Goal: Task Accomplishment & Management: Use online tool/utility

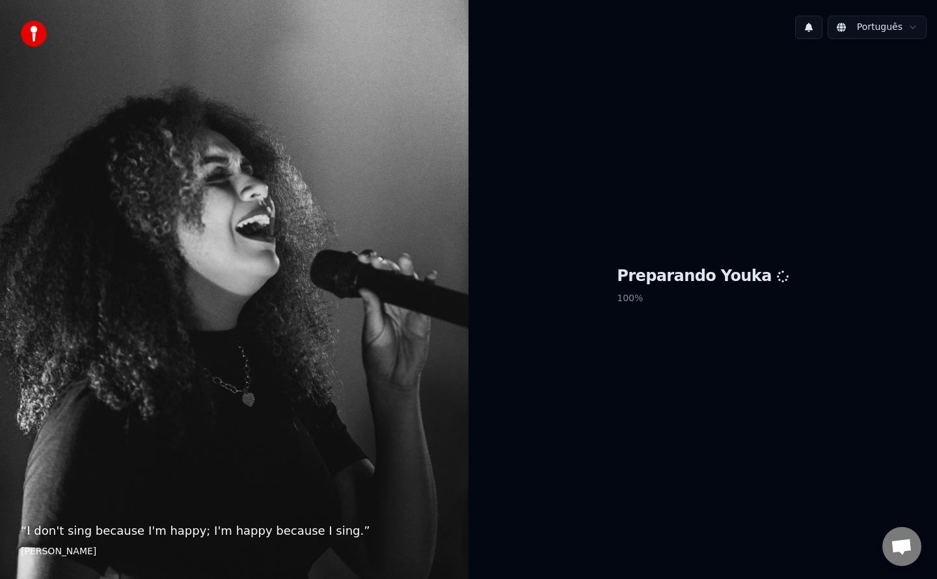
scroll to position [1702, 0]
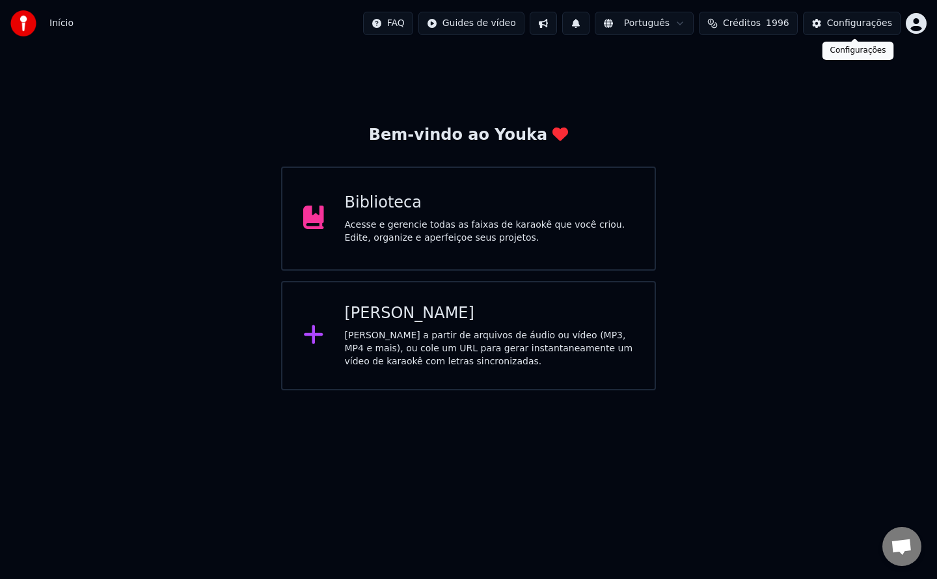
click at [860, 28] on div "Configurações" at bounding box center [859, 23] width 65 height 13
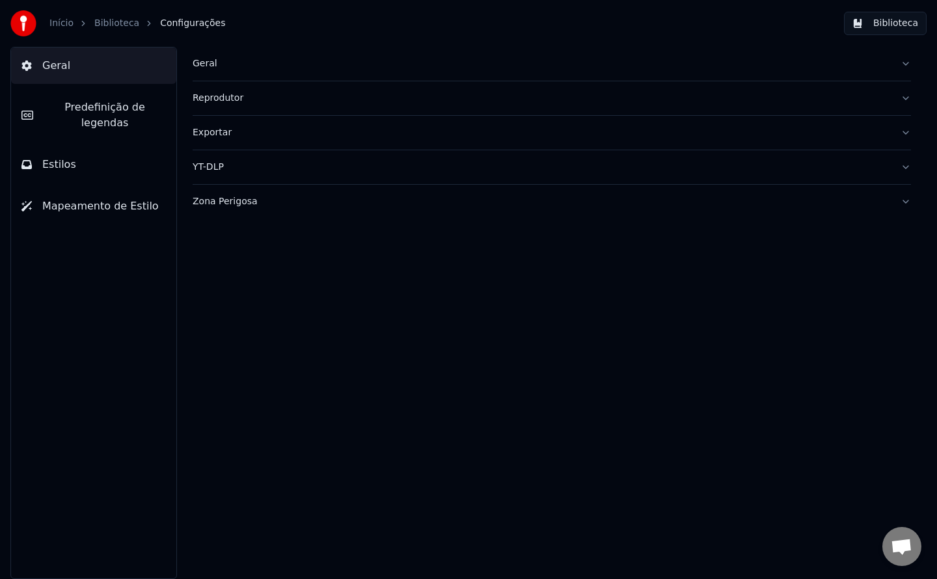
click at [200, 69] on div "Geral" at bounding box center [541, 63] width 697 height 13
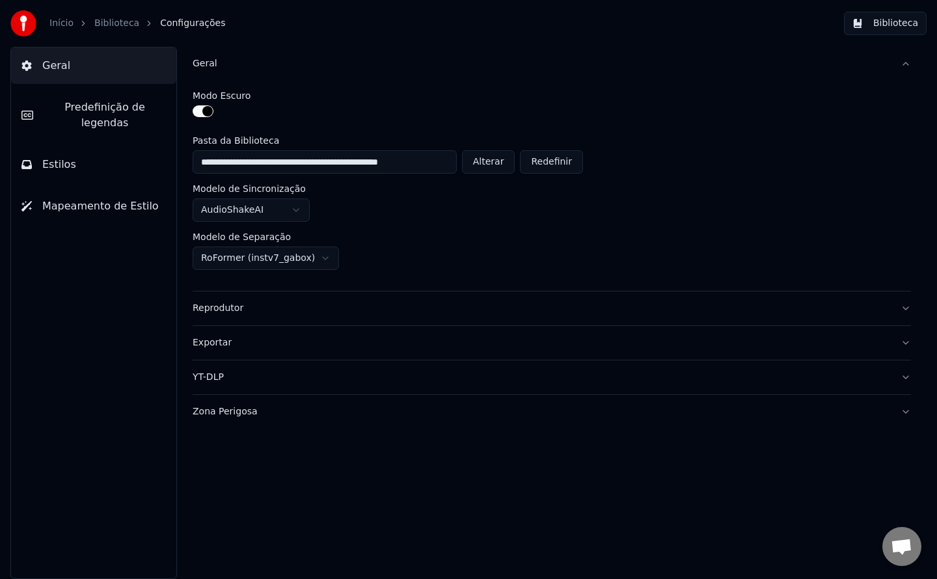
click at [485, 159] on button "Alterar" at bounding box center [488, 161] width 53 height 23
type input "**********"
click at [875, 31] on button "Biblioteca" at bounding box center [885, 23] width 83 height 23
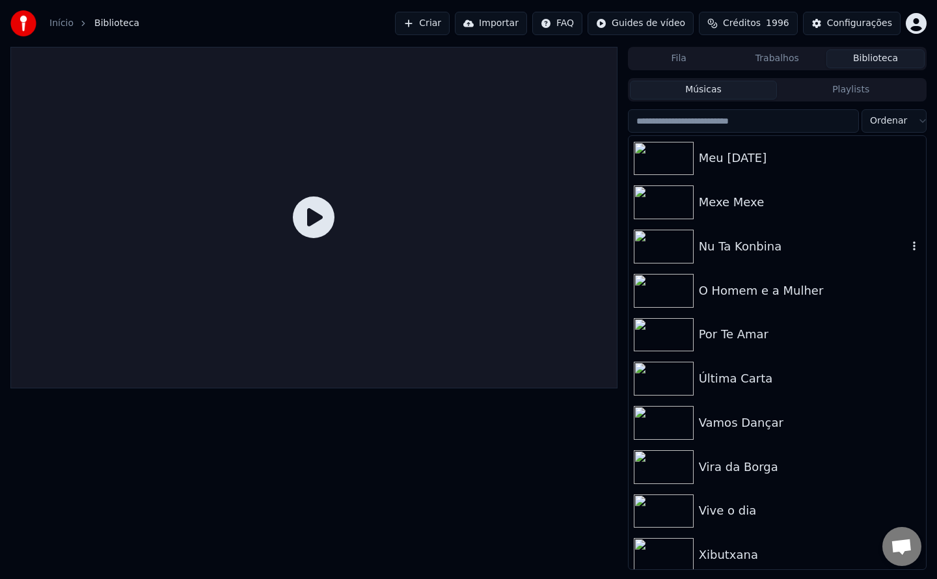
scroll to position [885, 0]
click at [668, 512] on img at bounding box center [663, 510] width 60 height 34
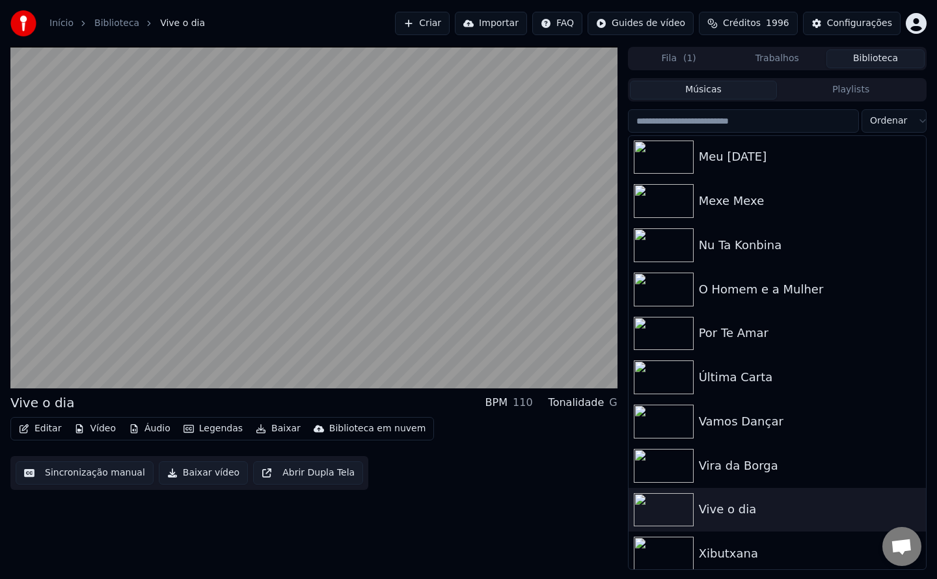
click at [119, 463] on button "Sincronização manual" at bounding box center [85, 472] width 138 height 23
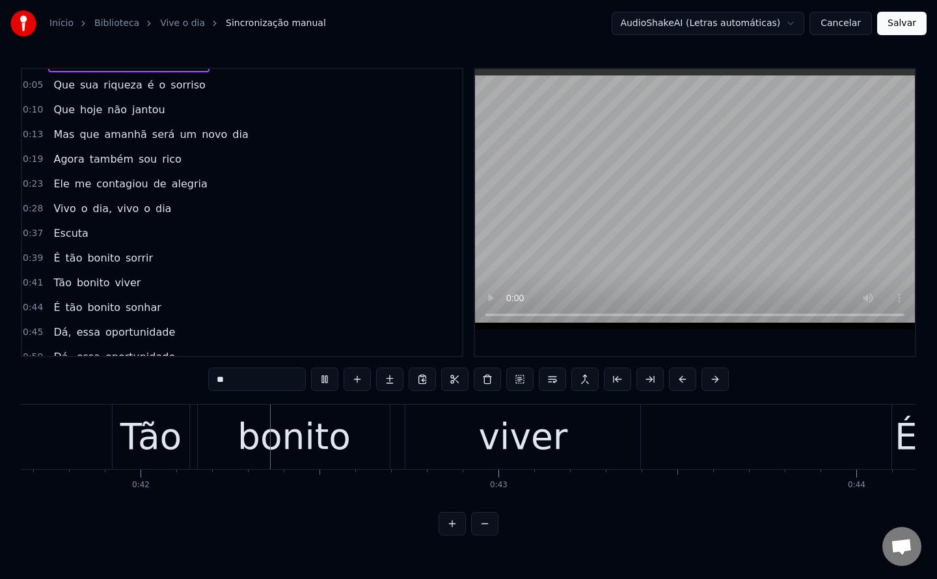
click at [97, 213] on span "dia," at bounding box center [103, 208] width 22 height 15
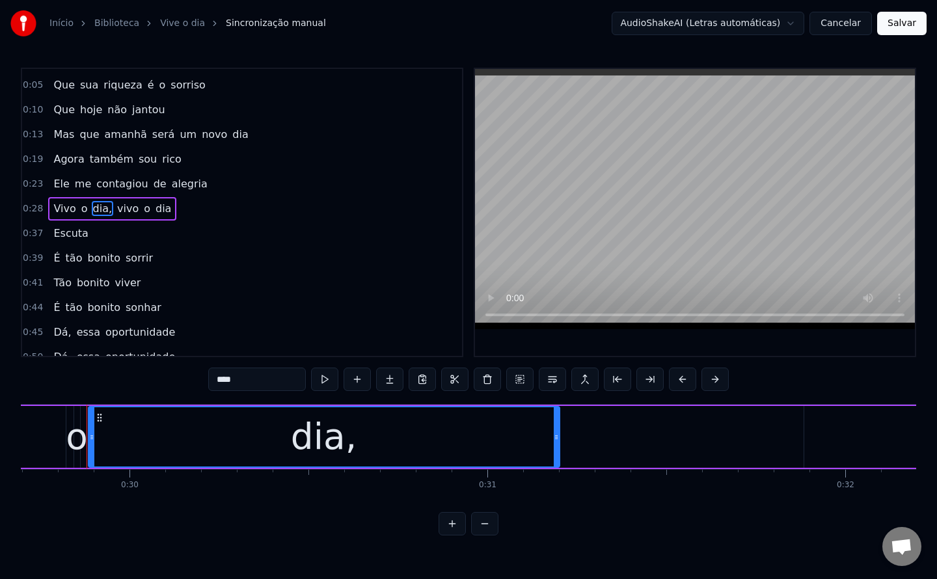
click at [254, 386] on input "****" at bounding box center [257, 378] width 98 height 23
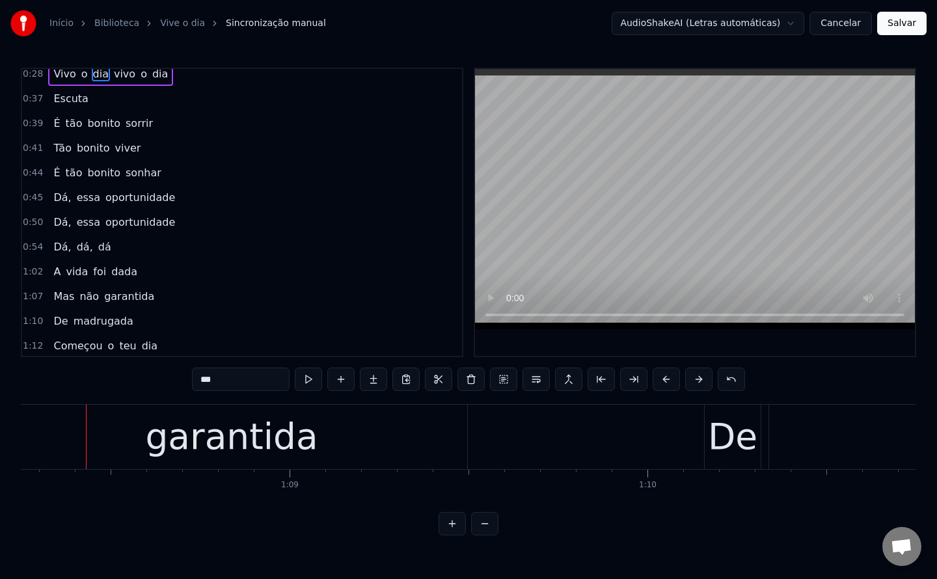
scroll to position [157, 0]
click at [52, 271] on span "A" at bounding box center [57, 269] width 10 height 15
type input "*"
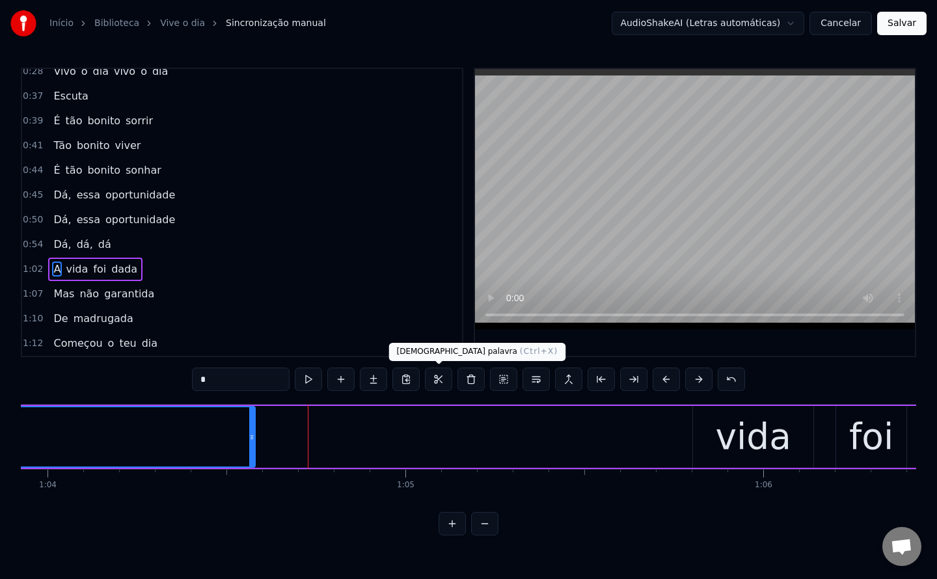
scroll to position [0, 23089]
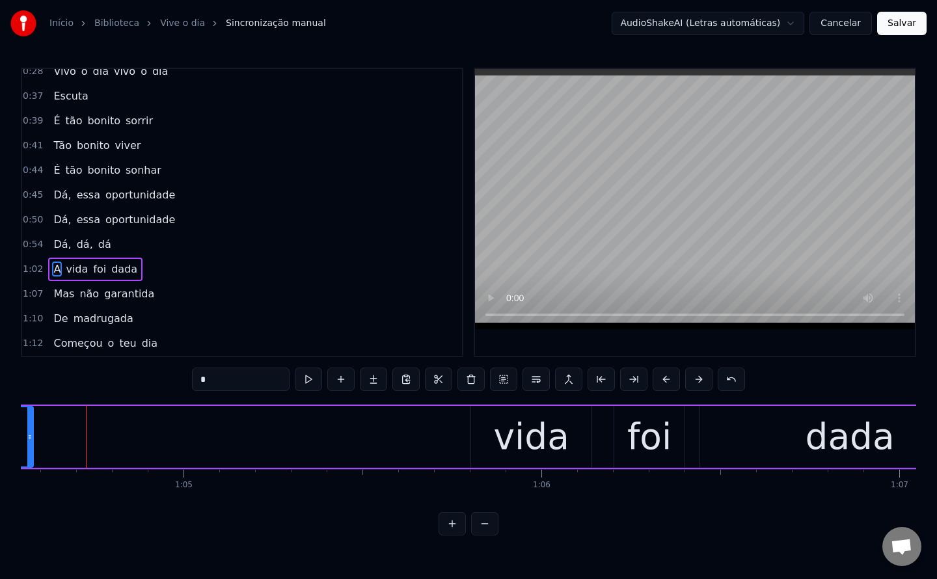
drag, startPoint x: 210, startPoint y: 380, endPoint x: 164, endPoint y: 382, distance: 46.2
click at [164, 382] on div "0:01 Um homem humilde contou 0:05 Que sua riqueza é o sorriso 0:10 Que hoje não…" at bounding box center [468, 302] width 895 height 468
click at [478, 377] on button at bounding box center [470, 378] width 27 height 23
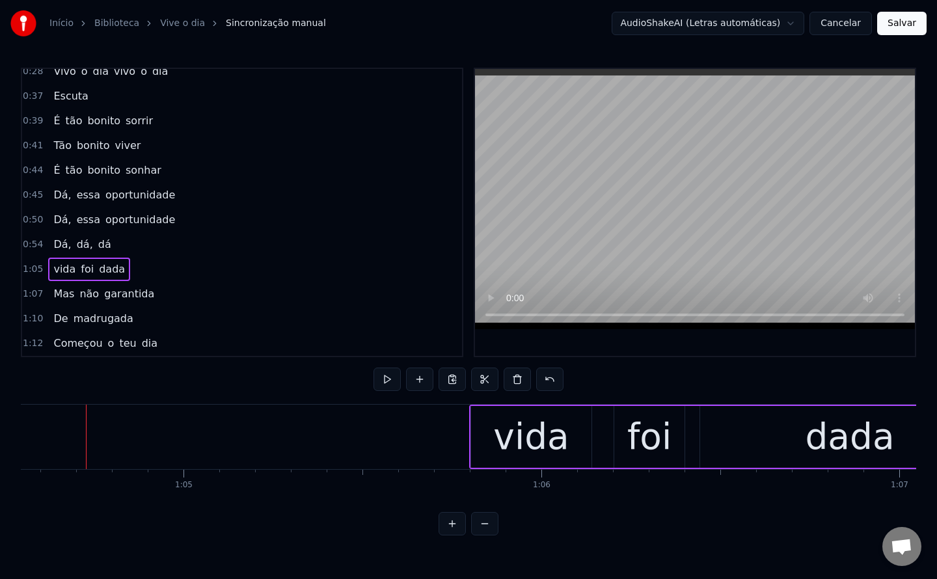
click at [53, 271] on span "vida" at bounding box center [64, 268] width 25 height 15
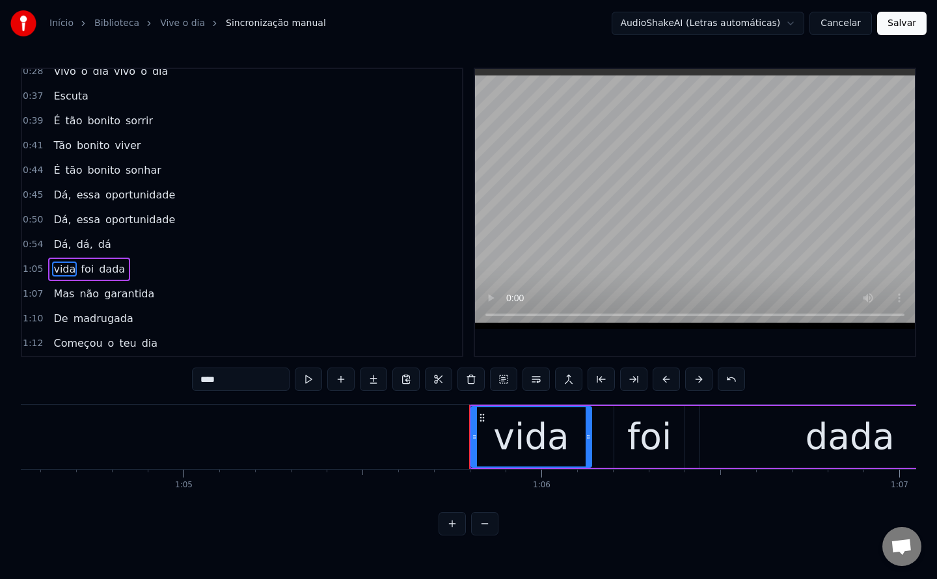
scroll to position [215, 0]
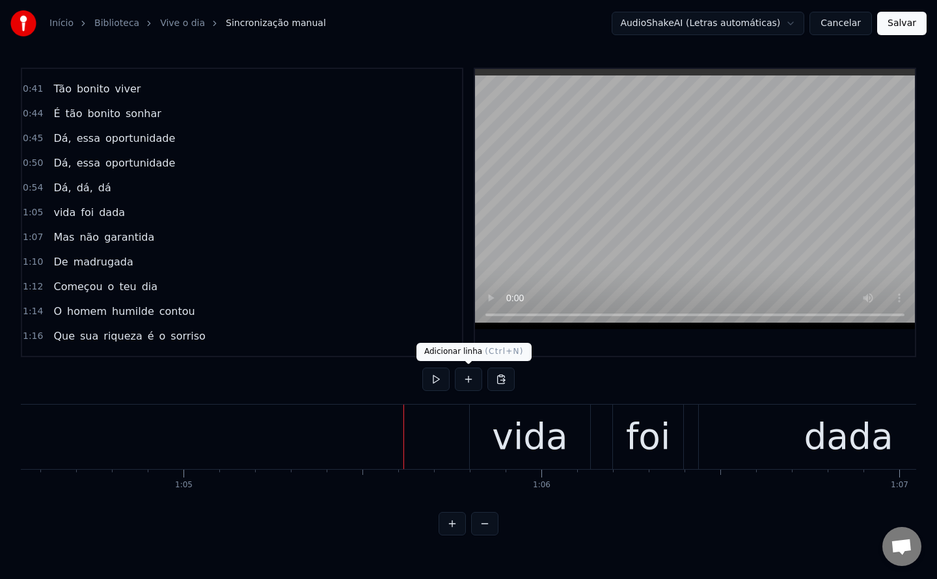
click at [465, 378] on button at bounding box center [468, 378] width 27 height 23
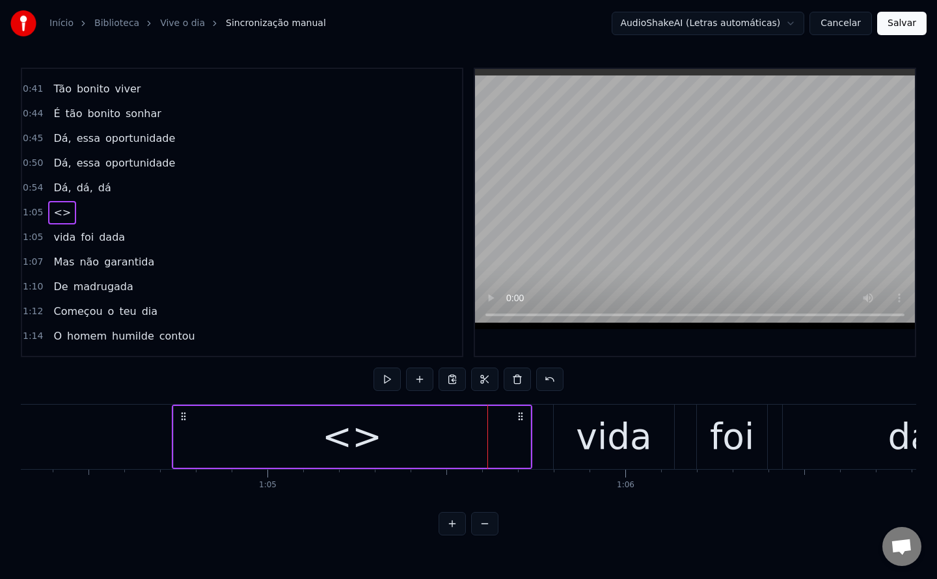
scroll to position [0, 23003]
drag, startPoint x: 416, startPoint y: 416, endPoint x: 202, endPoint y: 445, distance: 215.3
click at [202, 445] on div "<>" at bounding box center [370, 437] width 360 height 64
click at [300, 421] on div "<>" at bounding box center [370, 437] width 356 height 62
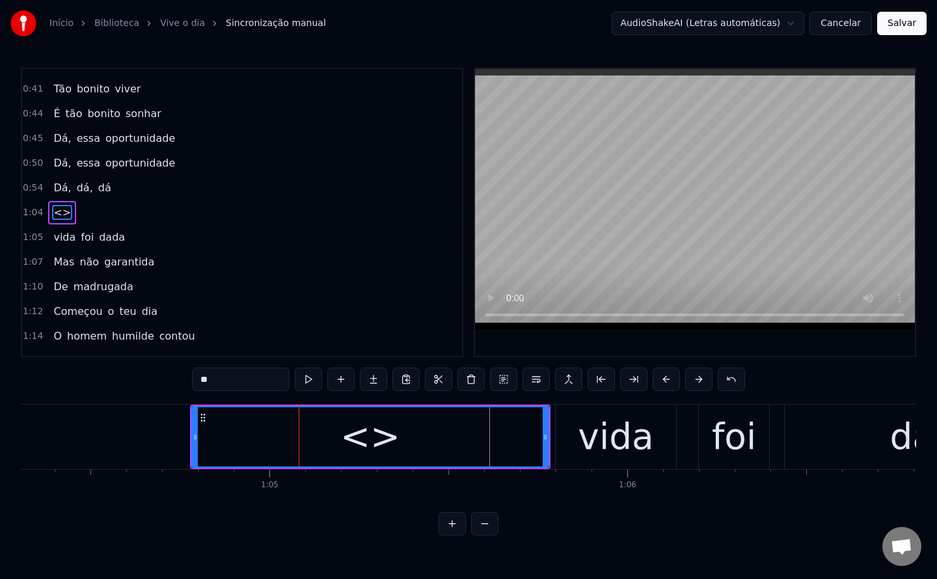
drag, startPoint x: 219, startPoint y: 381, endPoint x: 53, endPoint y: 371, distance: 166.2
click at [53, 371] on div "0:01 Um homem humilde contou 0:05 Que sua riqueza é o sorriso 0:10 Que hoje não…" at bounding box center [468, 302] width 895 height 468
paste input "text"
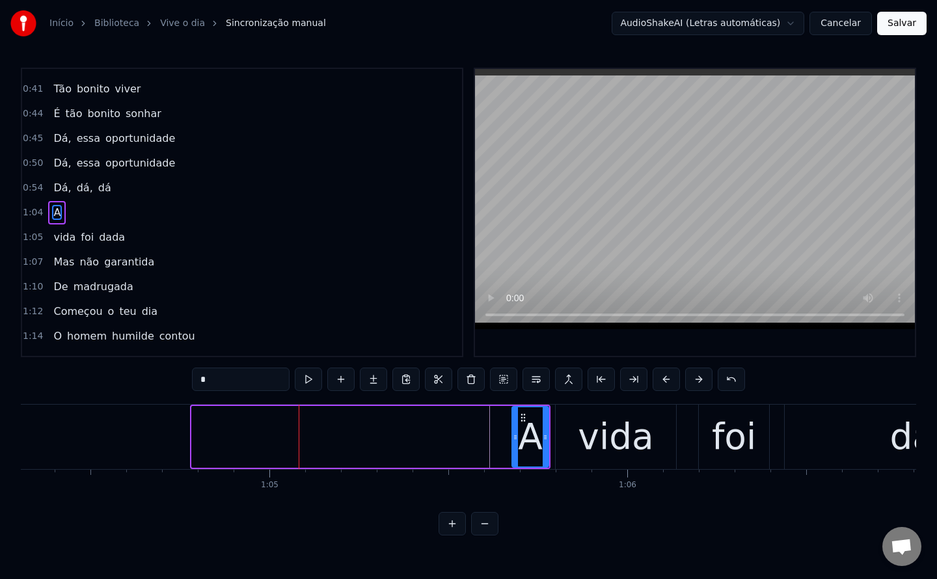
drag, startPoint x: 197, startPoint y: 431, endPoint x: 517, endPoint y: 424, distance: 320.1
click at [517, 424] on div at bounding box center [515, 436] width 5 height 59
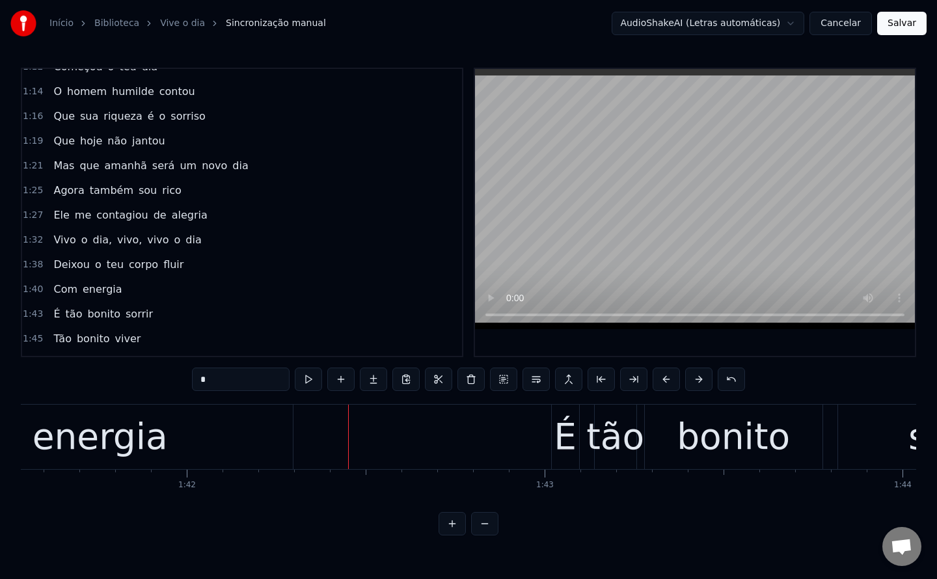
scroll to position [460, 0]
click at [74, 260] on span "Deixou" at bounding box center [71, 263] width 39 height 15
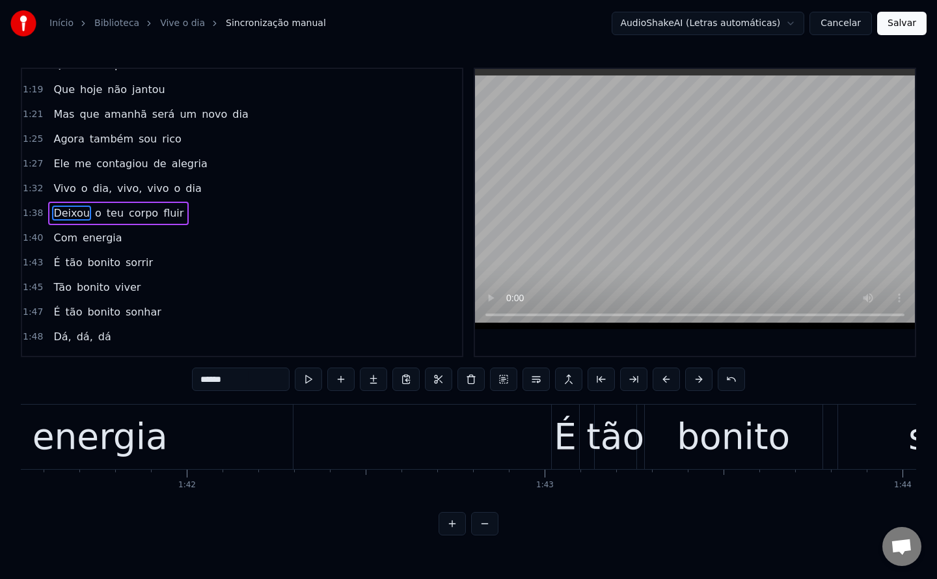
scroll to position [511, 0]
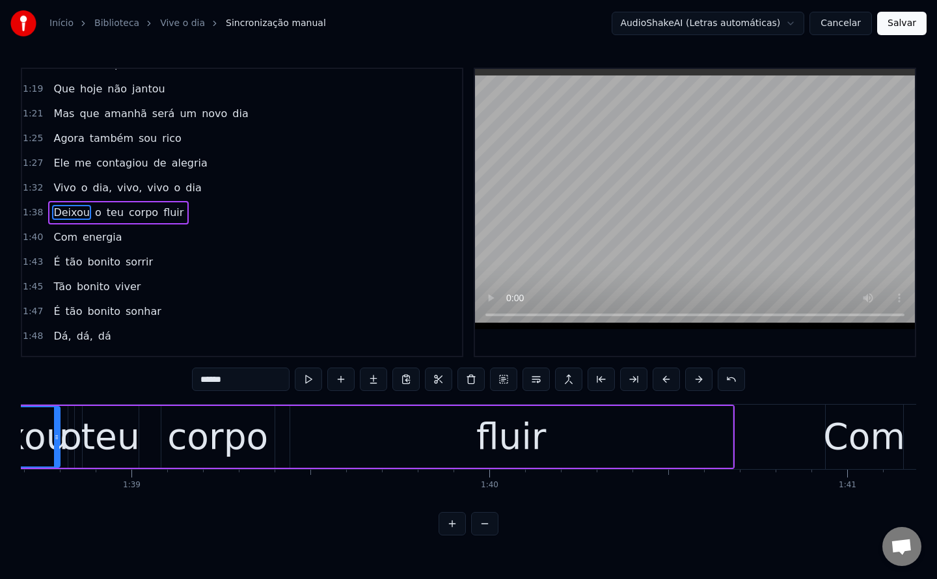
click at [245, 372] on input "******" at bounding box center [241, 378] width 98 height 23
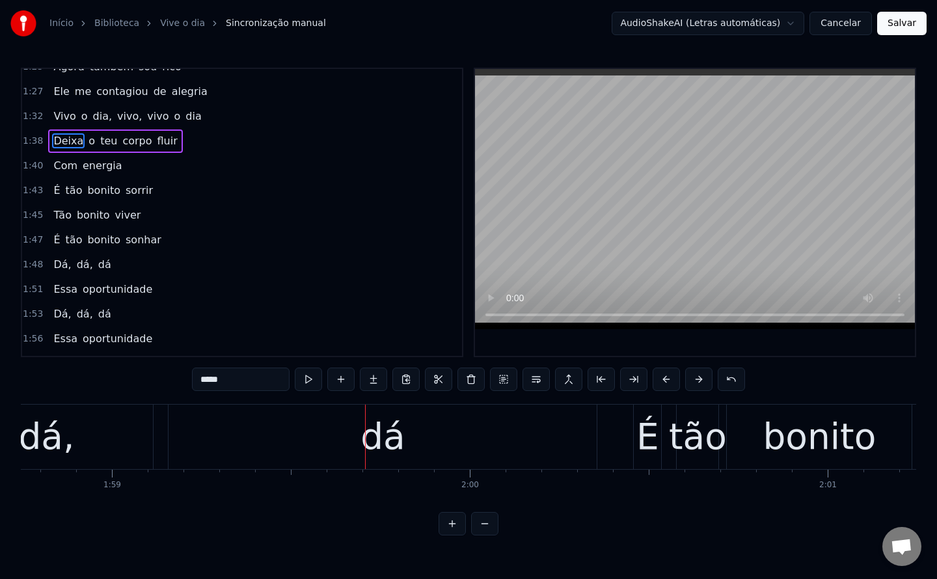
scroll to position [609, 0]
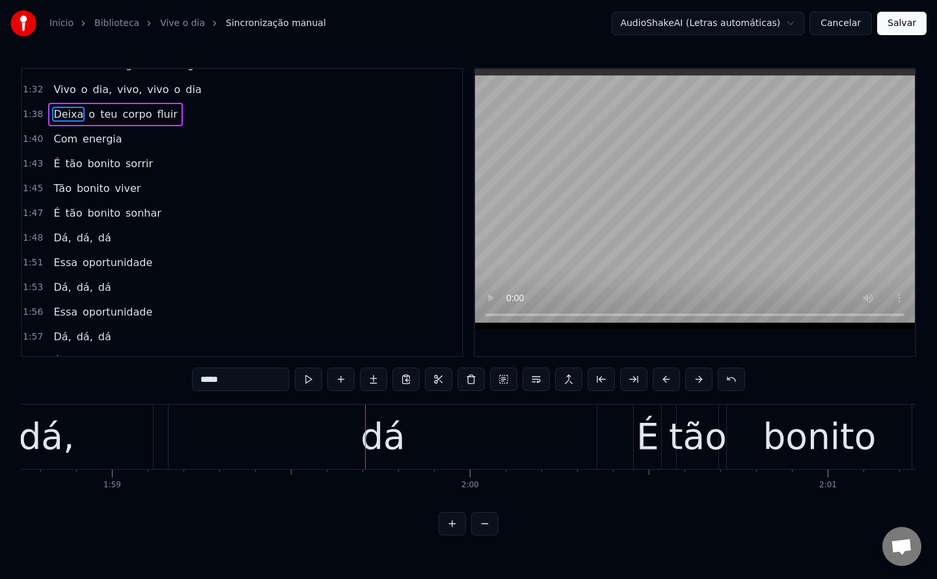
click at [56, 240] on span "Dá," at bounding box center [62, 237] width 20 height 15
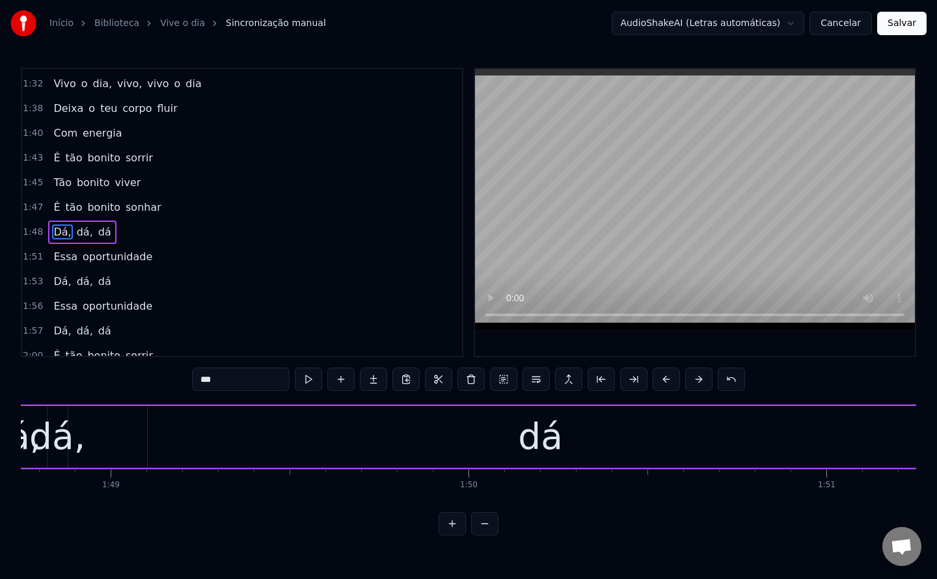
scroll to position [0, 38818]
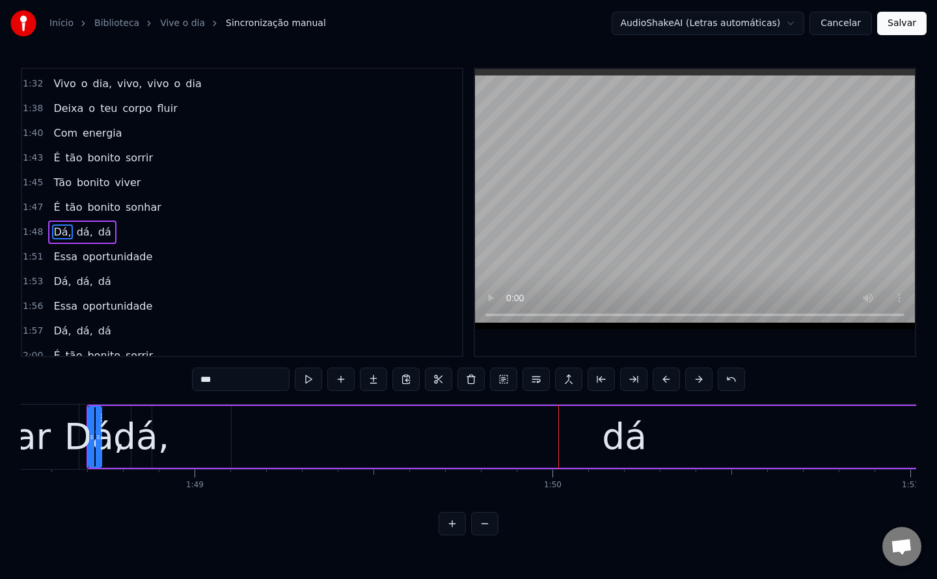
click at [137, 442] on div "dá," at bounding box center [141, 437] width 56 height 54
type input "***"
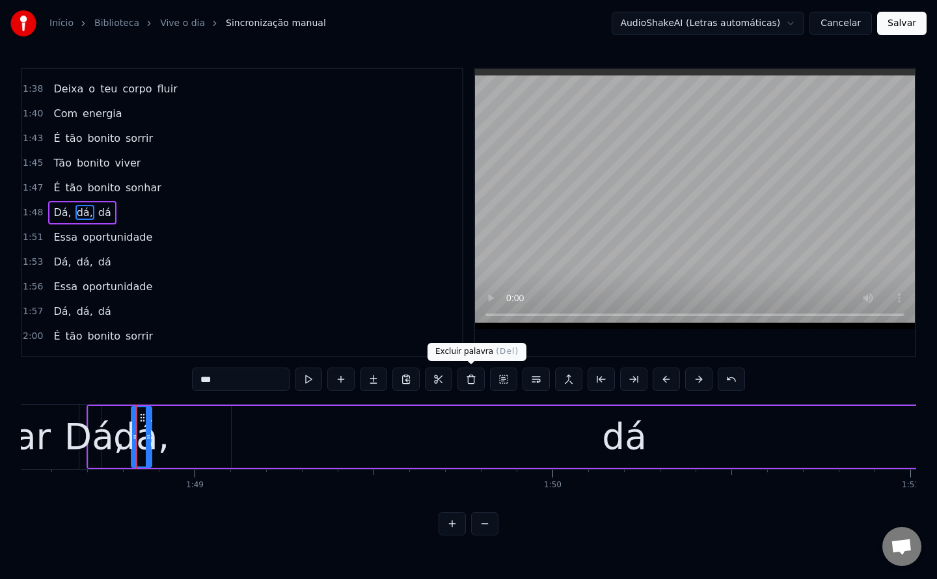
click at [470, 375] on button at bounding box center [470, 378] width 27 height 23
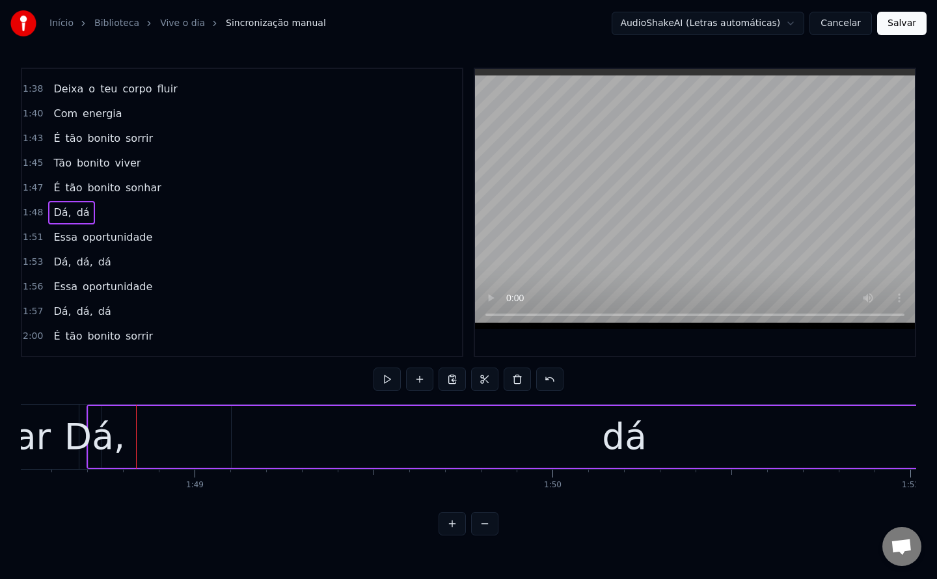
click at [88, 446] on div "Dá," at bounding box center [94, 437] width 61 height 54
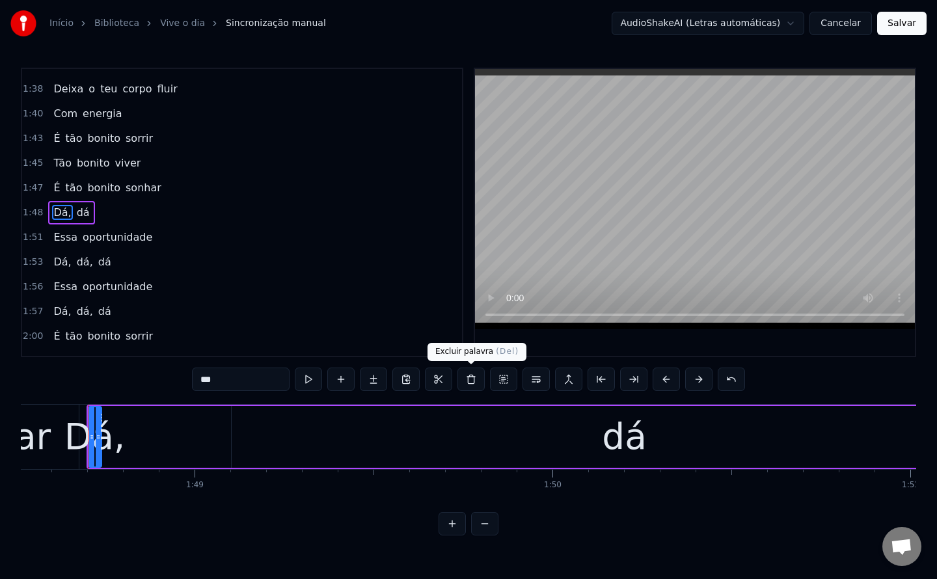
click at [473, 379] on button at bounding box center [470, 378] width 27 height 23
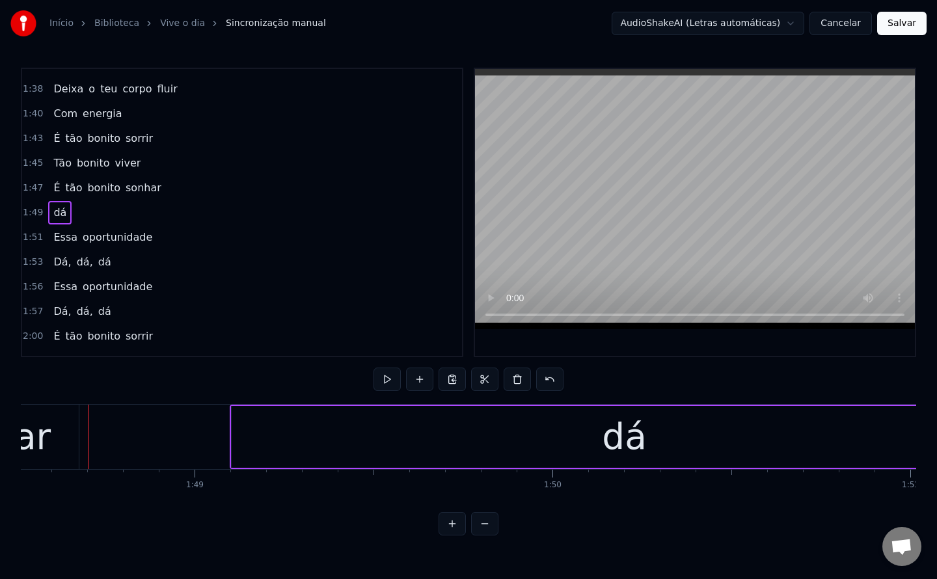
click at [549, 438] on div "dá" at bounding box center [625, 437] width 786 height 62
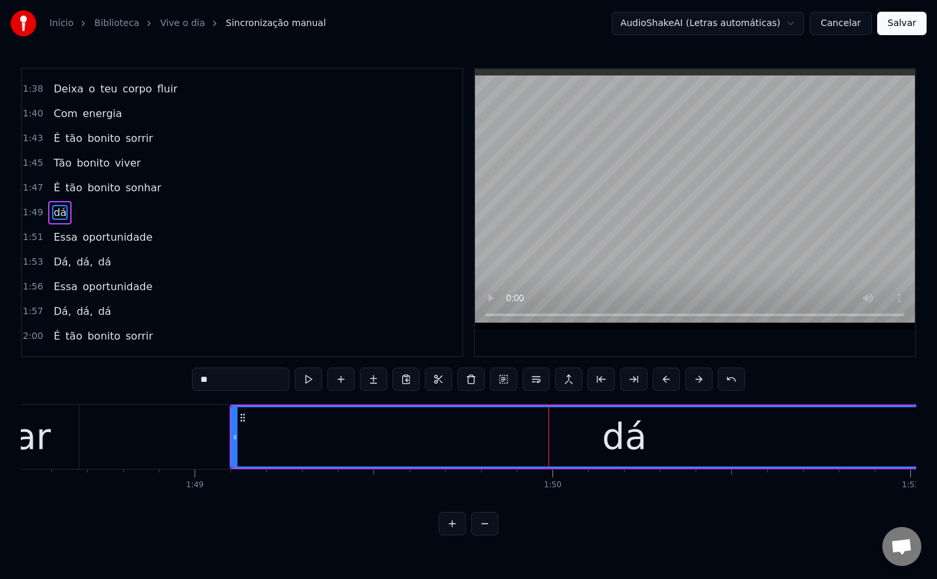
drag, startPoint x: 206, startPoint y: 380, endPoint x: 141, endPoint y: 379, distance: 64.4
click at [141, 379] on div "0:01 Um homem humilde contou 0:05 Que sua riqueza é o sorriso 0:10 Que hoje não…" at bounding box center [468, 302] width 895 height 468
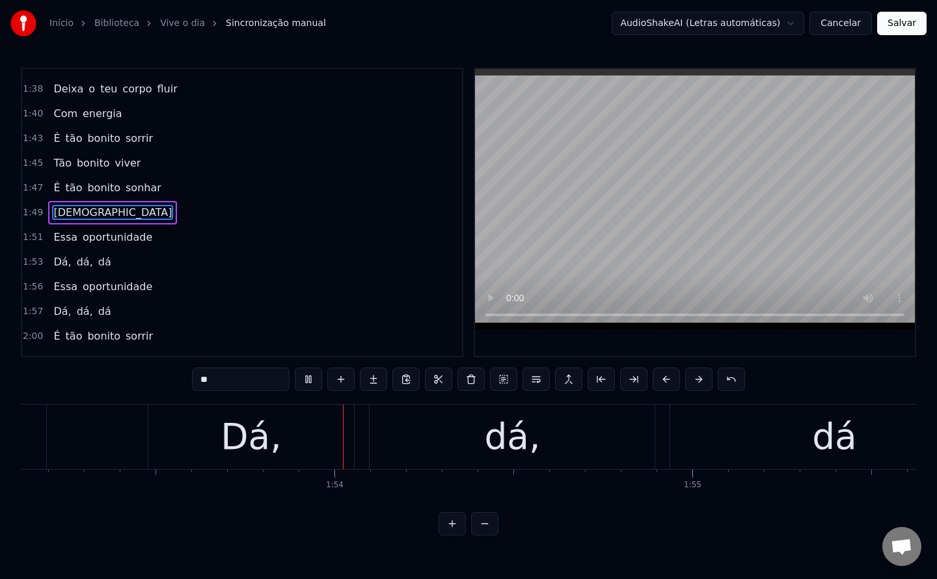
scroll to position [0, 40501]
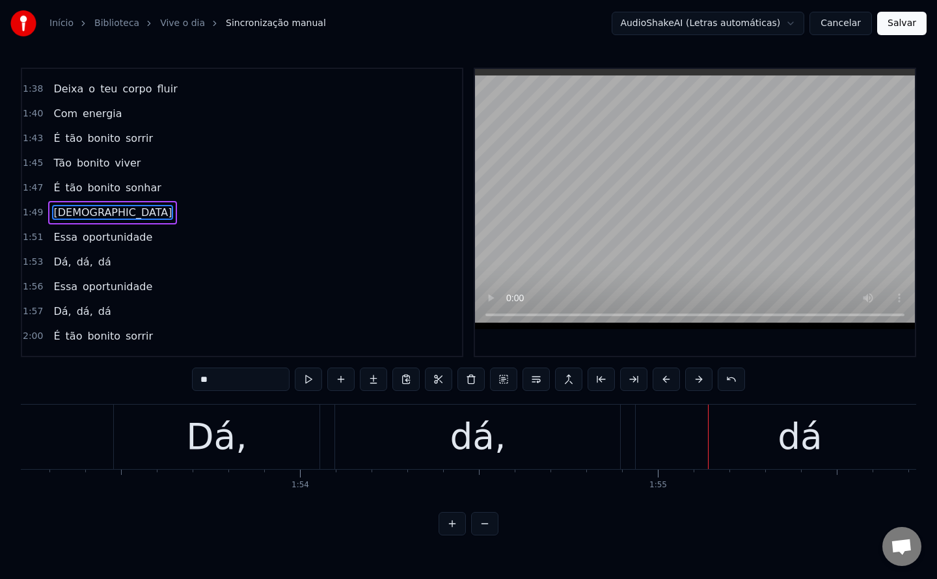
click at [473, 433] on div "dá," at bounding box center [477, 437] width 56 height 54
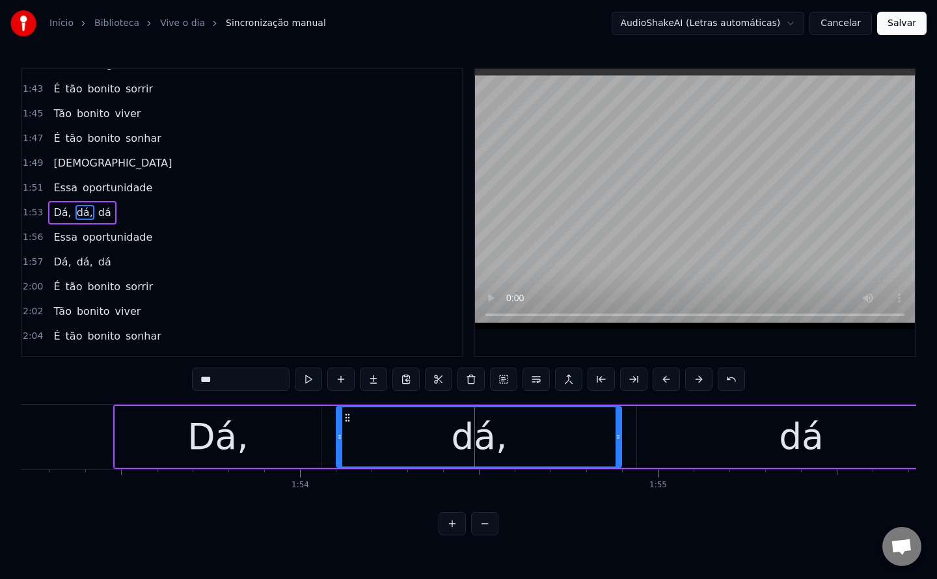
scroll to position [684, 0]
click at [223, 452] on div "Dá," at bounding box center [217, 437] width 61 height 54
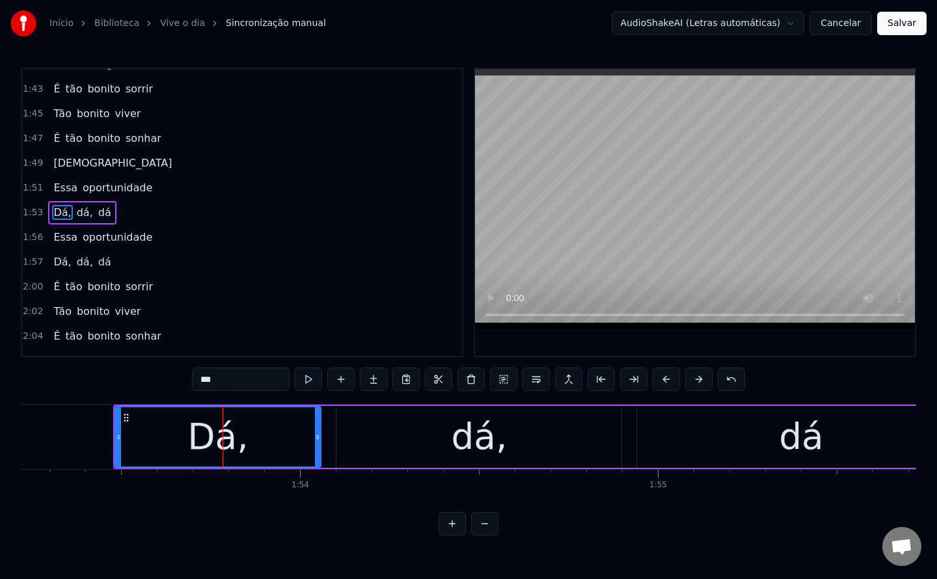
click at [261, 382] on input "***" at bounding box center [241, 378] width 98 height 23
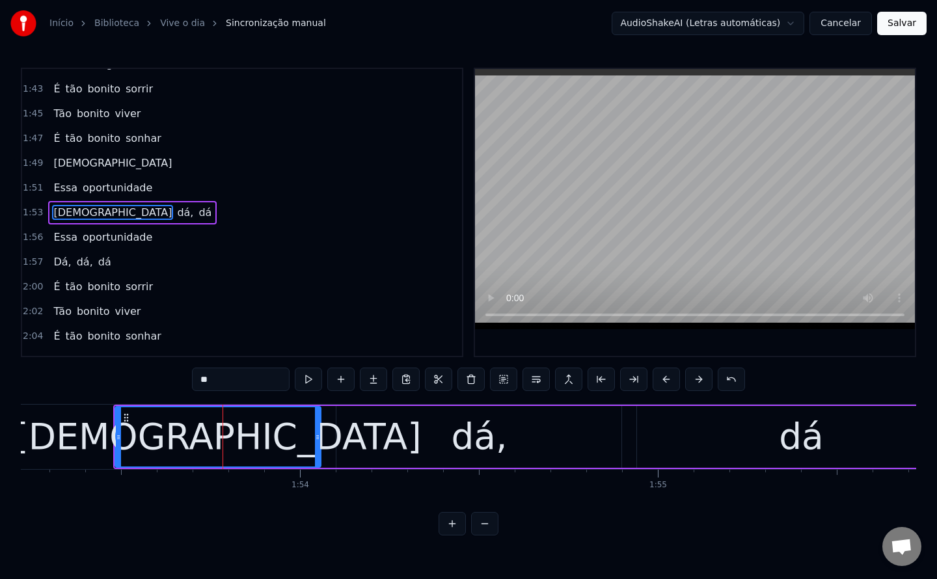
click at [508, 442] on div "dá," at bounding box center [478, 437] width 285 height 62
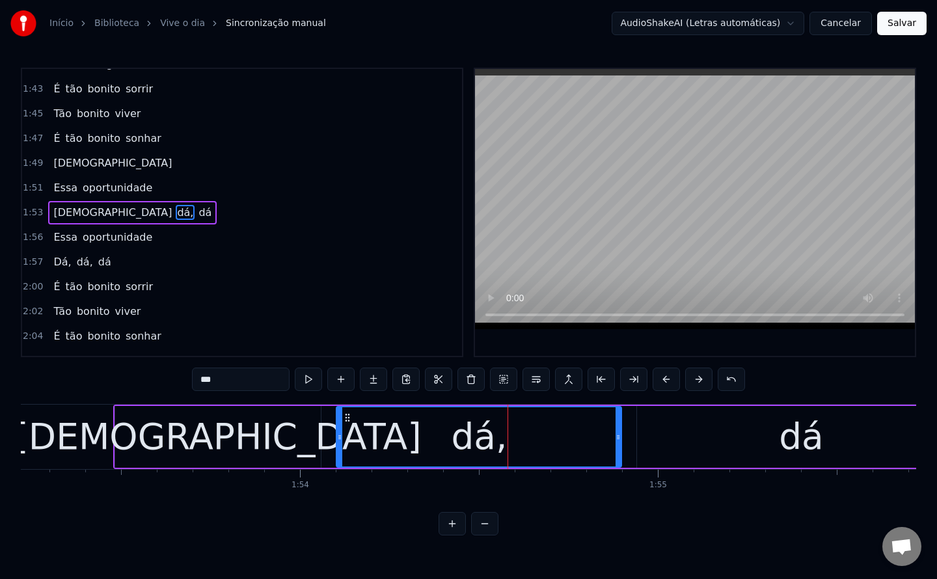
drag, startPoint x: 229, startPoint y: 379, endPoint x: 0, endPoint y: 403, distance: 230.3
click at [0, 403] on div "Início Biblioteca Vive o dia Sincronização manual AudioShakeAI (Letras automáti…" at bounding box center [468, 267] width 937 height 535
click at [685, 448] on div "dá" at bounding box center [801, 437] width 328 height 62
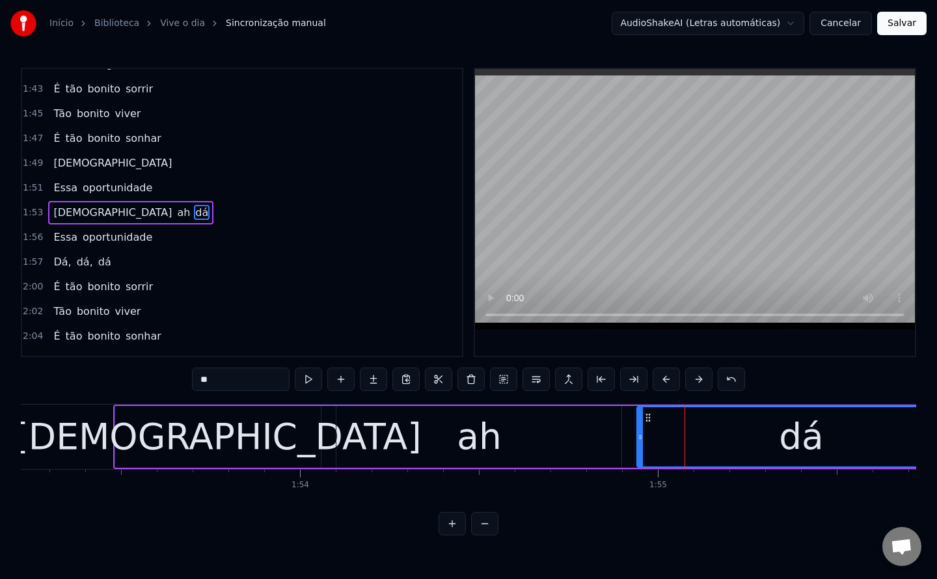
drag, startPoint x: 231, startPoint y: 380, endPoint x: 60, endPoint y: 361, distance: 171.4
click at [60, 361] on div "0:01 Um homem humilde contou 0:05 Que sua riqueza é o sorriso 0:10 Que hoje não…" at bounding box center [468, 302] width 895 height 468
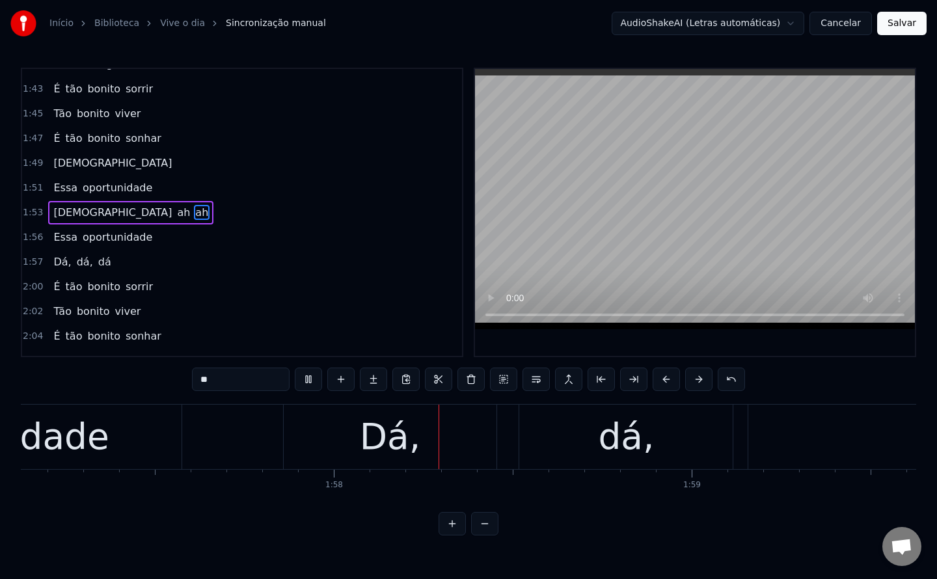
scroll to position [0, 42072]
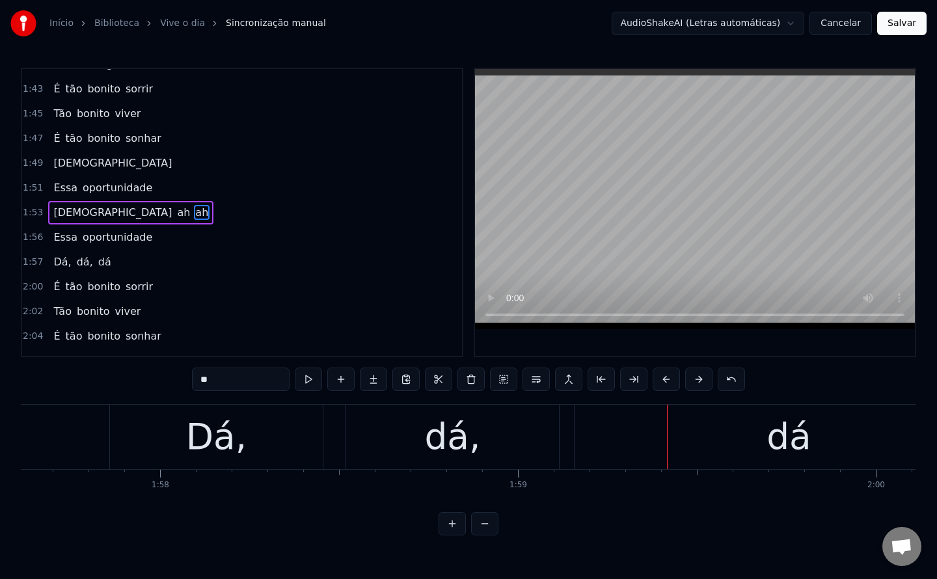
click at [265, 423] on div "Dá," at bounding box center [216, 437] width 213 height 64
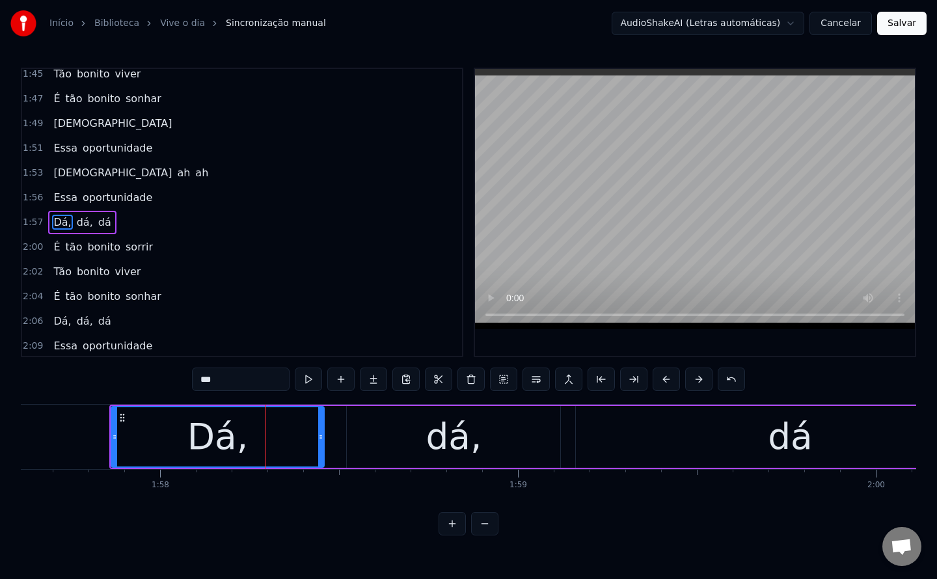
scroll to position [734, 0]
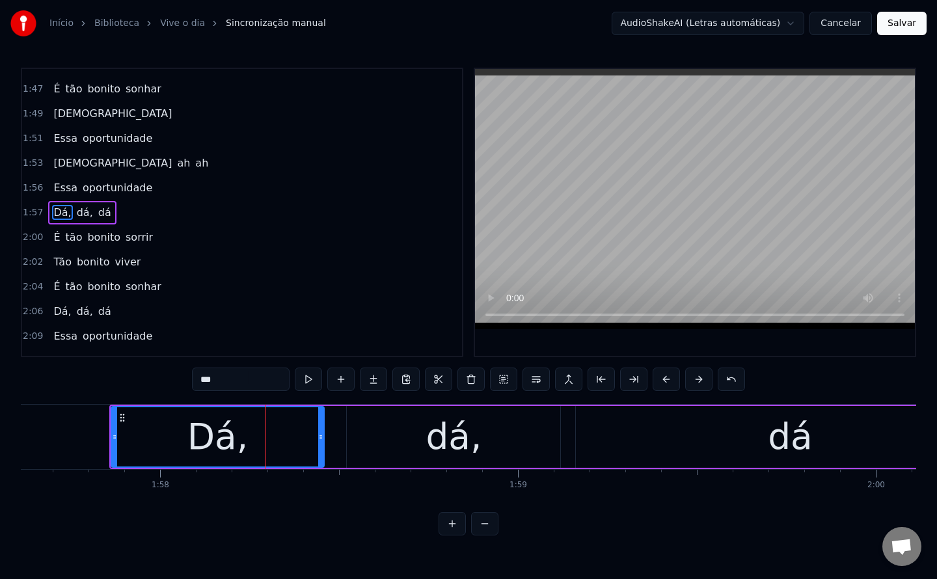
click at [237, 382] on input "***" at bounding box center [241, 378] width 98 height 23
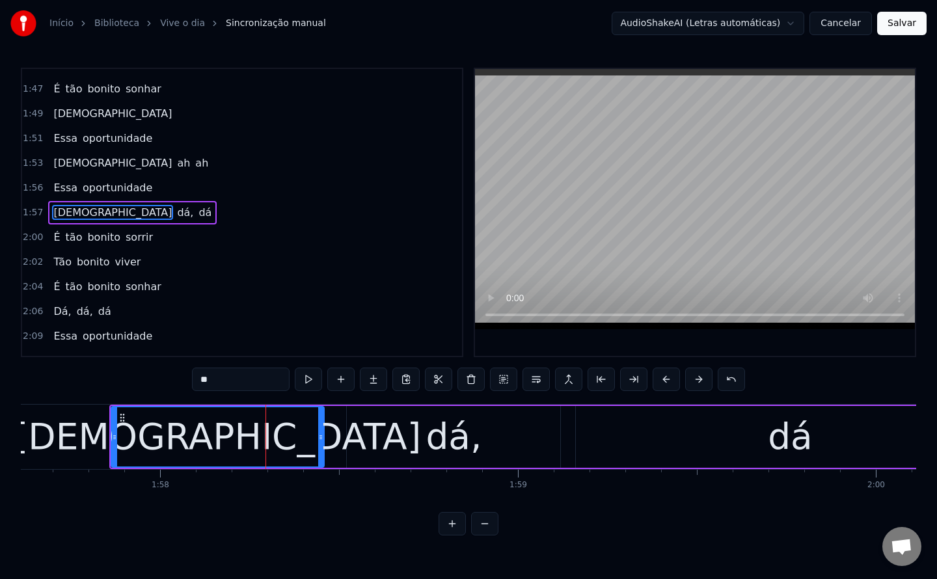
click at [463, 438] on div "dá," at bounding box center [453, 437] width 56 height 54
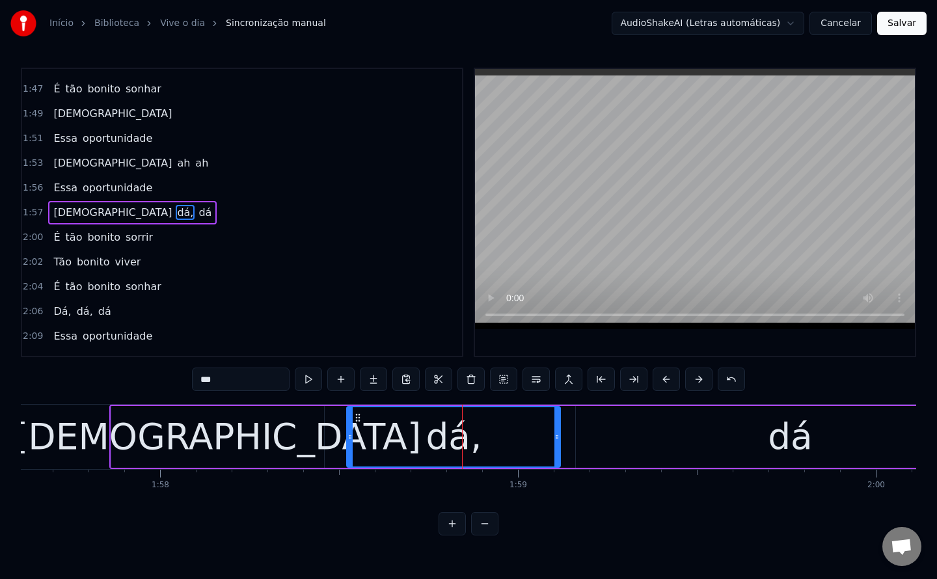
drag, startPoint x: 236, startPoint y: 382, endPoint x: 0, endPoint y: 378, distance: 236.1
click at [0, 378] on div "Início Biblioteca Vive o dia Sincronização manual AudioShakeAI (Letras automáti…" at bounding box center [468, 267] width 937 height 535
click at [773, 440] on div "dá" at bounding box center [789, 437] width 45 height 54
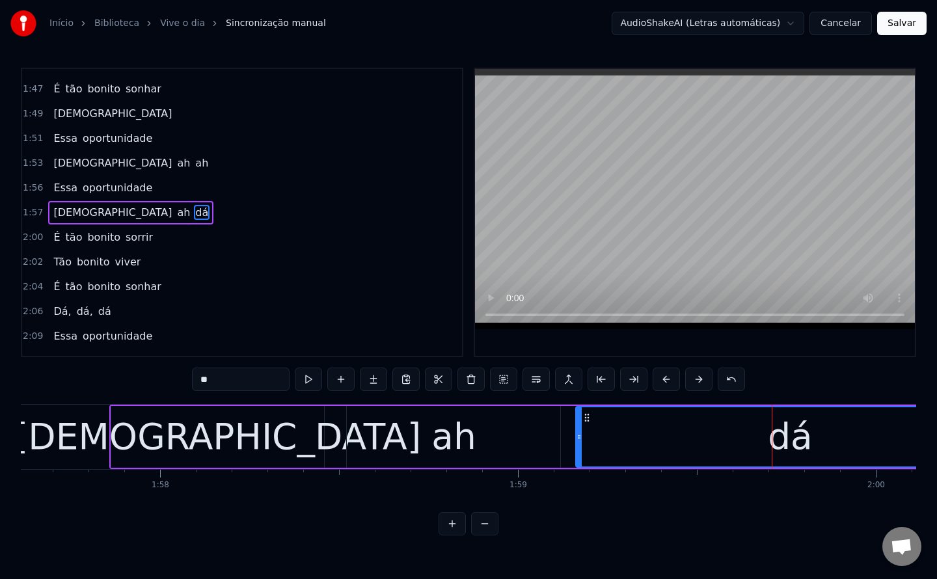
drag, startPoint x: 230, startPoint y: 376, endPoint x: 40, endPoint y: 378, distance: 189.9
click at [40, 378] on div "0:01 Um homem humilde contou 0:05 Que sua riqueza é o sorriso 0:10 Que hoje não…" at bounding box center [468, 302] width 895 height 468
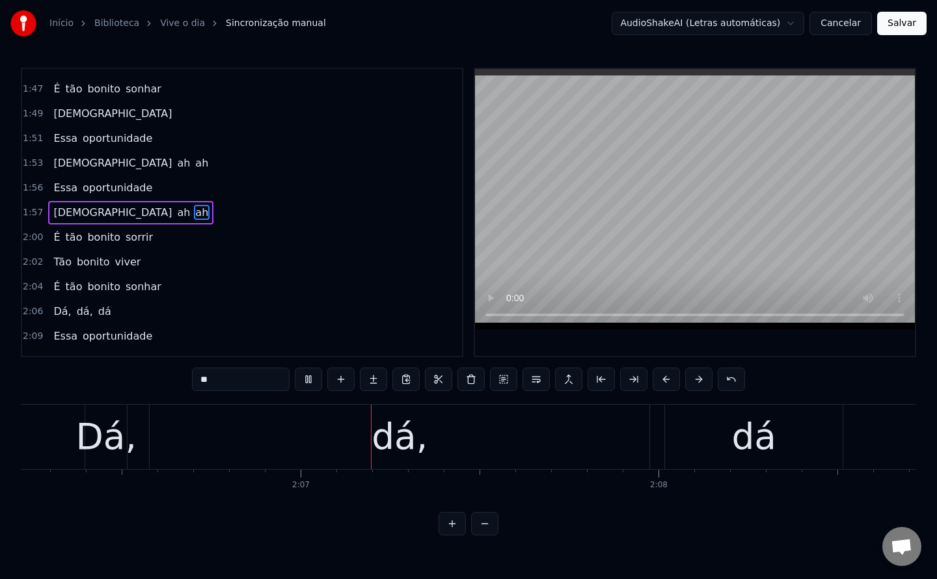
scroll to position [0, 45152]
click at [84, 459] on div "Dá," at bounding box center [105, 437] width 61 height 54
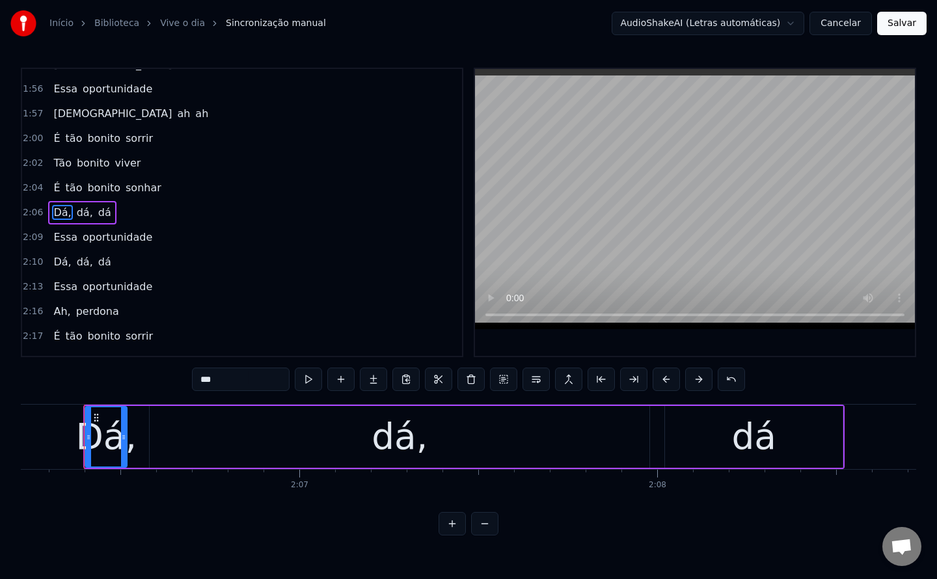
scroll to position [0, 45150]
click at [251, 378] on input "***" at bounding box center [241, 378] width 98 height 23
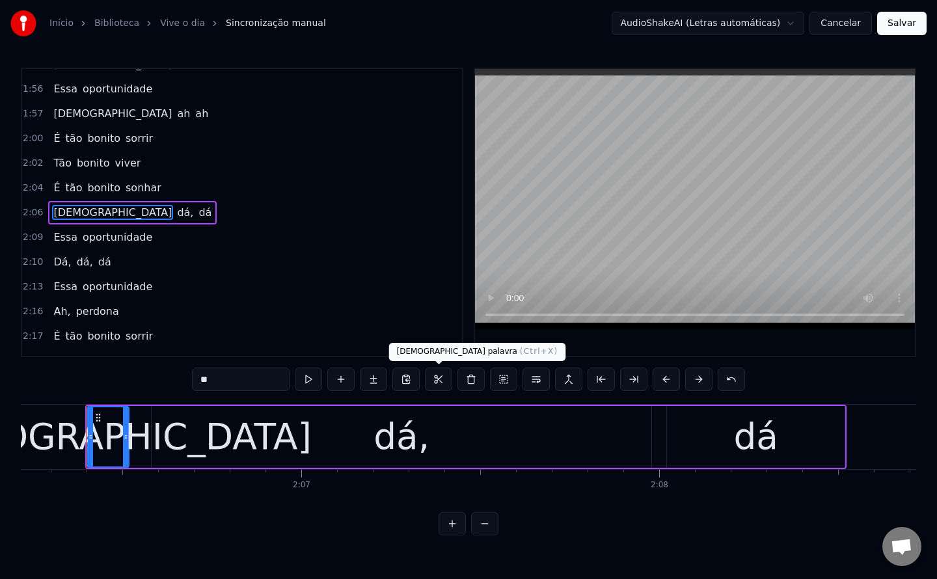
click at [415, 435] on div "dá," at bounding box center [401, 437] width 56 height 54
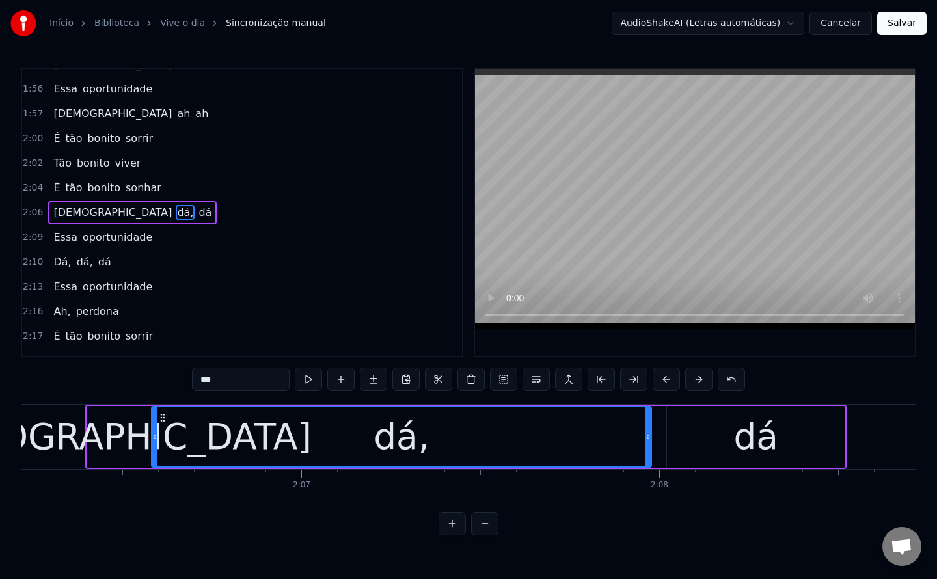
scroll to position [833, 0]
drag, startPoint x: 224, startPoint y: 384, endPoint x: 57, endPoint y: 387, distance: 167.2
click at [57, 387] on div "0:01 Um homem humilde contou 0:05 Que sua riqueza é o sorriso 0:10 Que hoje não…" at bounding box center [468, 302] width 895 height 468
click at [732, 442] on div "dá" at bounding box center [756, 437] width 178 height 62
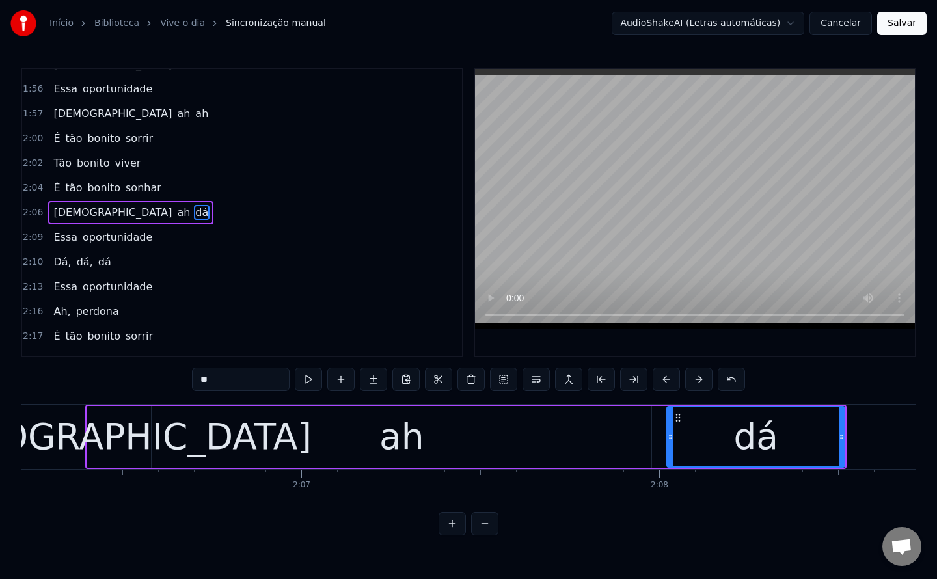
drag, startPoint x: 256, startPoint y: 384, endPoint x: 26, endPoint y: 375, distance: 229.8
click at [26, 375] on div "0:01 Um homem humilde contou 0:05 Que sua riqueza é o sorriso 0:10 Que hoje não…" at bounding box center [468, 302] width 895 height 468
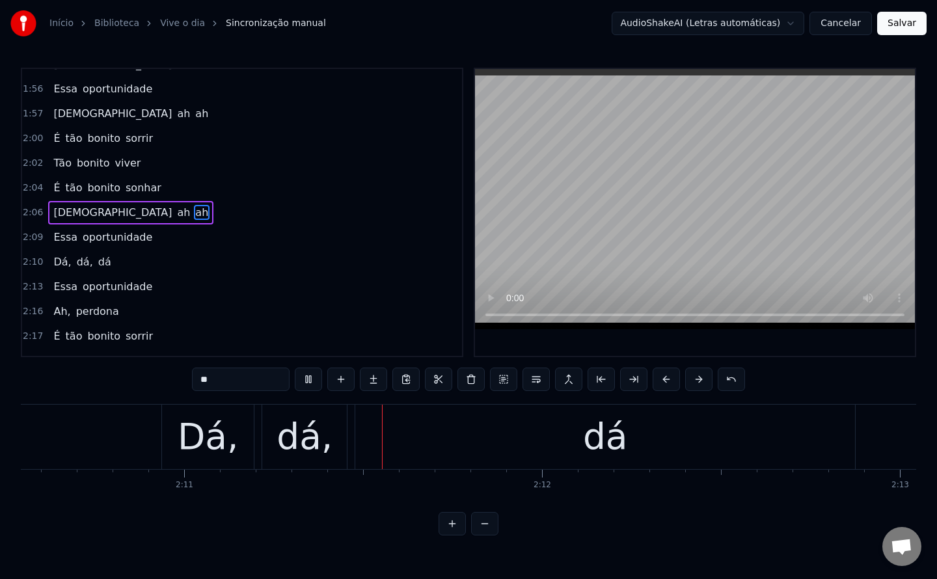
scroll to position [0, 46757]
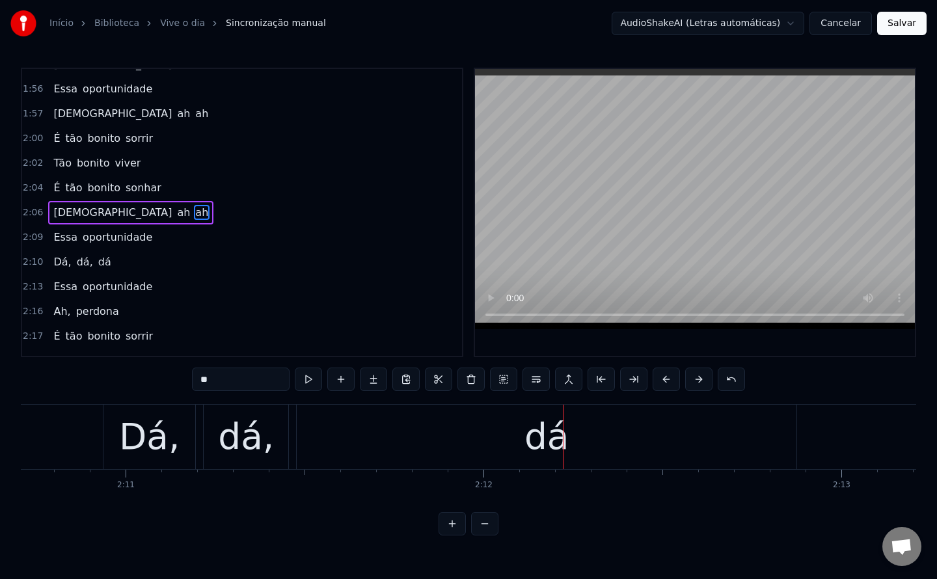
click at [261, 429] on div "dá," at bounding box center [246, 437] width 56 height 54
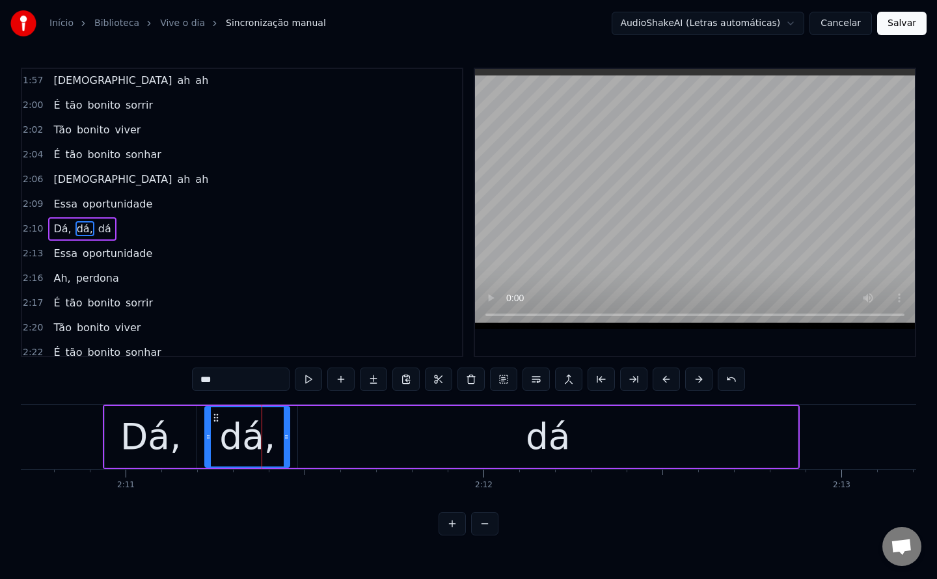
scroll to position [882, 0]
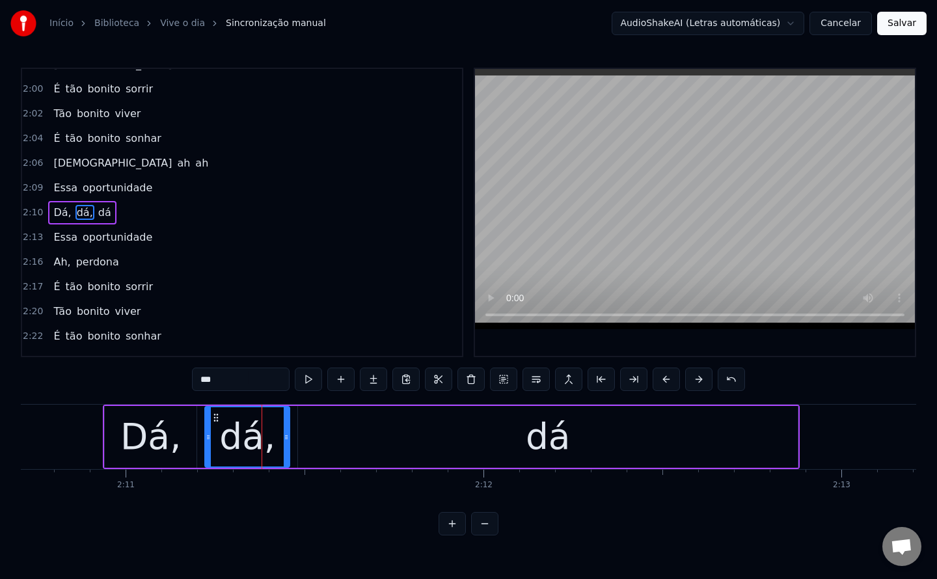
click at [161, 450] on div "Dá," at bounding box center [150, 437] width 61 height 54
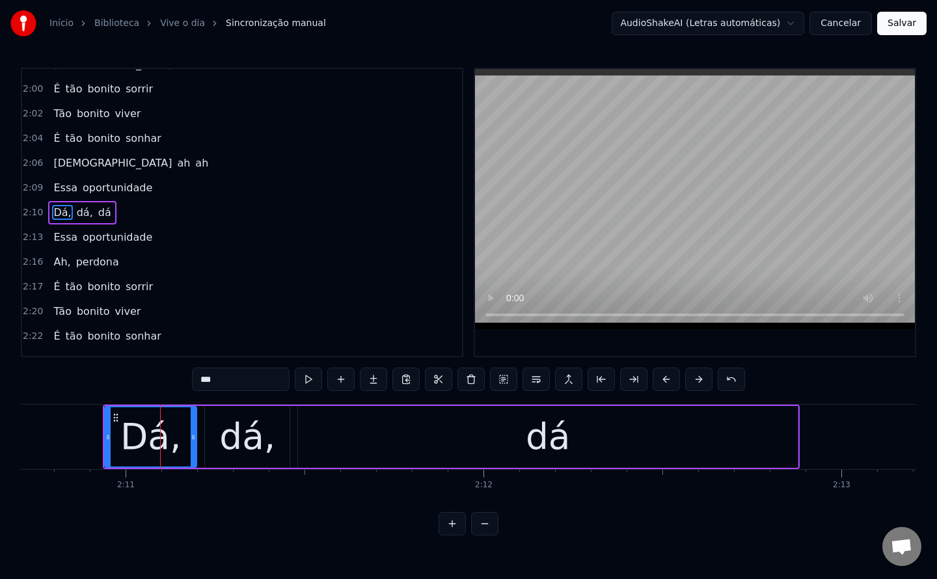
click at [265, 378] on input "***" at bounding box center [241, 378] width 98 height 23
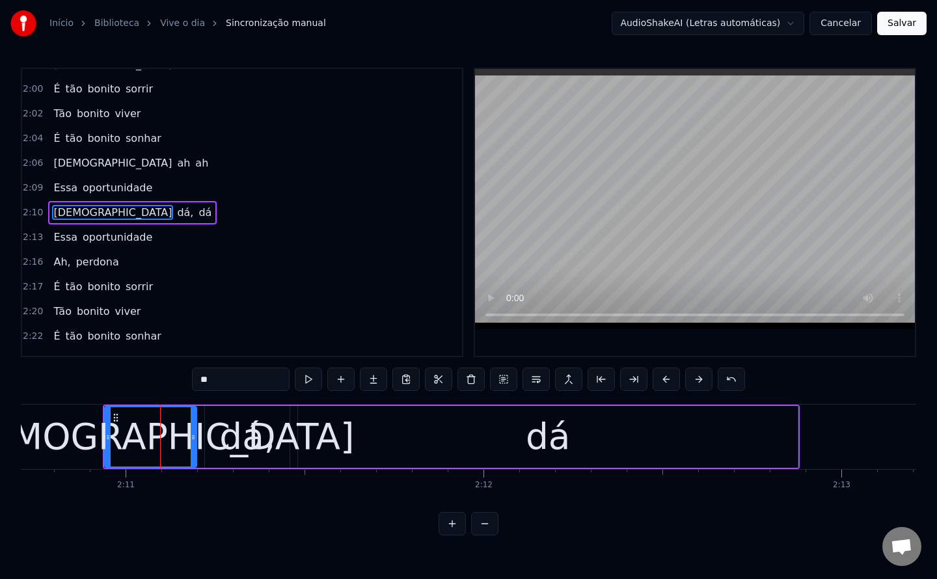
click at [269, 444] on div "dá," at bounding box center [247, 437] width 56 height 54
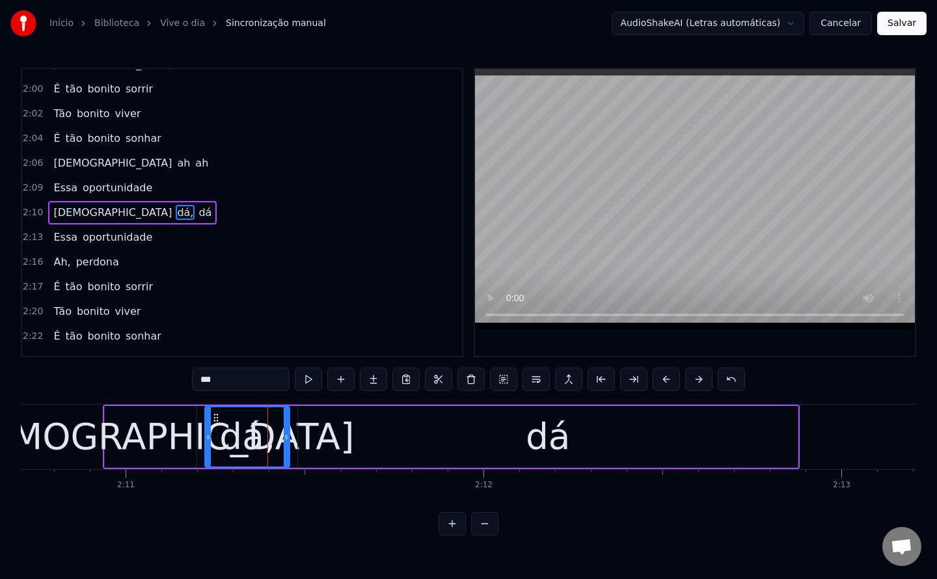
drag, startPoint x: 250, startPoint y: 376, endPoint x: 0, endPoint y: 391, distance: 250.2
click at [0, 391] on div "Início Biblioteca Vive o dia Sincronização manual AudioShakeAI (Letras automáti…" at bounding box center [468, 267] width 937 height 535
click at [467, 441] on div "dá" at bounding box center [548, 437] width 500 height 62
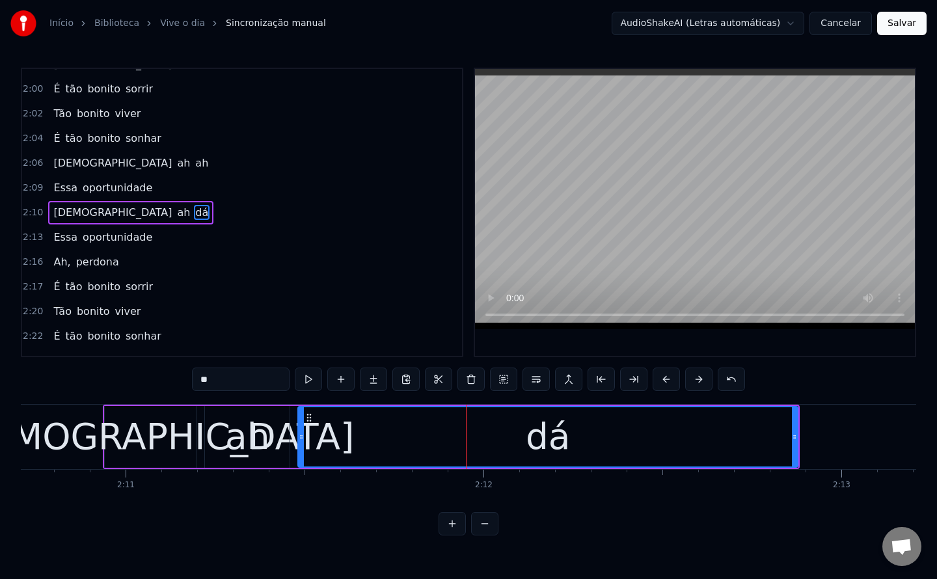
drag, startPoint x: 236, startPoint y: 379, endPoint x: 162, endPoint y: 379, distance: 74.1
click at [162, 379] on div "0:01 Um homem humilde contou 0:05 Que sua riqueza é o sorriso 0:10 Que hoje não…" at bounding box center [468, 302] width 895 height 468
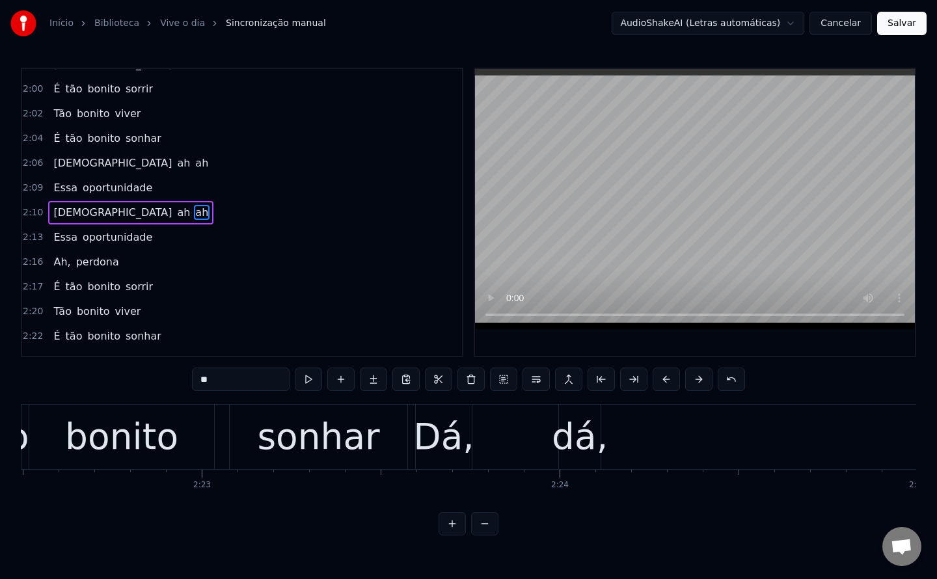
scroll to position [0, 50940]
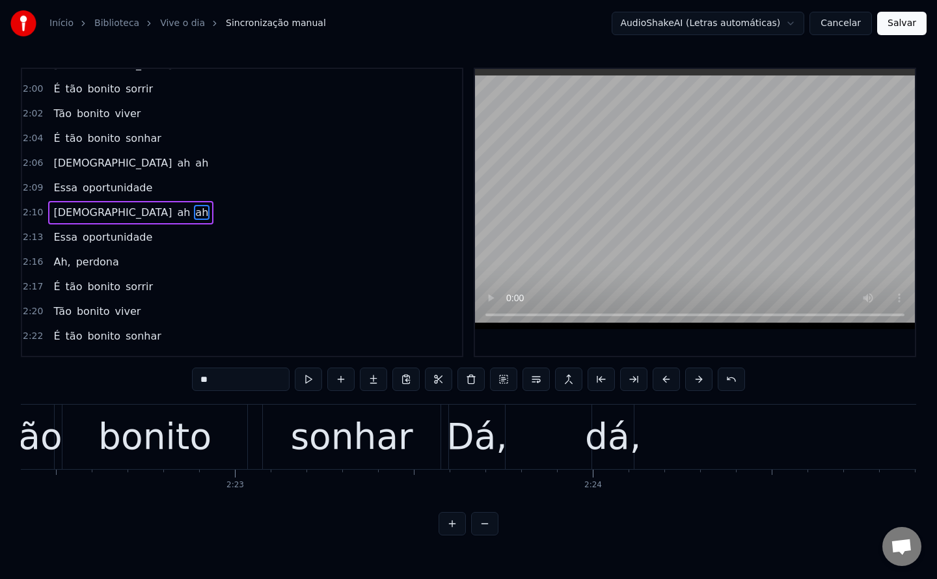
click at [470, 426] on div "Dá," at bounding box center [476, 437] width 61 height 54
type input "***"
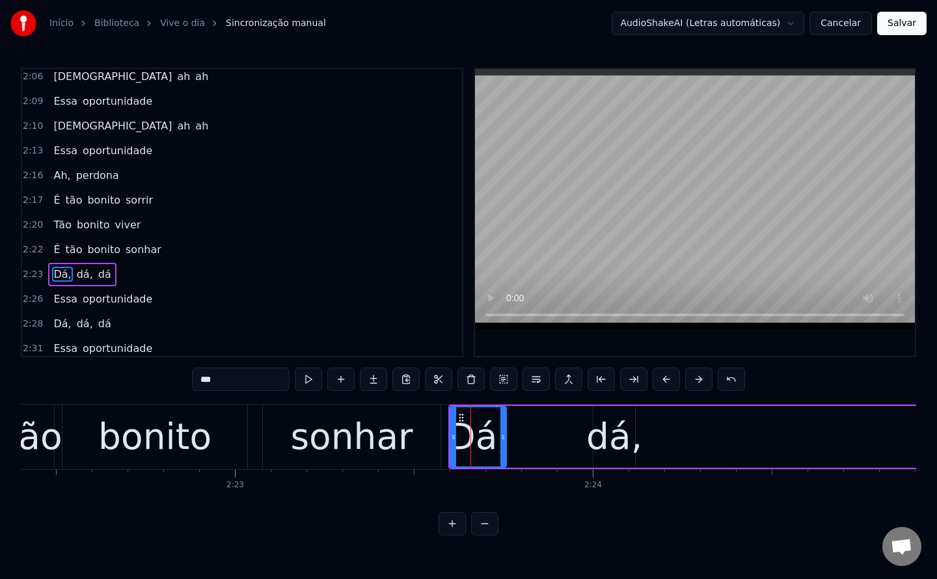
scroll to position [974, 0]
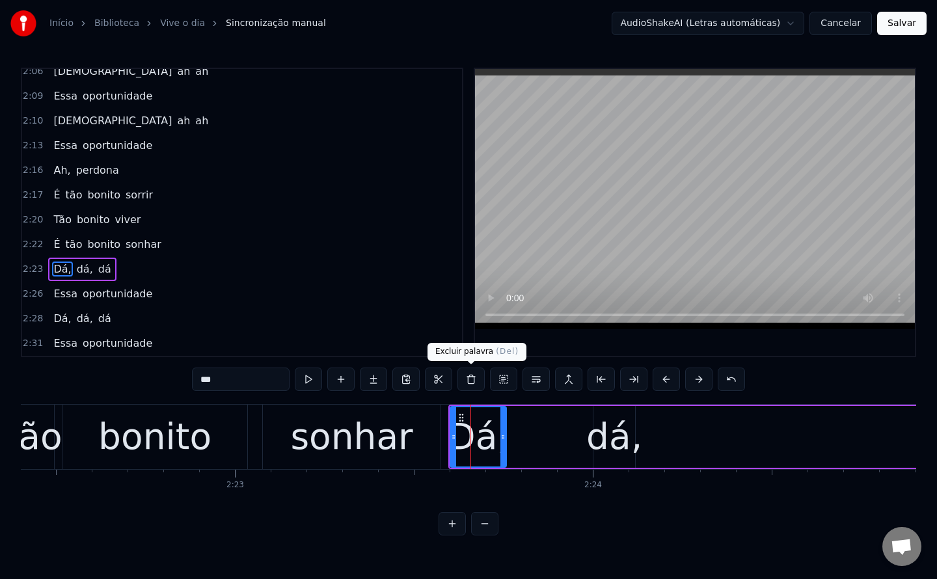
click at [467, 384] on button at bounding box center [470, 378] width 27 height 23
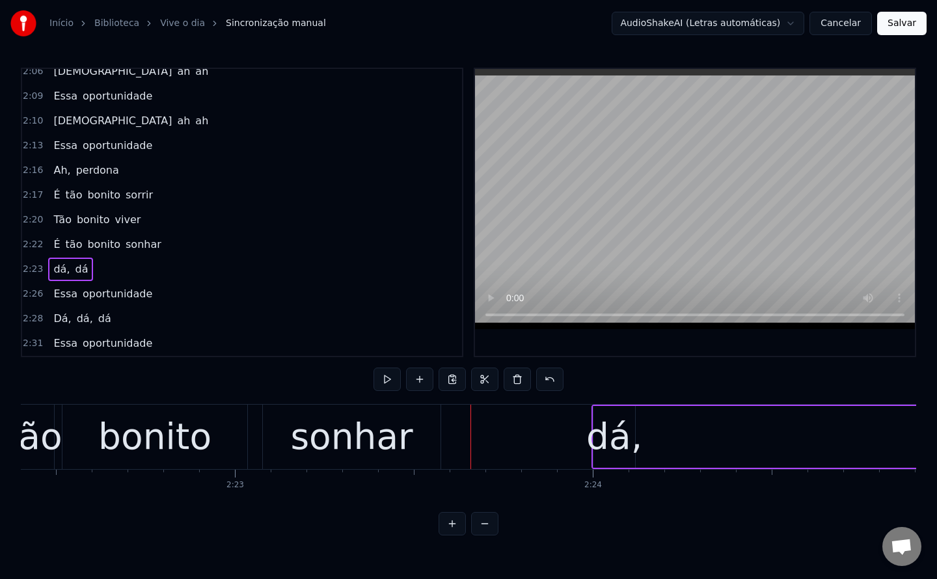
click at [617, 438] on div "dá," at bounding box center [614, 437] width 56 height 54
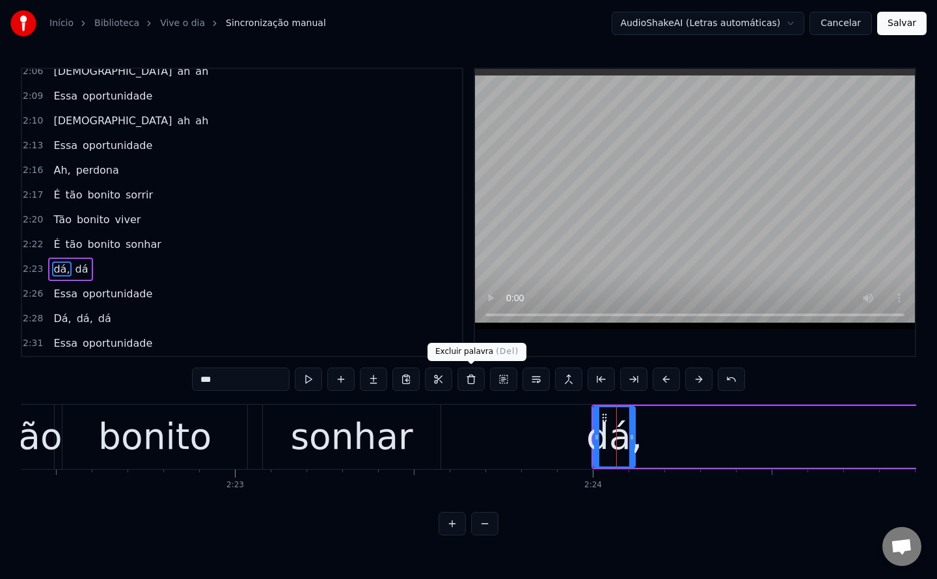
click at [464, 384] on button at bounding box center [470, 378] width 27 height 23
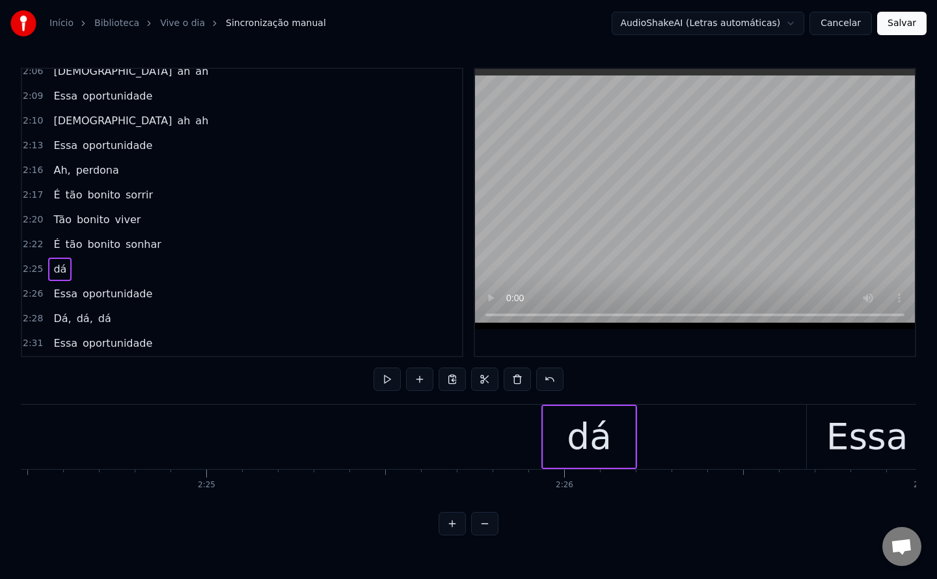
scroll to position [0, 51689]
click at [544, 435] on div "dá" at bounding box center [584, 437] width 92 height 62
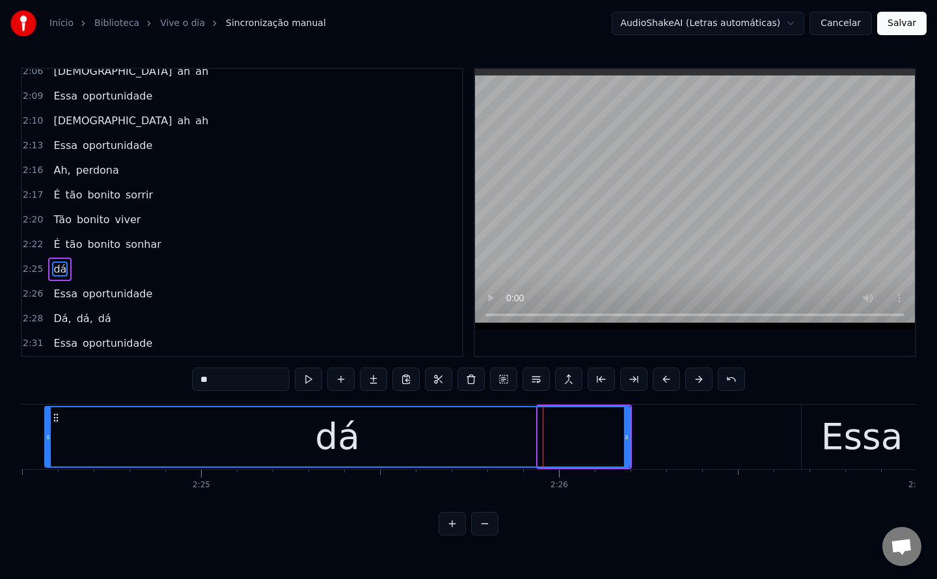
drag, startPoint x: 541, startPoint y: 436, endPoint x: 46, endPoint y: 418, distance: 495.3
click at [46, 418] on div at bounding box center [48, 436] width 5 height 59
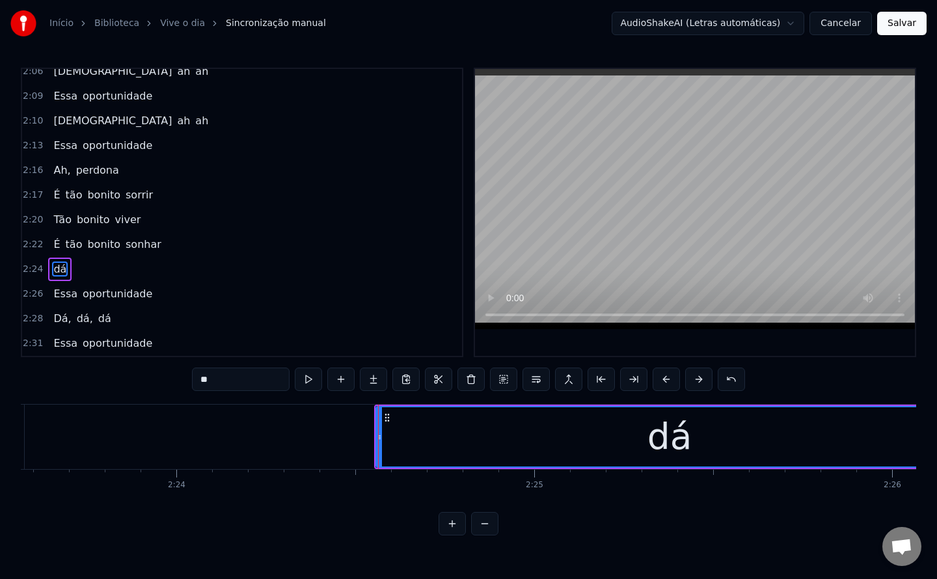
scroll to position [0, 51355]
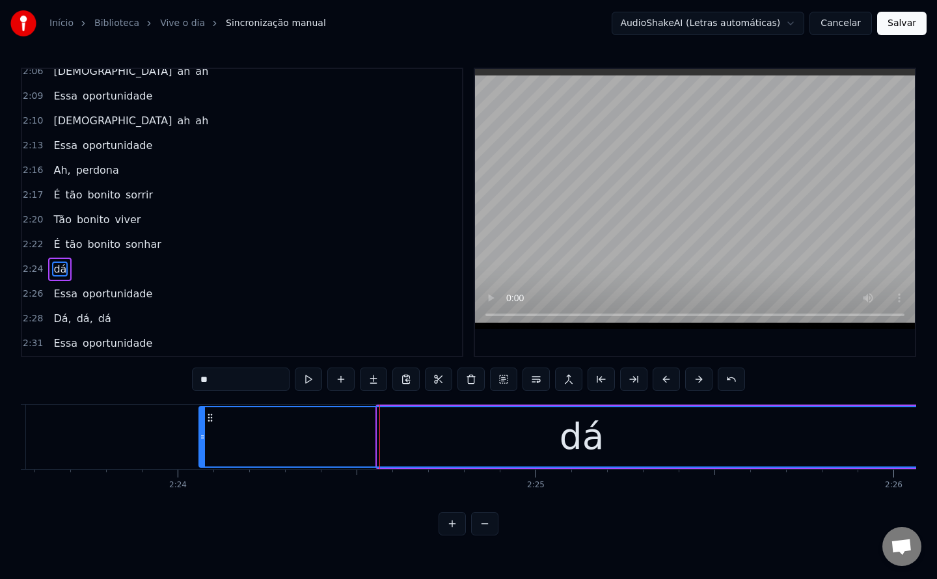
drag, startPoint x: 380, startPoint y: 432, endPoint x: 202, endPoint y: 429, distance: 178.2
click at [202, 429] on div at bounding box center [202, 436] width 5 height 59
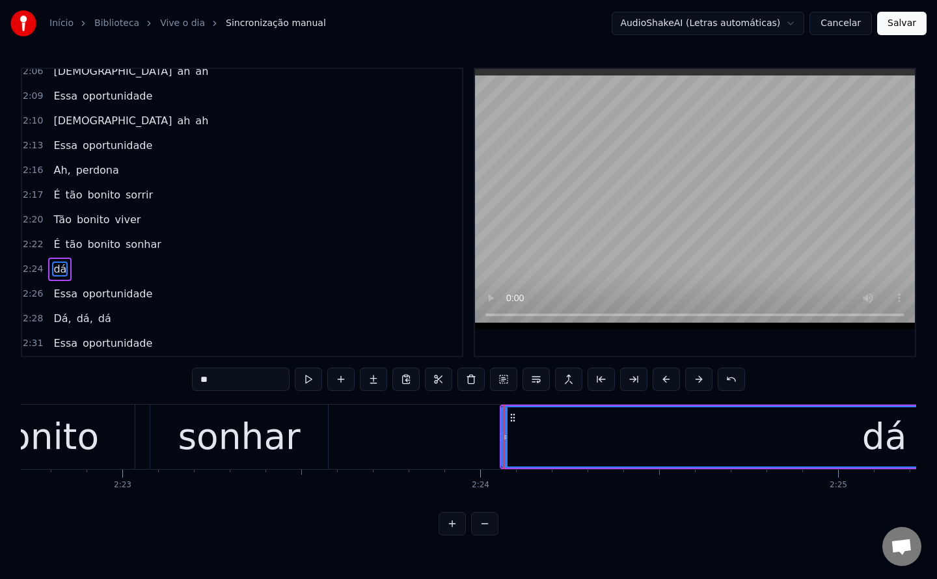
scroll to position [0, 51049]
drag, startPoint x: 506, startPoint y: 436, endPoint x: 485, endPoint y: 435, distance: 21.5
click at [485, 435] on icon at bounding box center [485, 437] width 5 height 10
click at [554, 436] on div "dá" at bounding box center [876, 436] width 785 height 59
click at [260, 379] on input "**" at bounding box center [241, 378] width 98 height 23
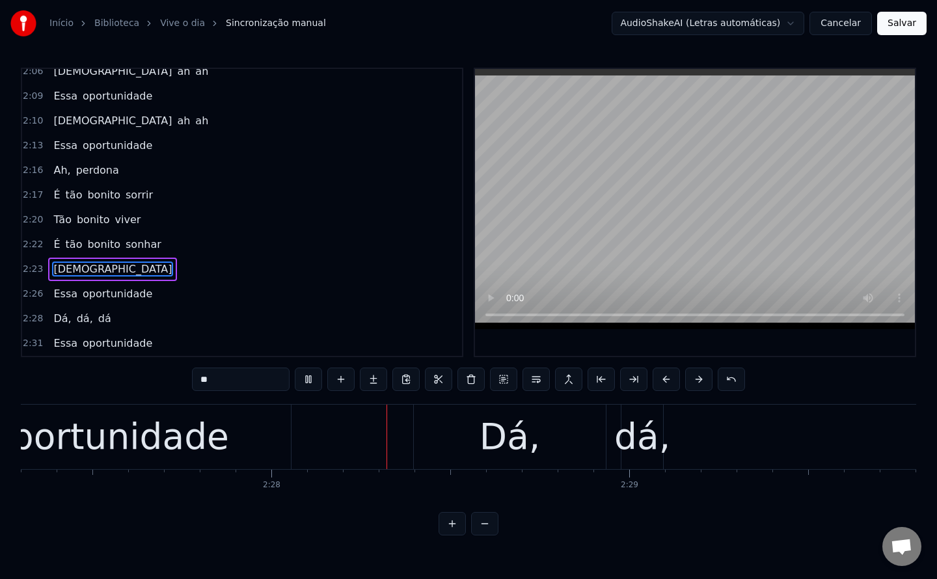
scroll to position [0, 52727]
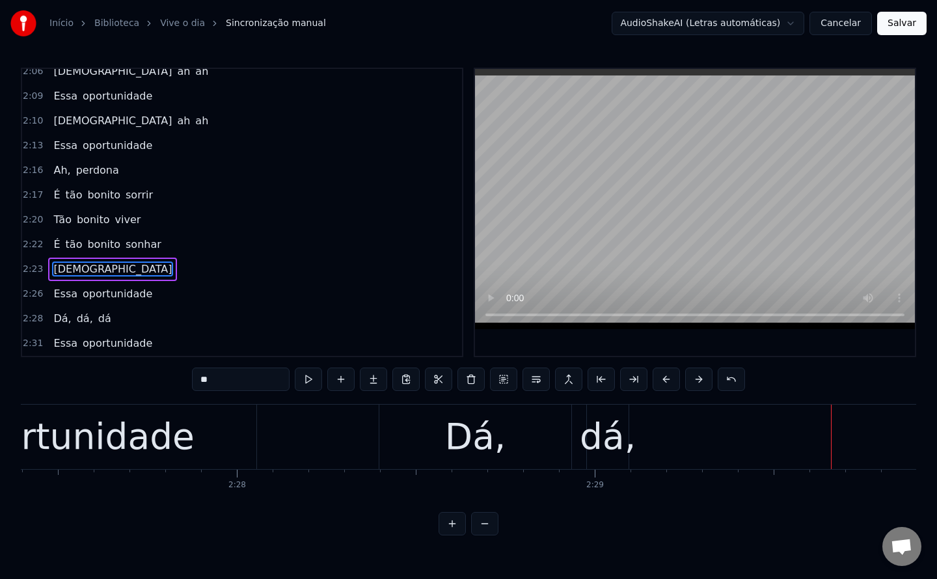
click at [502, 439] on div "Dá," at bounding box center [475, 437] width 192 height 64
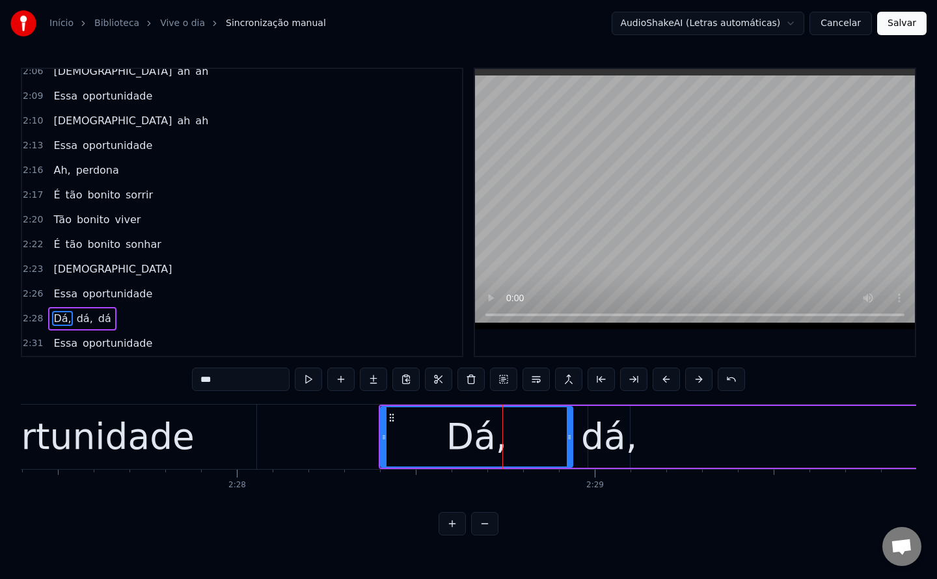
click at [265, 376] on input "***" at bounding box center [241, 378] width 98 height 23
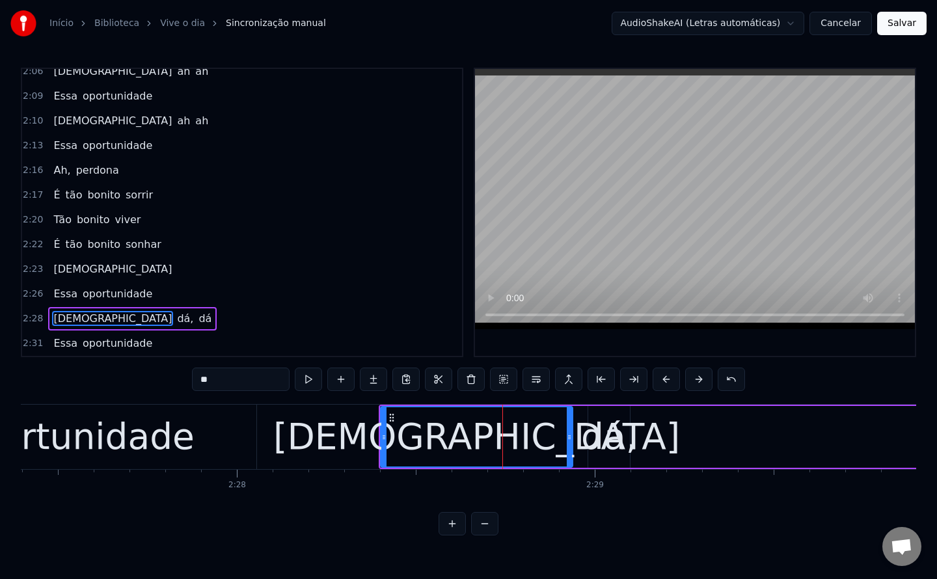
click at [621, 438] on div "dá," at bounding box center [609, 437] width 56 height 54
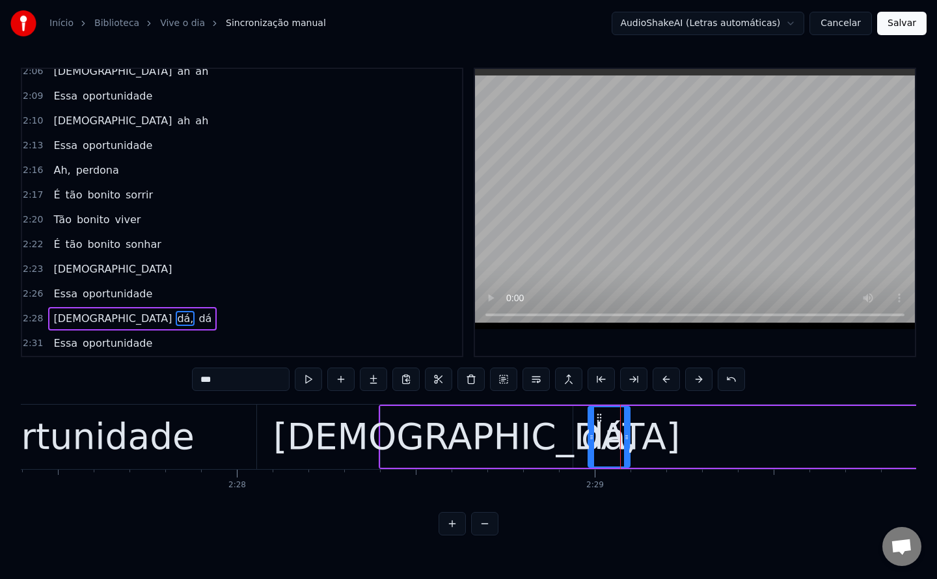
drag, startPoint x: 257, startPoint y: 375, endPoint x: 0, endPoint y: 372, distance: 256.9
click at [0, 372] on div "Início Biblioteca Vive o dia Sincronização manual AudioShakeAI (Letras automáti…" at bounding box center [468, 267] width 937 height 535
drag, startPoint x: 624, startPoint y: 433, endPoint x: 645, endPoint y: 432, distance: 20.2
click at [645, 432] on icon at bounding box center [646, 437] width 5 height 10
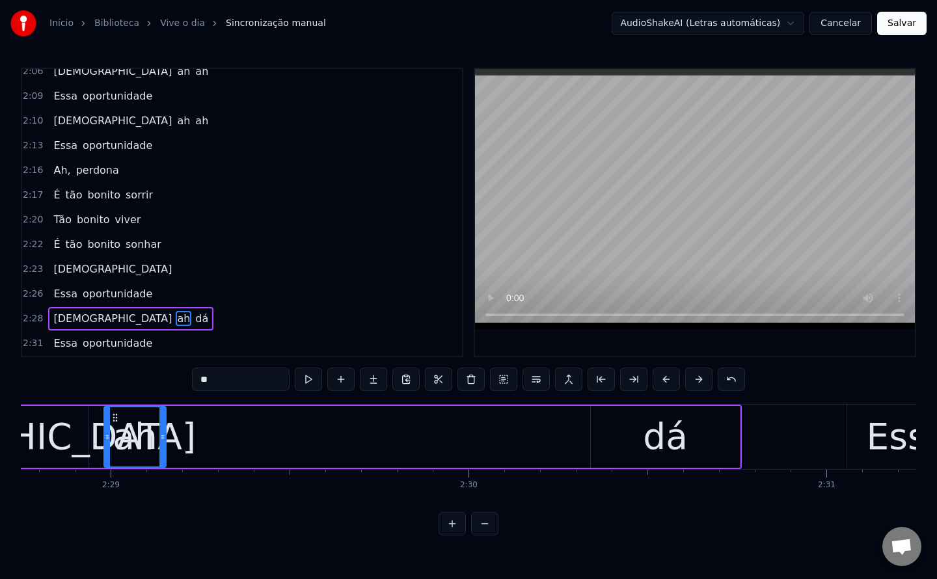
scroll to position [0, 53212]
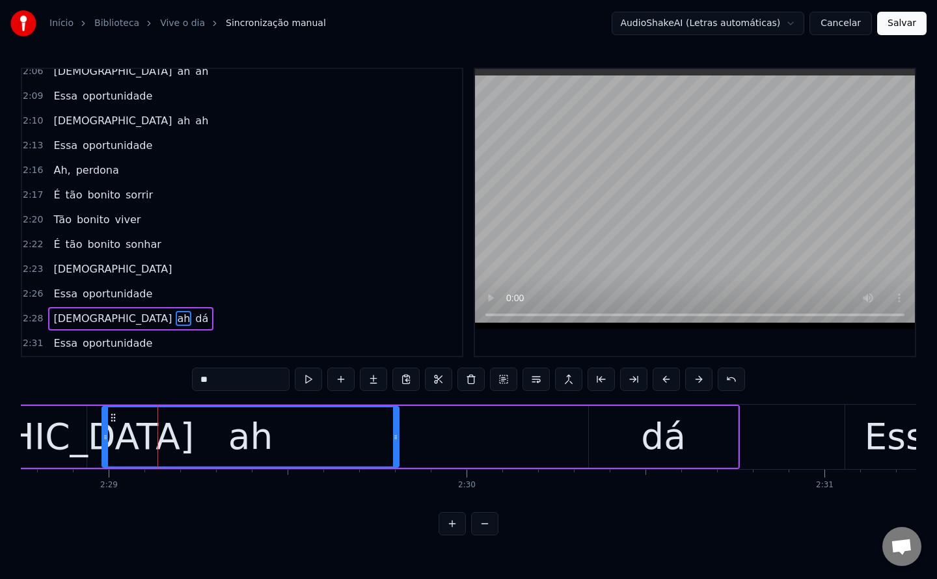
drag, startPoint x: 161, startPoint y: 433, endPoint x: 396, endPoint y: 442, distance: 235.0
click at [396, 442] on div at bounding box center [395, 436] width 5 height 59
click at [640, 427] on div "dá" at bounding box center [663, 437] width 149 height 62
type input "**"
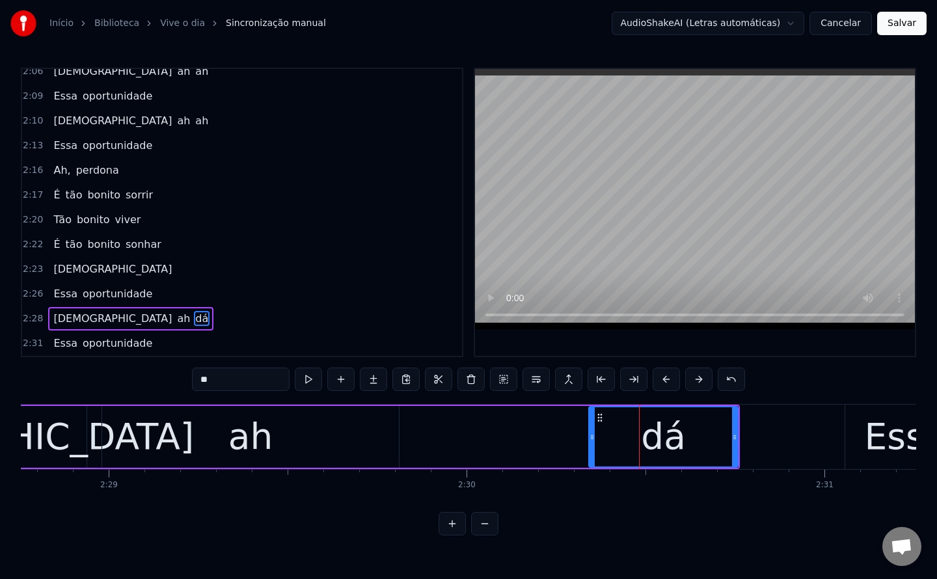
drag, startPoint x: 588, startPoint y: 435, endPoint x: 428, endPoint y: 423, distance: 160.4
click at [428, 423] on div "Dá ah dá" at bounding box center [316, 437] width 847 height 64
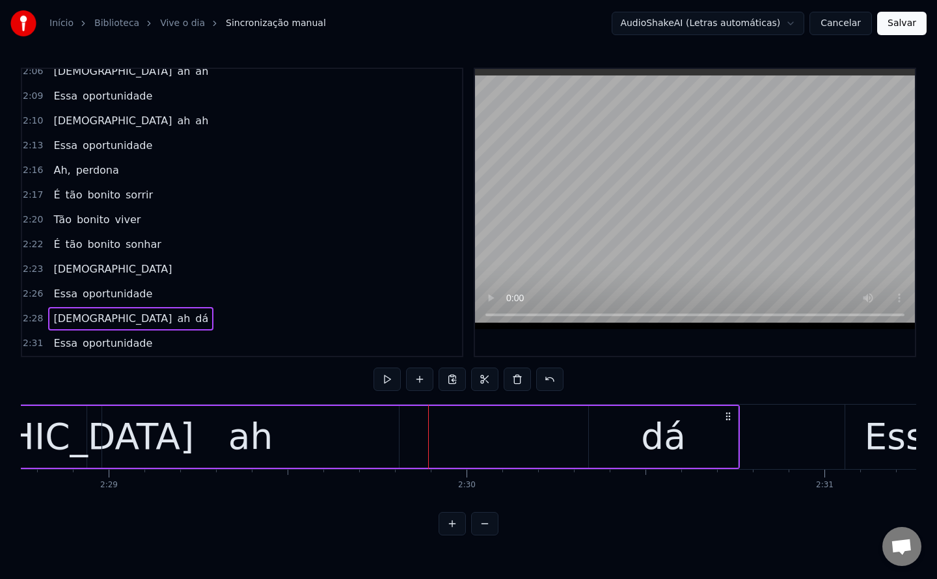
click at [619, 435] on div "dá" at bounding box center [663, 437] width 149 height 62
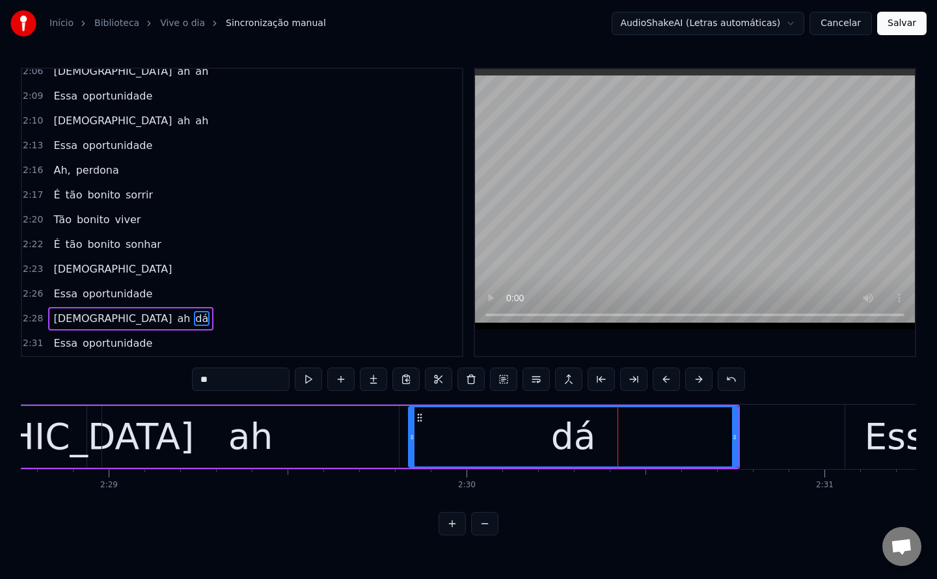
drag, startPoint x: 592, startPoint y: 436, endPoint x: 411, endPoint y: 423, distance: 181.2
click at [411, 423] on div at bounding box center [411, 436] width 5 height 59
click at [550, 434] on div "dá" at bounding box center [572, 436] width 328 height 59
drag, startPoint x: 219, startPoint y: 382, endPoint x: 0, endPoint y: 376, distance: 218.6
click at [0, 376] on div "Início Biblioteca Vive o dia Sincronização manual AudioShakeAI (Letras automáti…" at bounding box center [468, 267] width 937 height 535
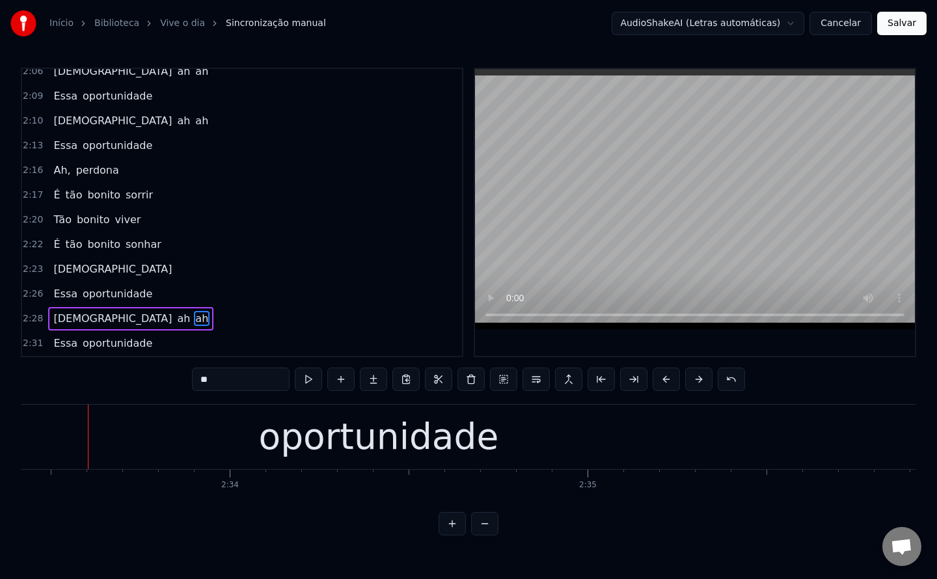
scroll to position [0, 54882]
click at [438, 453] on div "oportunidade" at bounding box center [377, 437] width 240 height 54
type input "**********"
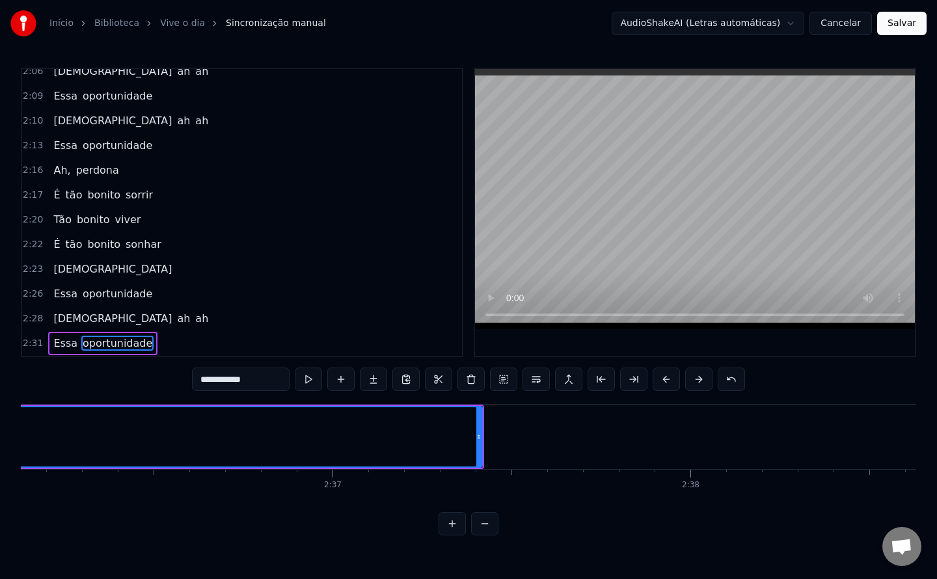
scroll to position [0, 55849]
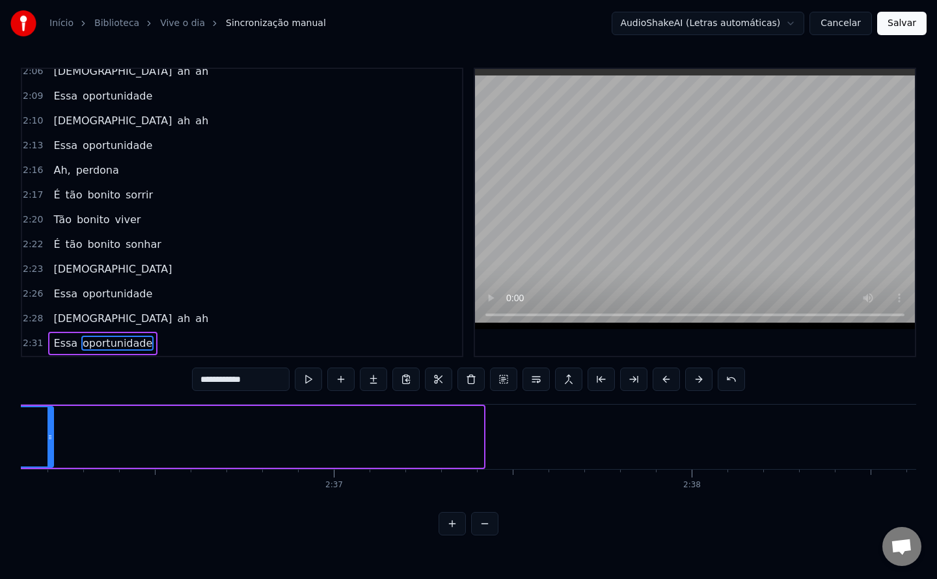
drag, startPoint x: 478, startPoint y: 437, endPoint x: 48, endPoint y: 425, distance: 430.1
click at [48, 425] on div at bounding box center [49, 436] width 5 height 59
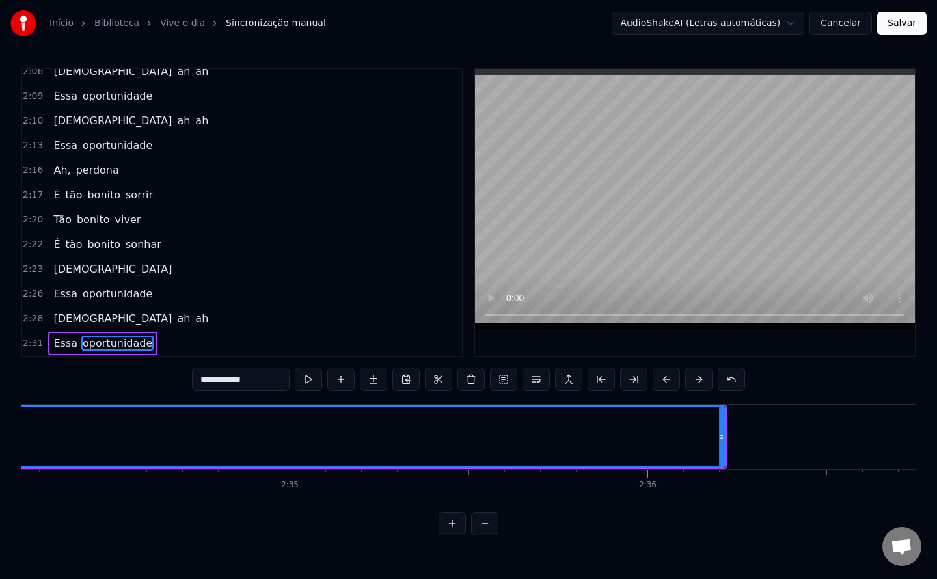
scroll to position [0, 55173]
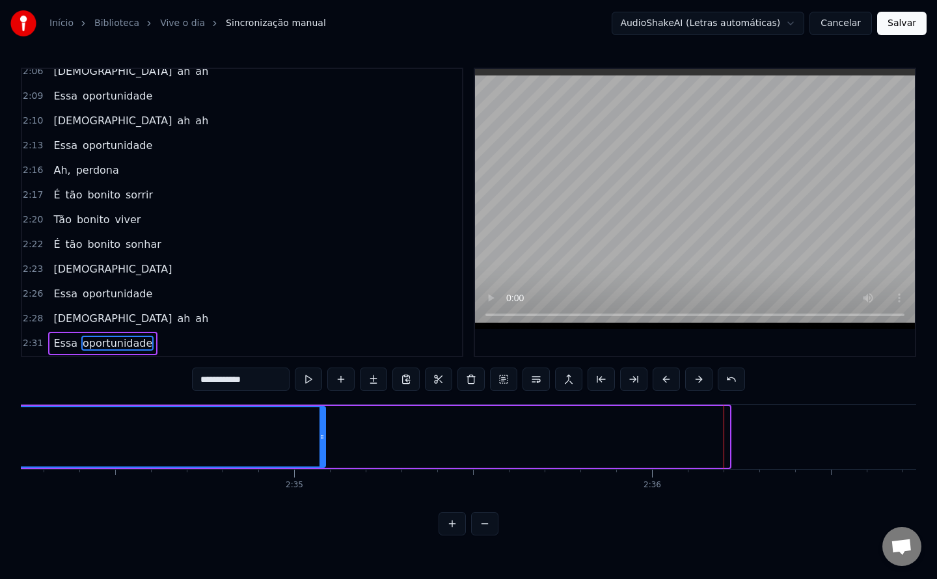
drag, startPoint x: 727, startPoint y: 434, endPoint x: 269, endPoint y: 421, distance: 458.7
click at [319, 421] on div at bounding box center [321, 436] width 5 height 59
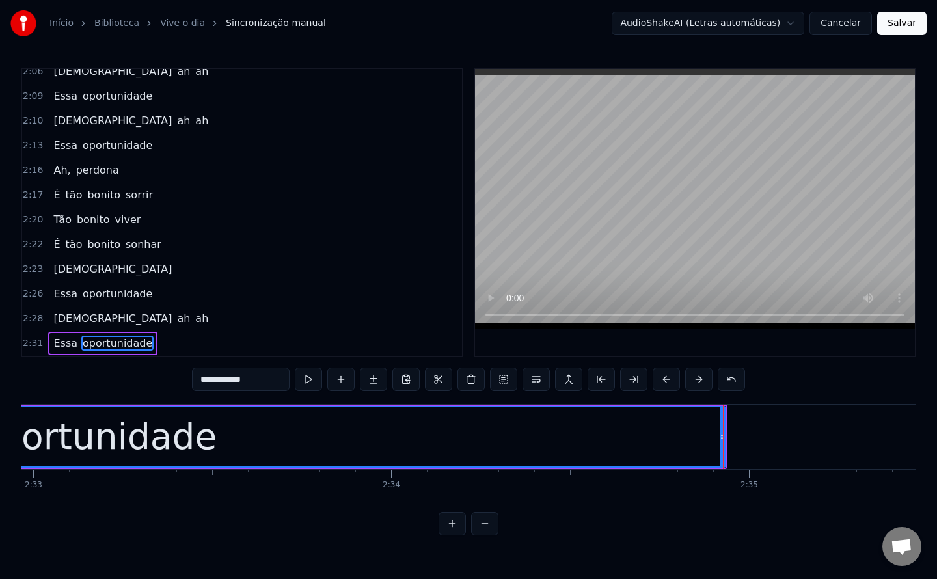
scroll to position [0, 54719]
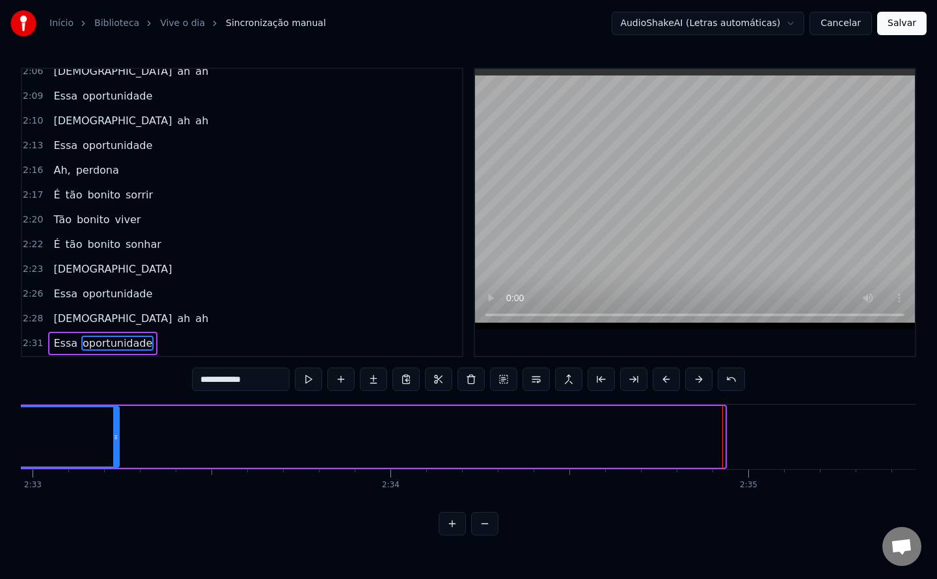
drag, startPoint x: 723, startPoint y: 436, endPoint x: 116, endPoint y: 456, distance: 607.2
click at [116, 456] on div at bounding box center [115, 436] width 5 height 59
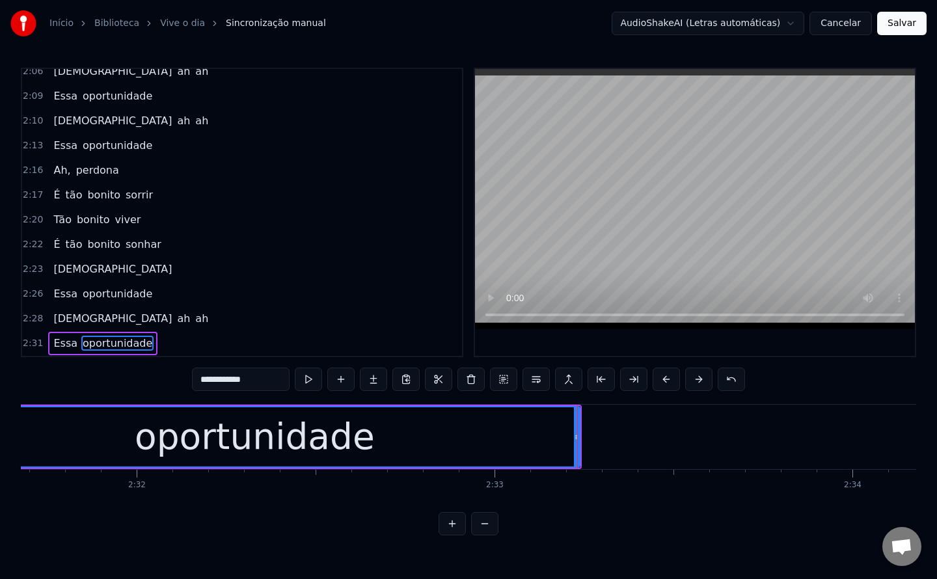
scroll to position [0, 54230]
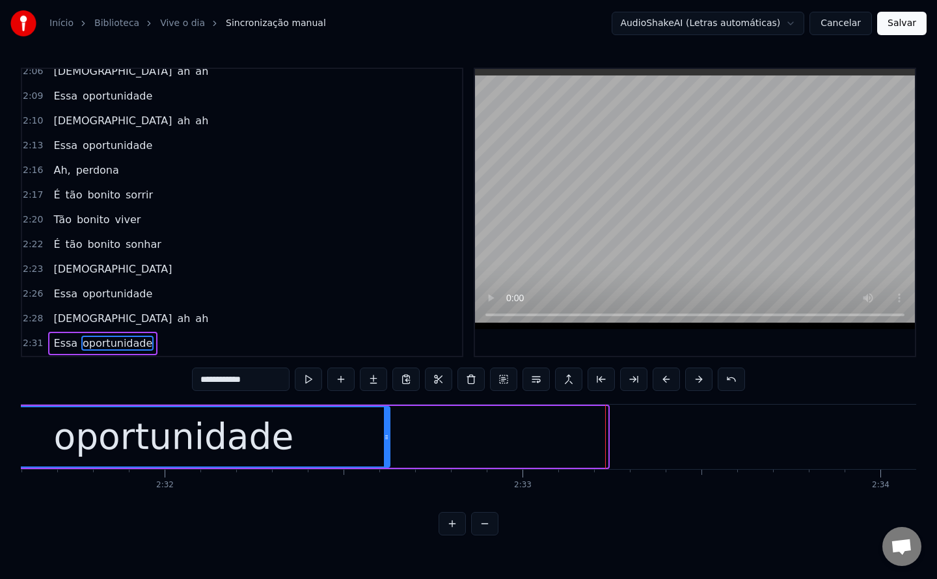
drag, startPoint x: 602, startPoint y: 434, endPoint x: 383, endPoint y: 440, distance: 219.3
click at [384, 440] on icon at bounding box center [386, 437] width 5 height 10
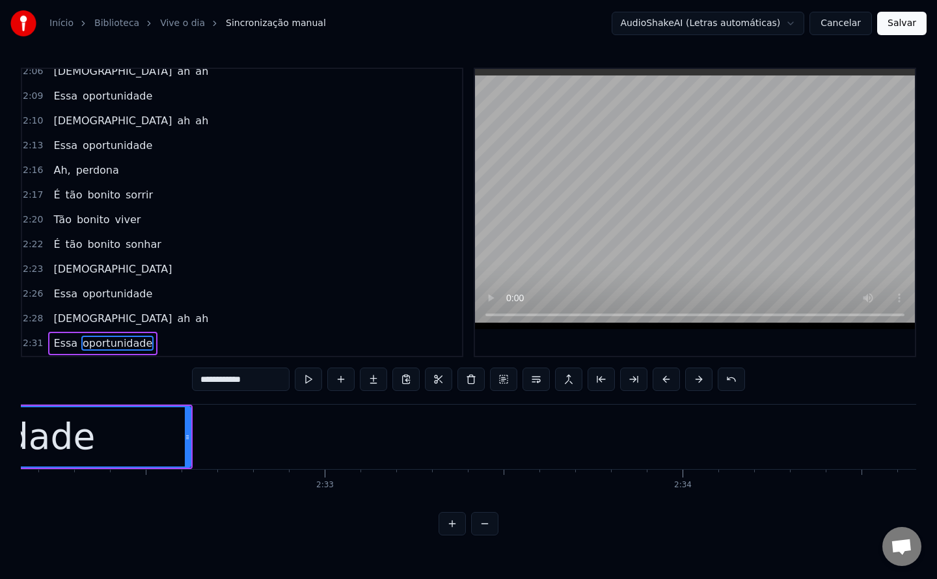
scroll to position [0, 54397]
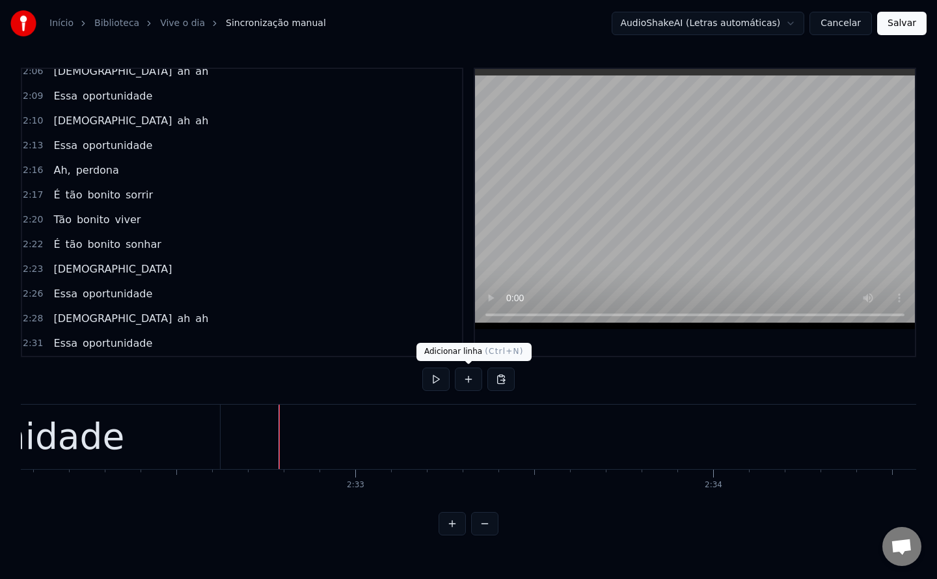
click at [466, 382] on button at bounding box center [468, 378] width 27 height 23
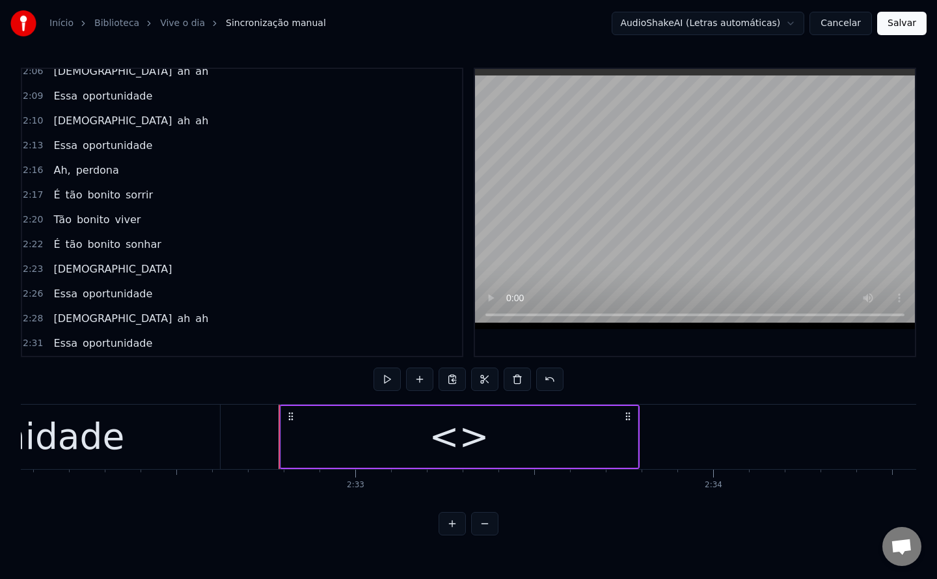
click at [425, 442] on div "<>" at bounding box center [459, 437] width 356 height 62
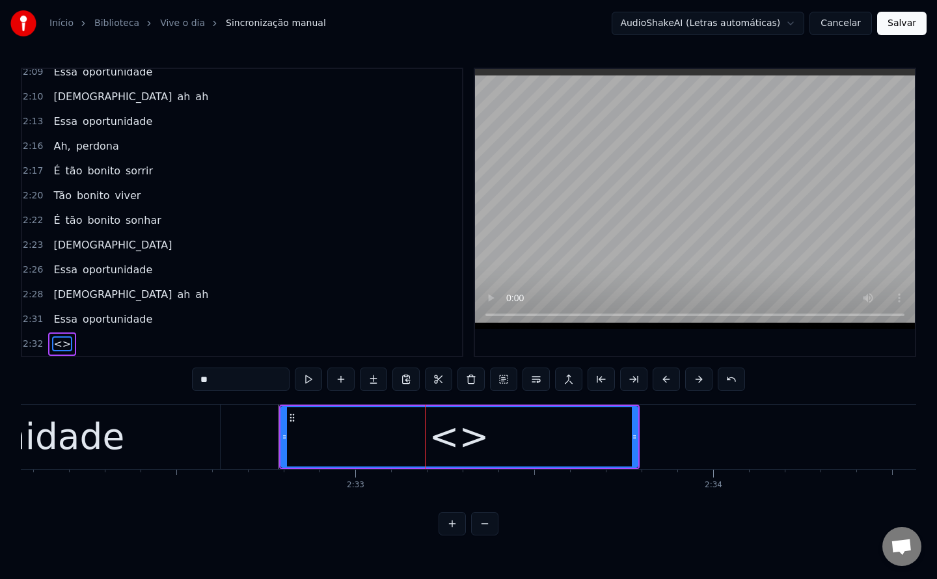
scroll to position [998, 0]
drag, startPoint x: 257, startPoint y: 381, endPoint x: 1, endPoint y: 382, distance: 255.6
click at [1, 382] on div "Início Biblioteca Vive o dia Sincronização manual AudioShakeAI (Letras automáti…" at bounding box center [468, 267] width 937 height 535
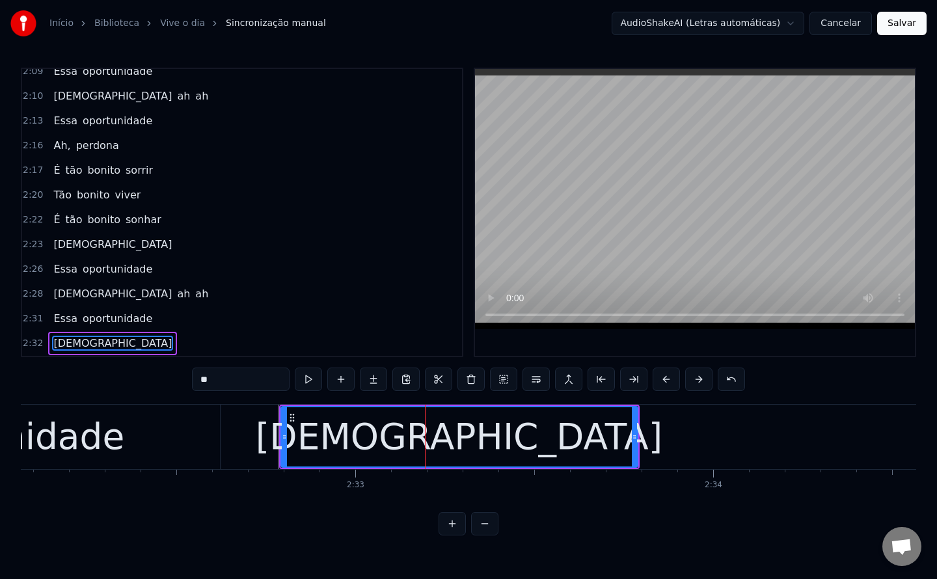
type input "**"
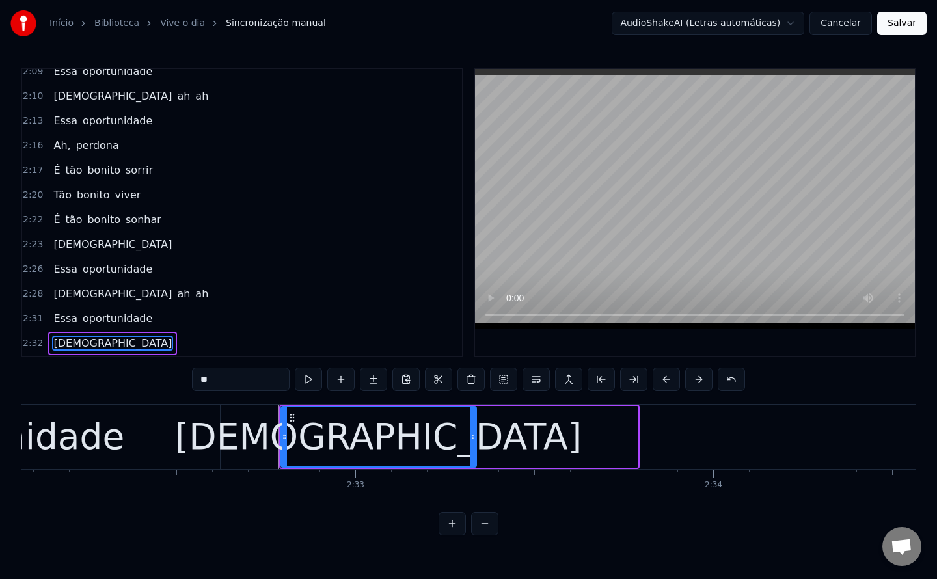
drag, startPoint x: 635, startPoint y: 438, endPoint x: 474, endPoint y: 452, distance: 161.9
click at [474, 452] on div at bounding box center [472, 436] width 5 height 59
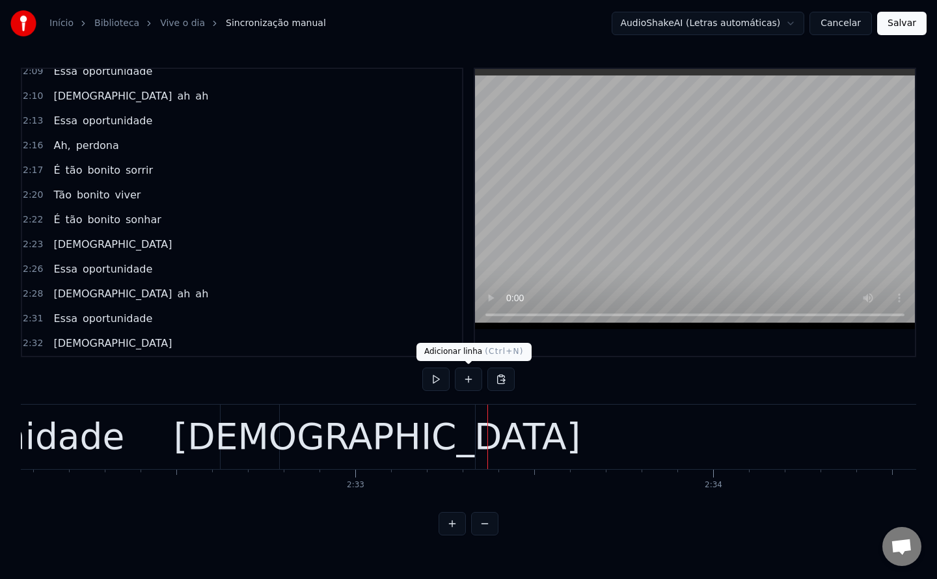
click at [462, 376] on button at bounding box center [468, 378] width 27 height 23
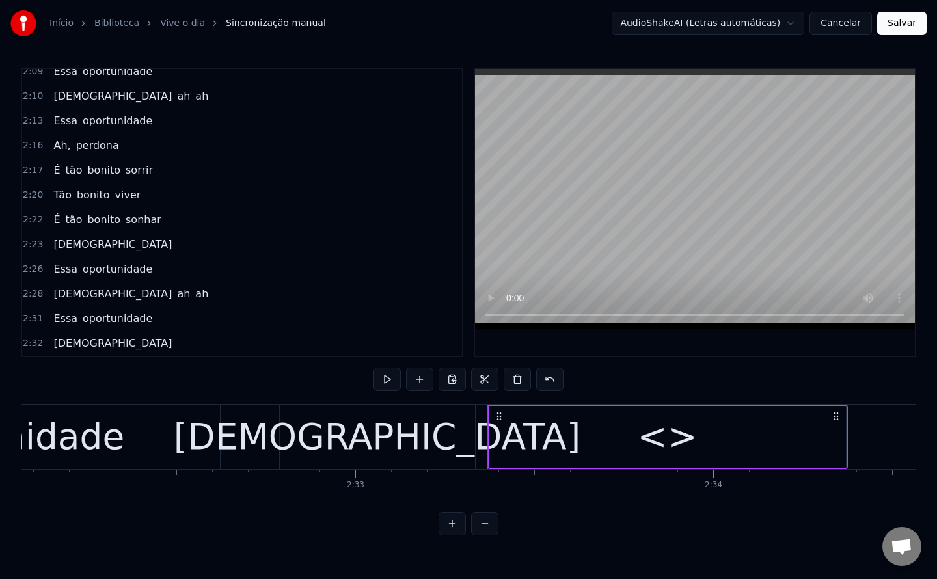
click at [596, 430] on div "<>" at bounding box center [667, 437] width 356 height 62
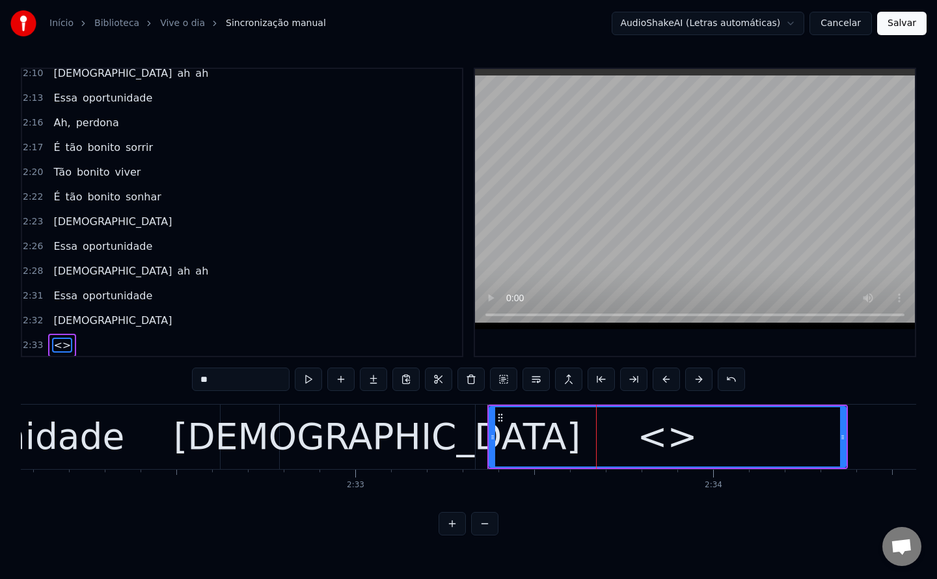
scroll to position [1023, 0]
drag, startPoint x: 243, startPoint y: 377, endPoint x: 0, endPoint y: 339, distance: 246.2
click at [0, 339] on div "Início Biblioteca Vive o dia Sincronização manual AudioShakeAI (Letras automáti…" at bounding box center [468, 267] width 937 height 535
click at [389, 446] on div "[DEMOGRAPHIC_DATA]" at bounding box center [377, 437] width 407 height 54
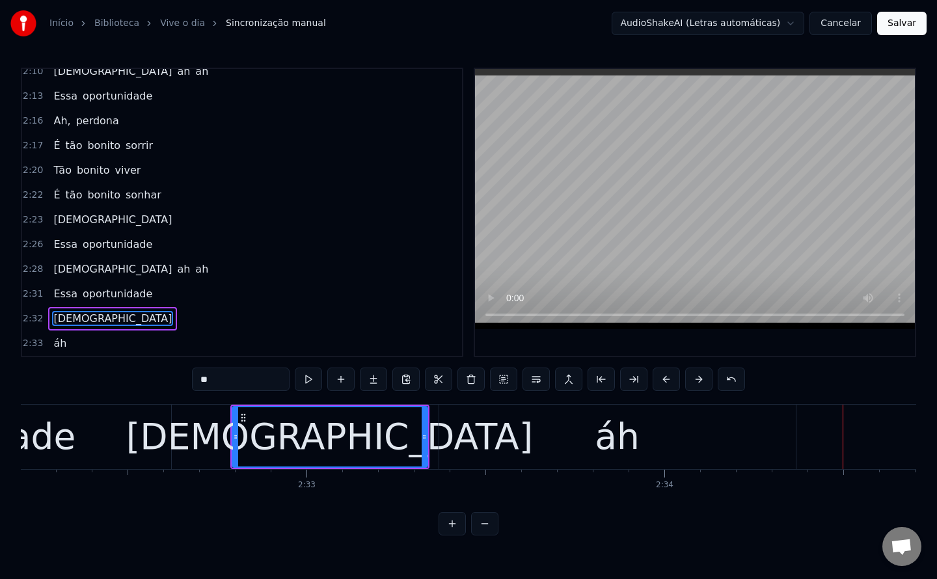
scroll to position [0, 54445]
click at [751, 434] on div "áh" at bounding box center [618, 437] width 356 height 64
type input "**"
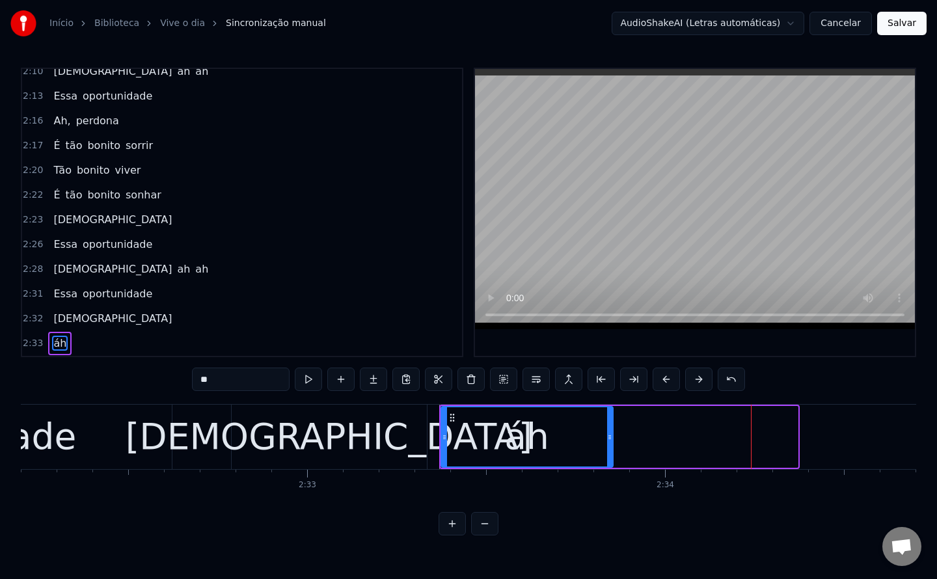
drag, startPoint x: 794, startPoint y: 438, endPoint x: 609, endPoint y: 428, distance: 185.0
click at [609, 428] on div at bounding box center [609, 436] width 5 height 59
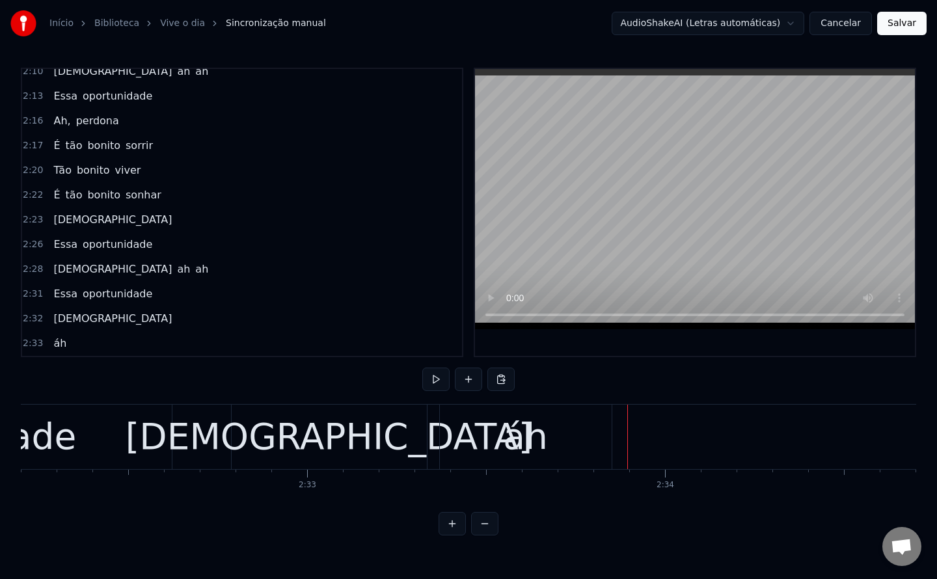
click at [469, 380] on button at bounding box center [468, 378] width 27 height 23
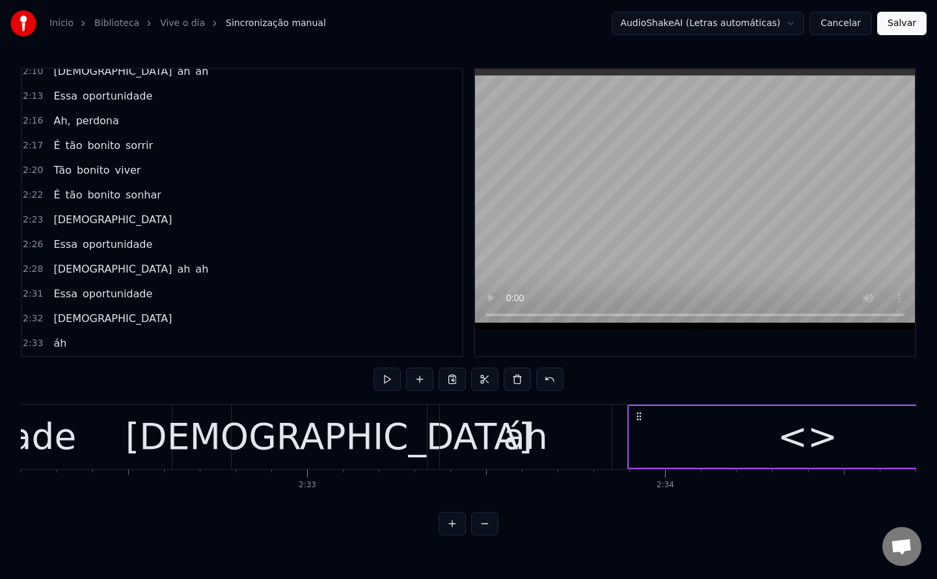
click at [739, 439] on div "<>" at bounding box center [807, 437] width 356 height 62
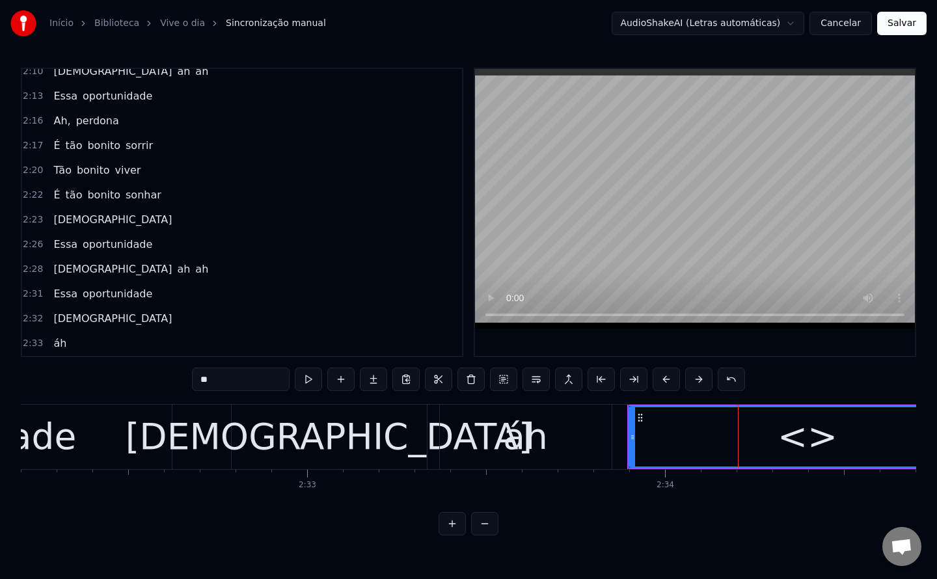
scroll to position [1048, 0]
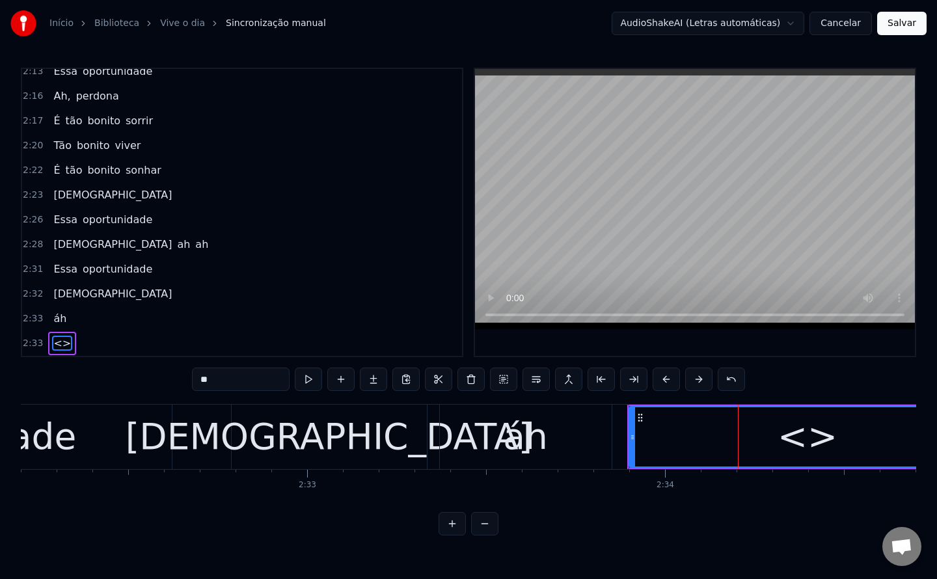
drag, startPoint x: 246, startPoint y: 382, endPoint x: 0, endPoint y: 393, distance: 246.1
click at [0, 393] on div "Início Biblioteca Vive o dia Sincronização manual AudioShakeAI (Letras automáti…" at bounding box center [468, 267] width 937 height 535
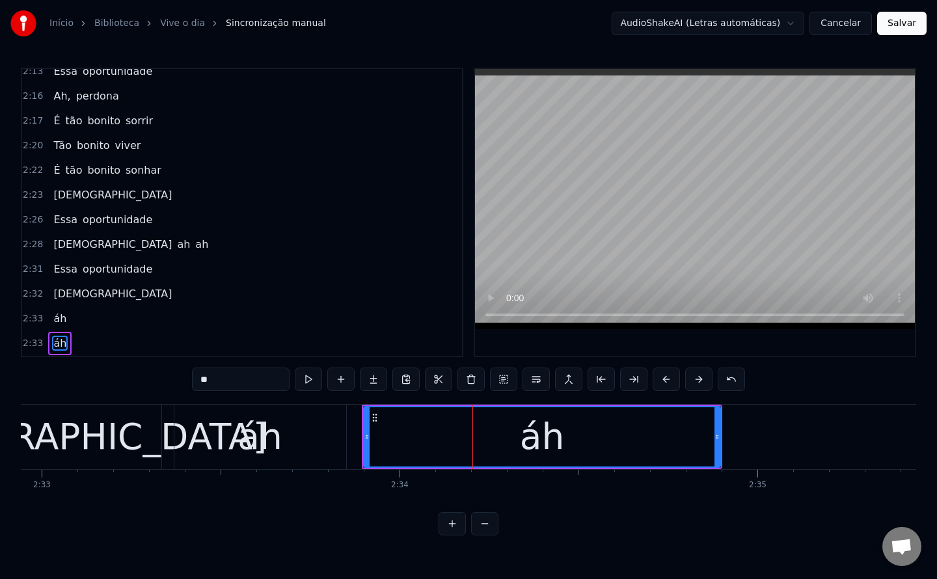
scroll to position [0, 54714]
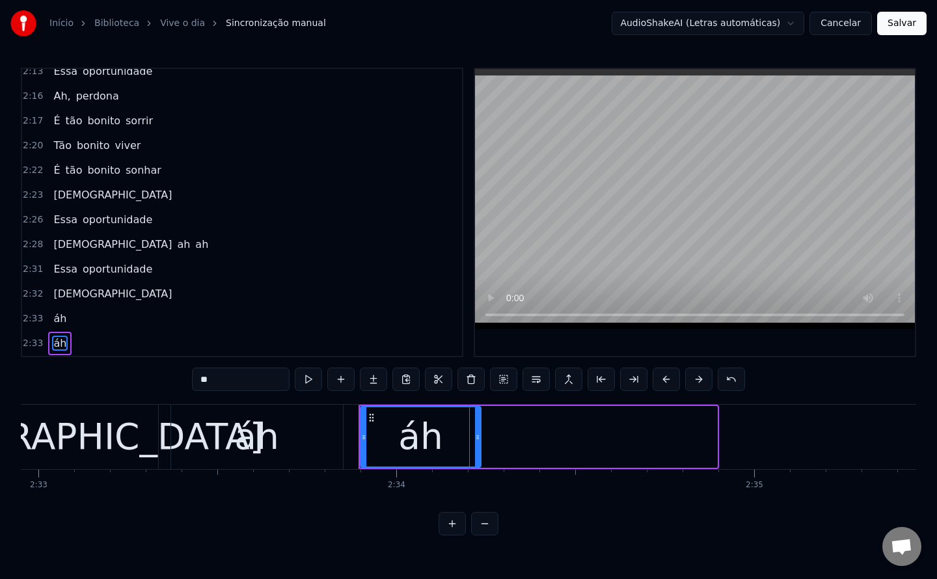
drag, startPoint x: 712, startPoint y: 434, endPoint x: 476, endPoint y: 442, distance: 236.2
click at [476, 442] on div at bounding box center [477, 436] width 5 height 59
type input "**"
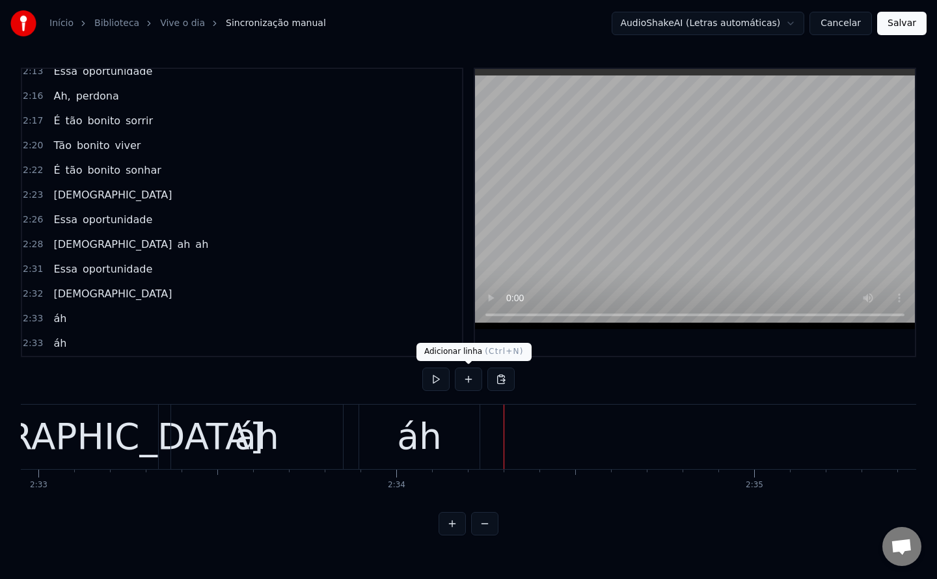
click at [468, 375] on button at bounding box center [468, 378] width 27 height 23
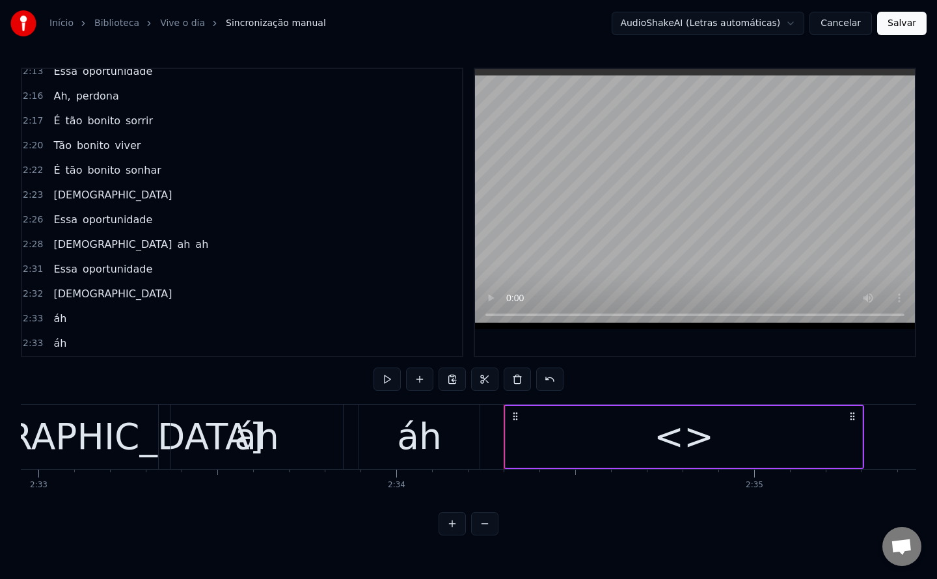
click at [628, 448] on div "<>" at bounding box center [683, 437] width 356 height 62
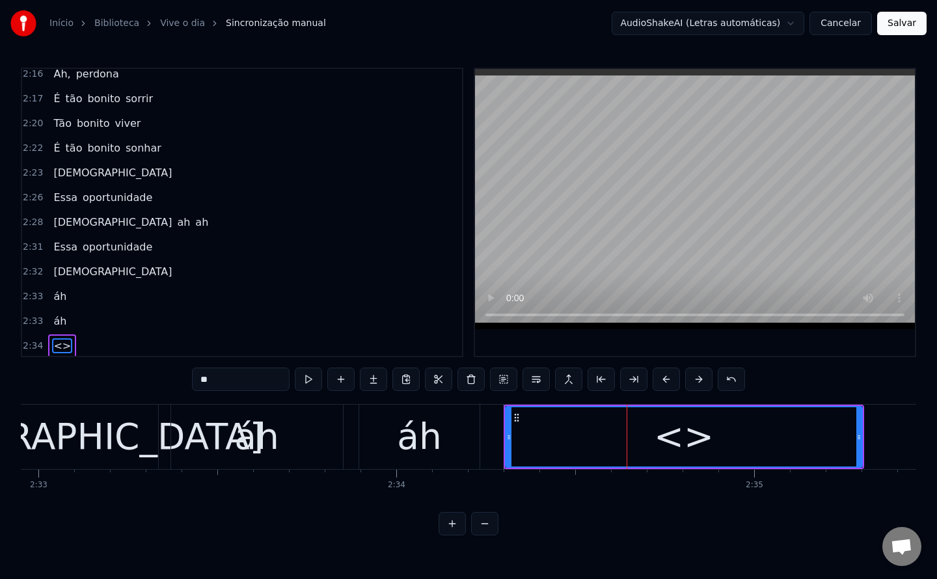
scroll to position [1073, 0]
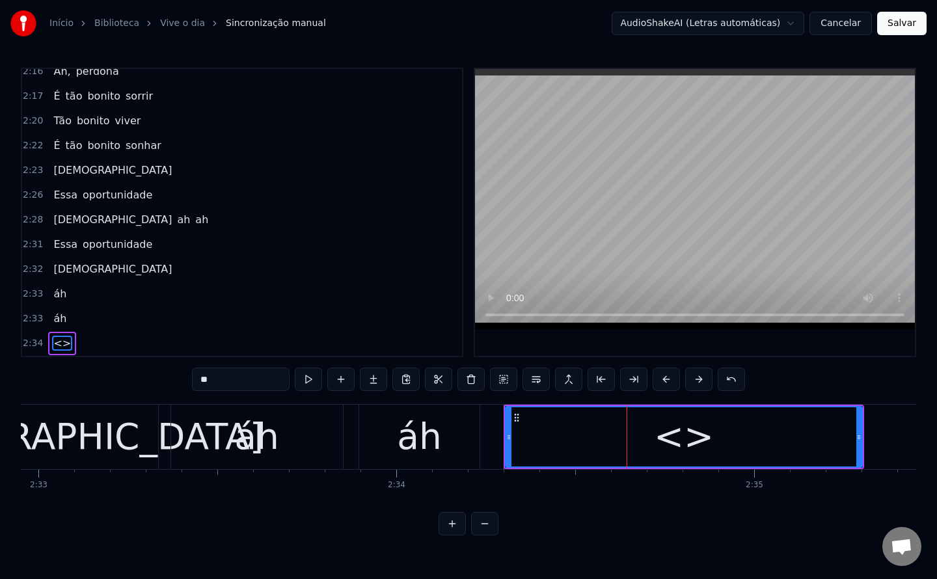
drag, startPoint x: 220, startPoint y: 377, endPoint x: 0, endPoint y: 376, distance: 220.5
click at [0, 376] on div "Início Biblioteca Vive o dia Sincronização manual AudioShakeAI (Letras automáti…" at bounding box center [468, 267] width 937 height 535
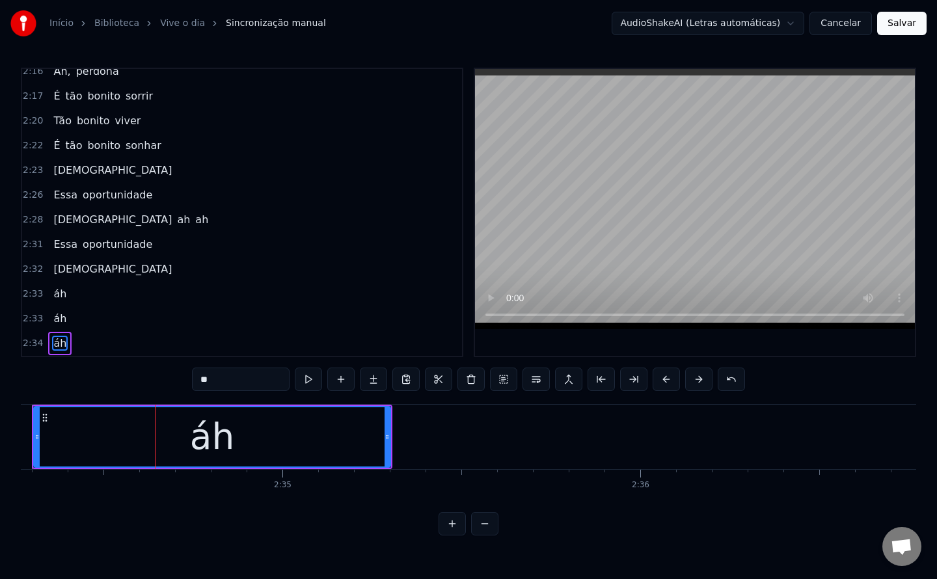
scroll to position [0, 55187]
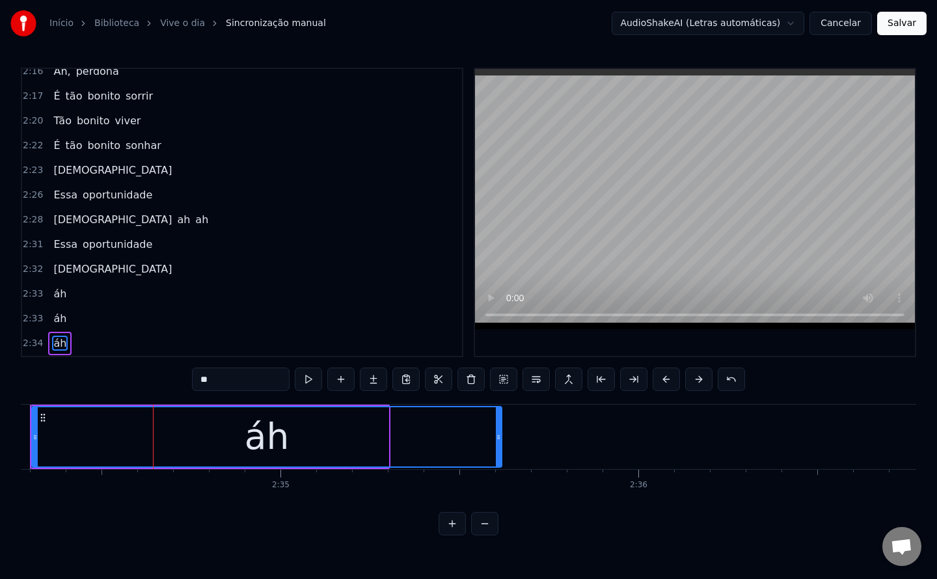
drag, startPoint x: 383, startPoint y: 437, endPoint x: 494, endPoint y: 435, distance: 111.2
click at [496, 435] on icon at bounding box center [498, 437] width 5 height 10
type input "**"
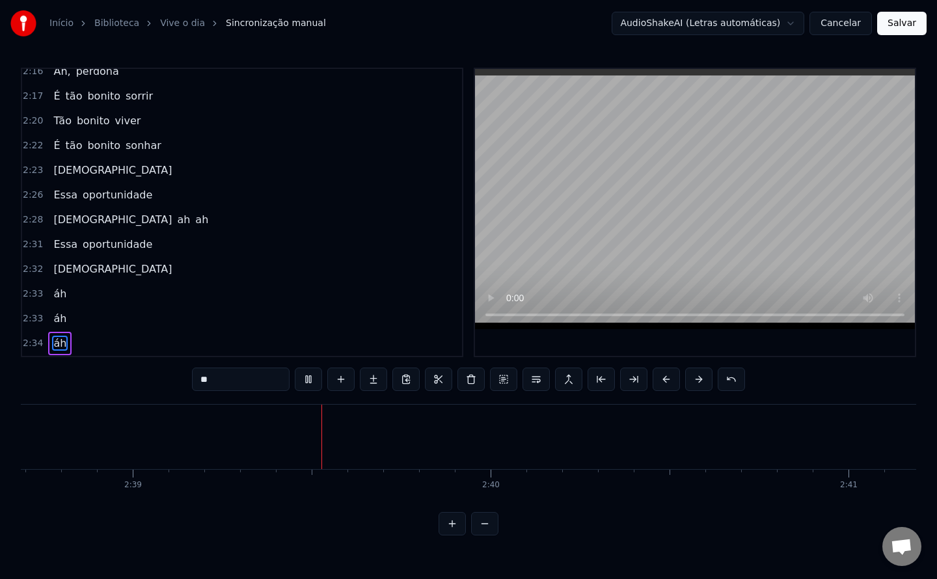
scroll to position [0, 56770]
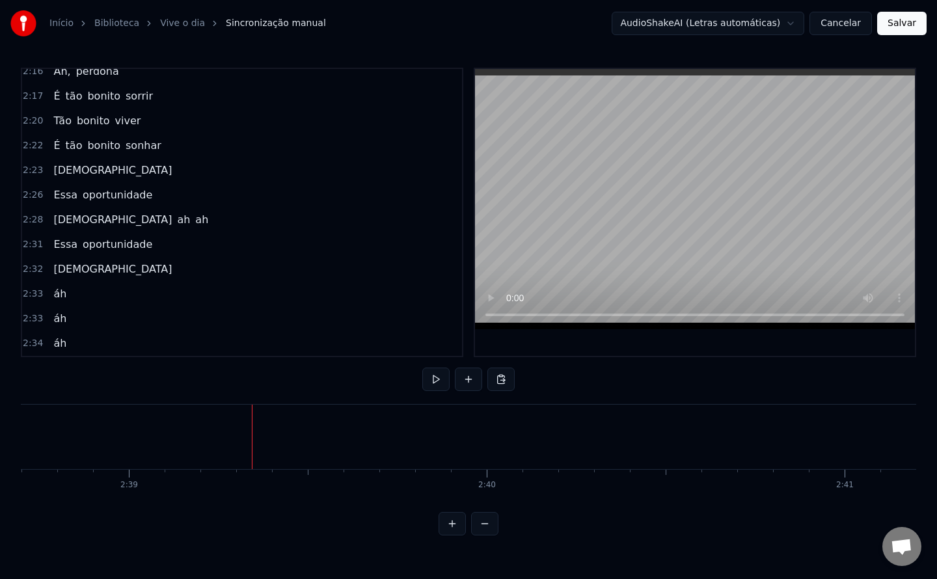
click at [59, 273] on span "[DEMOGRAPHIC_DATA]" at bounding box center [112, 268] width 121 height 15
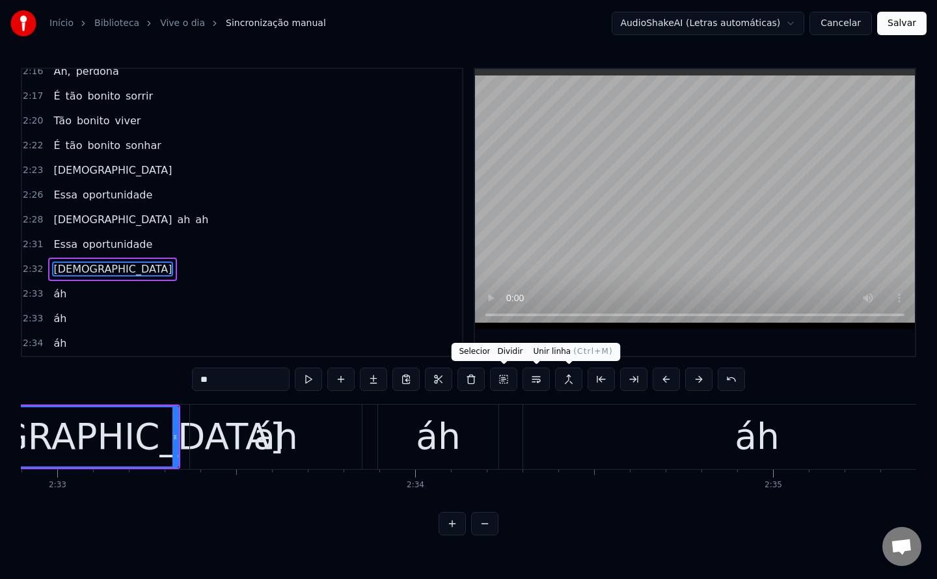
scroll to position [0, 54589]
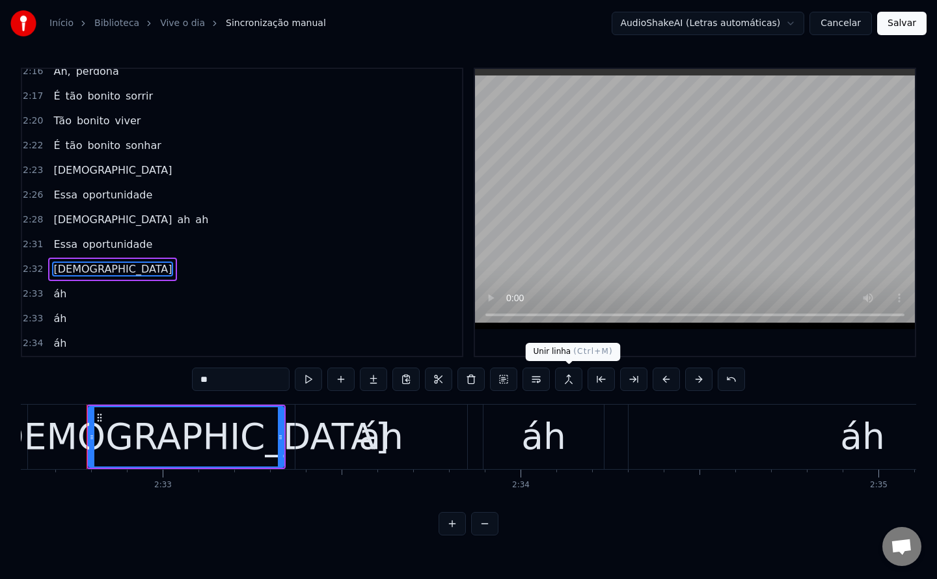
click at [569, 380] on button at bounding box center [568, 378] width 27 height 23
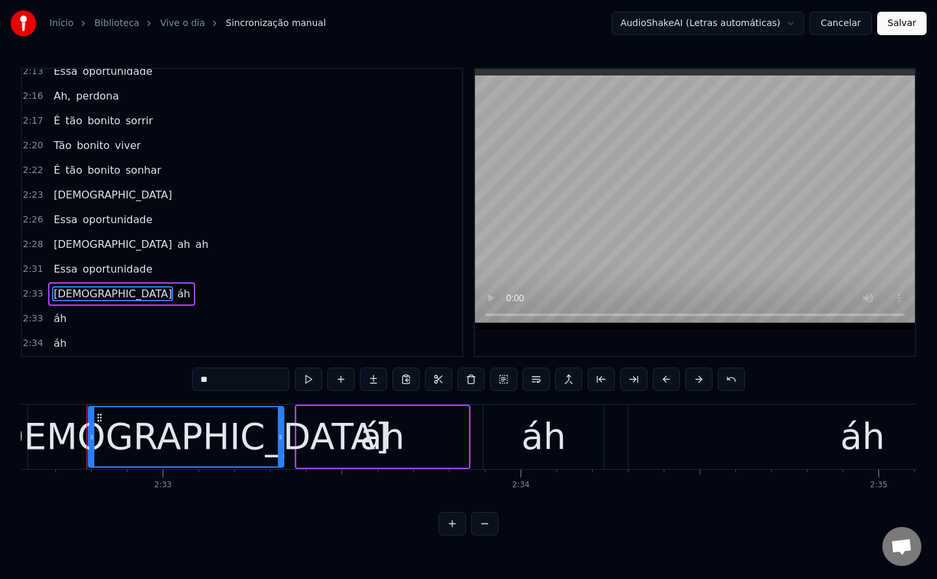
scroll to position [1048, 0]
click at [176, 291] on span "áh" at bounding box center [184, 293] width 16 height 15
type input "**"
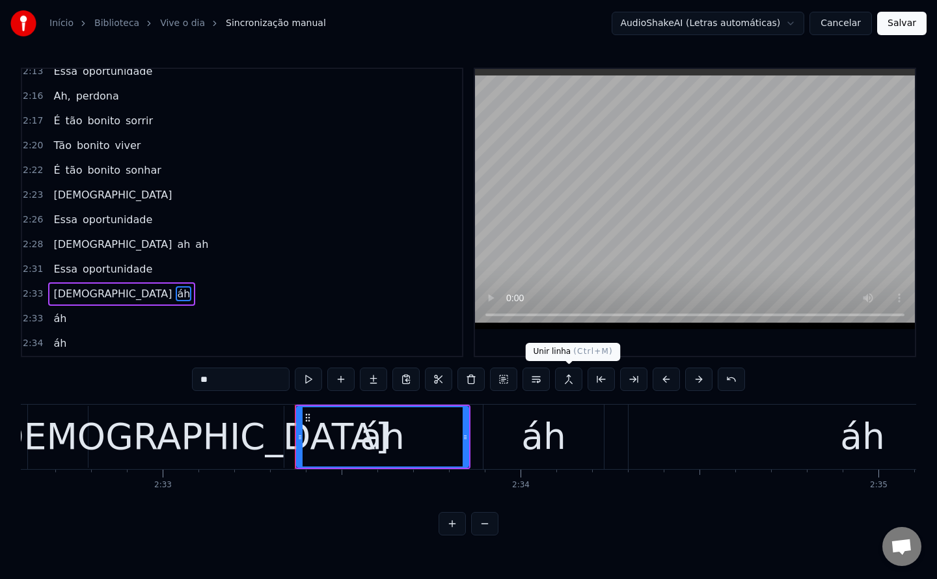
click at [568, 379] on button at bounding box center [568, 378] width 27 height 23
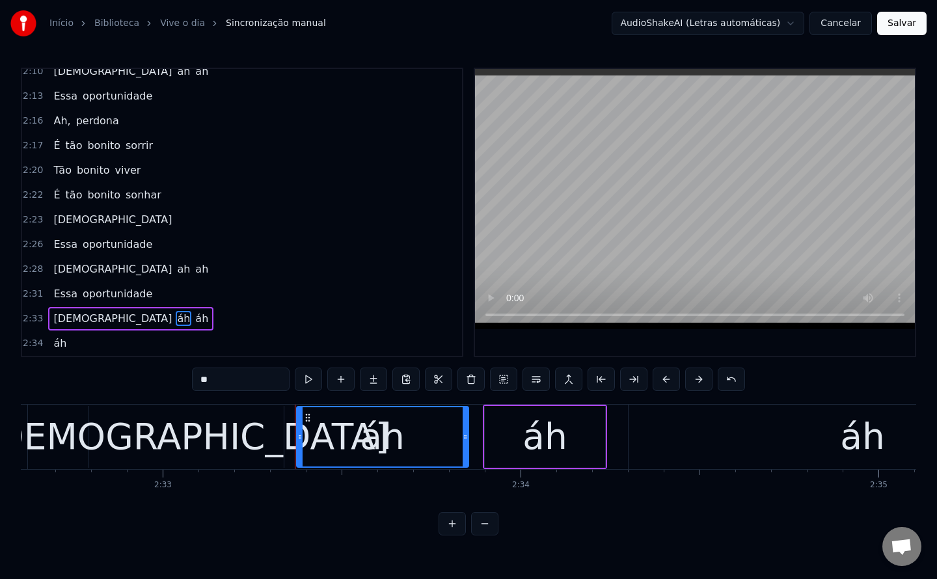
scroll to position [1023, 0]
click at [194, 316] on span "áh" at bounding box center [202, 318] width 16 height 15
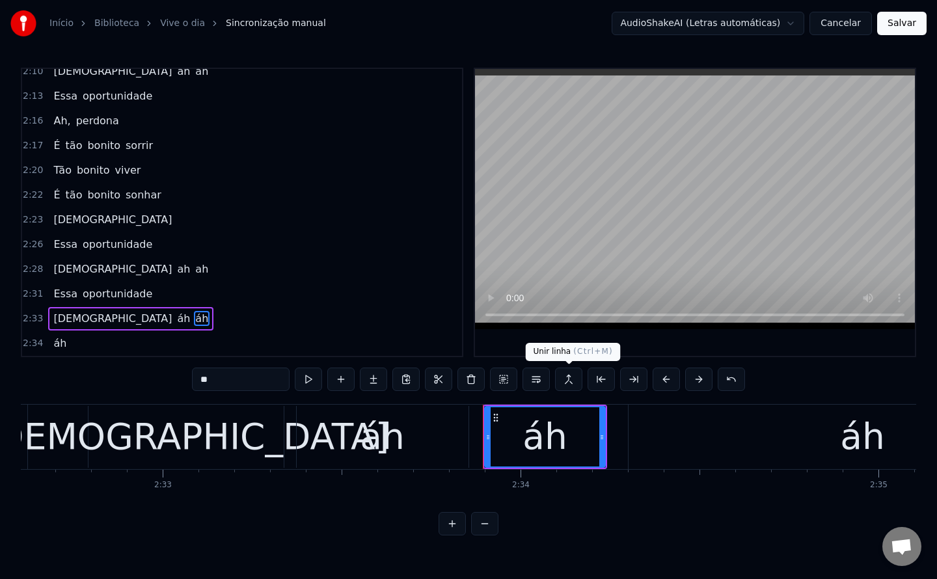
click at [569, 380] on button at bounding box center [568, 378] width 27 height 23
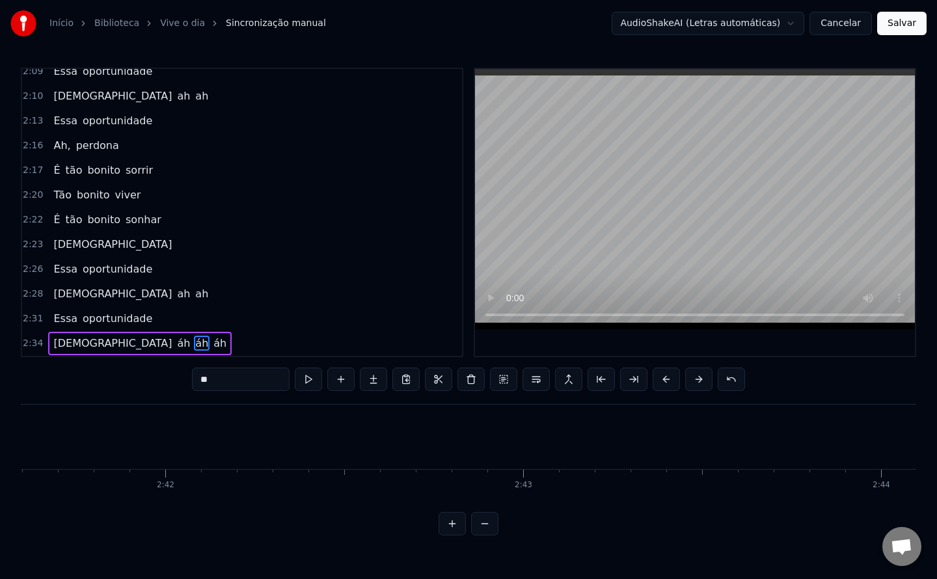
scroll to position [0, 57832]
click at [892, 26] on button "Salvar" at bounding box center [901, 23] width 49 height 23
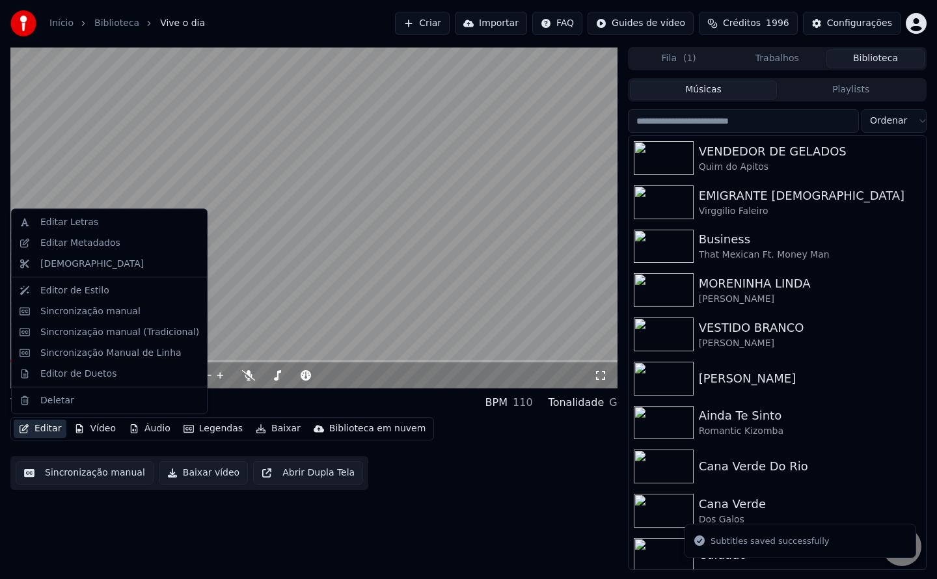
click at [53, 425] on button "Editar" at bounding box center [40, 429] width 53 height 18
click at [99, 241] on div "Editar Metadados" at bounding box center [80, 242] width 80 height 13
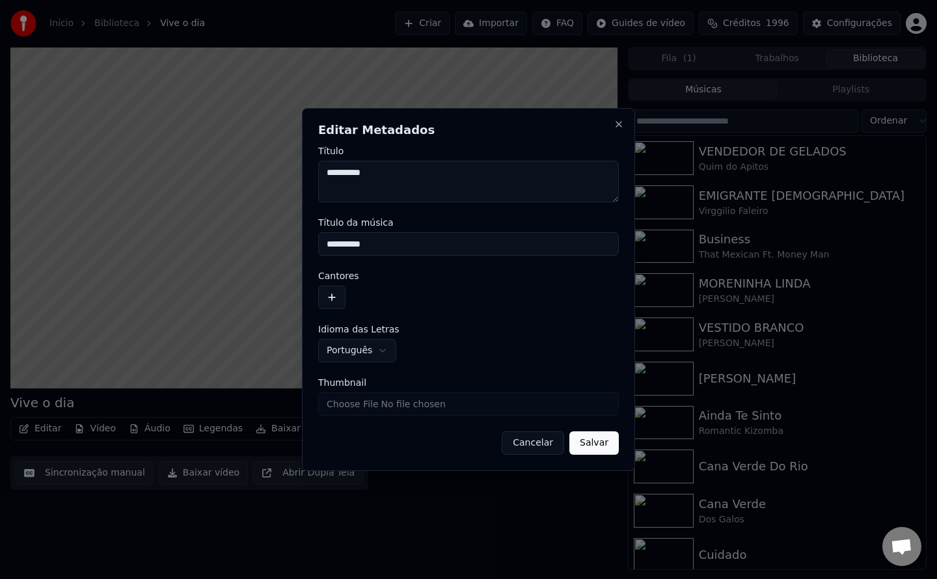
drag, startPoint x: 393, startPoint y: 237, endPoint x: 38, endPoint y: 235, distance: 355.8
click at [38, 235] on body "Início Biblioteca Vive o dia Criar Importar FAQ Guides de vídeo Créditos 1996 C…" at bounding box center [468, 289] width 937 height 579
type input "**********"
drag, startPoint x: 400, startPoint y: 176, endPoint x: 0, endPoint y: 187, distance: 400.1
click at [0, 187] on body "Início Biblioteca Vive o dia Criar Importar FAQ Guides de vídeo Créditos 1996 C…" at bounding box center [468, 289] width 937 height 579
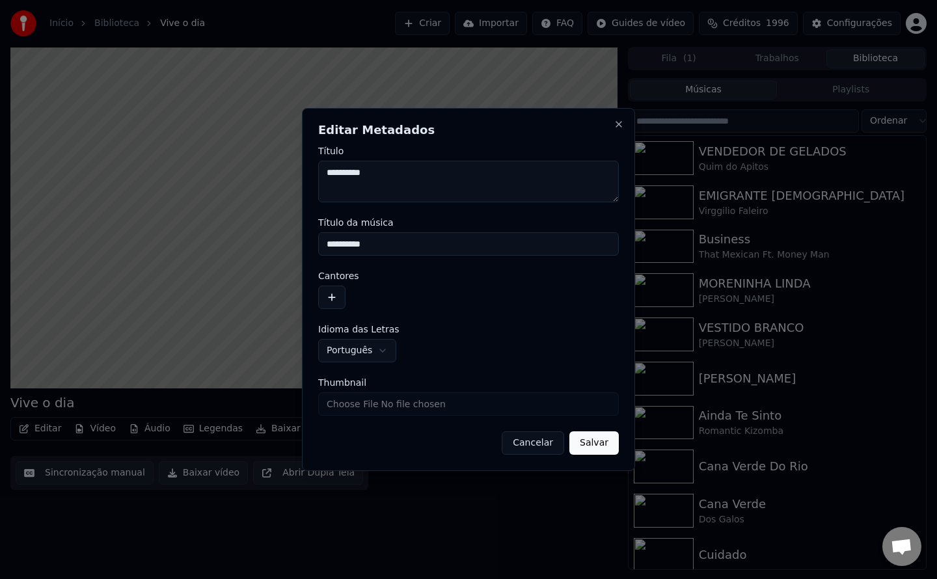
drag, startPoint x: 382, startPoint y: 242, endPoint x: 32, endPoint y: 265, distance: 351.3
click at [32, 265] on body "Início Biblioteca Vive o dia Criar Importar FAQ Guides de vídeo Créditos 1996 C…" at bounding box center [468, 289] width 937 height 579
drag, startPoint x: 377, startPoint y: 169, endPoint x: 113, endPoint y: 200, distance: 265.3
click at [113, 200] on body "Início Biblioteca Vive o dia Criar Importar FAQ Guides de vídeo Créditos 1996 C…" at bounding box center [468, 289] width 937 height 579
paste textarea
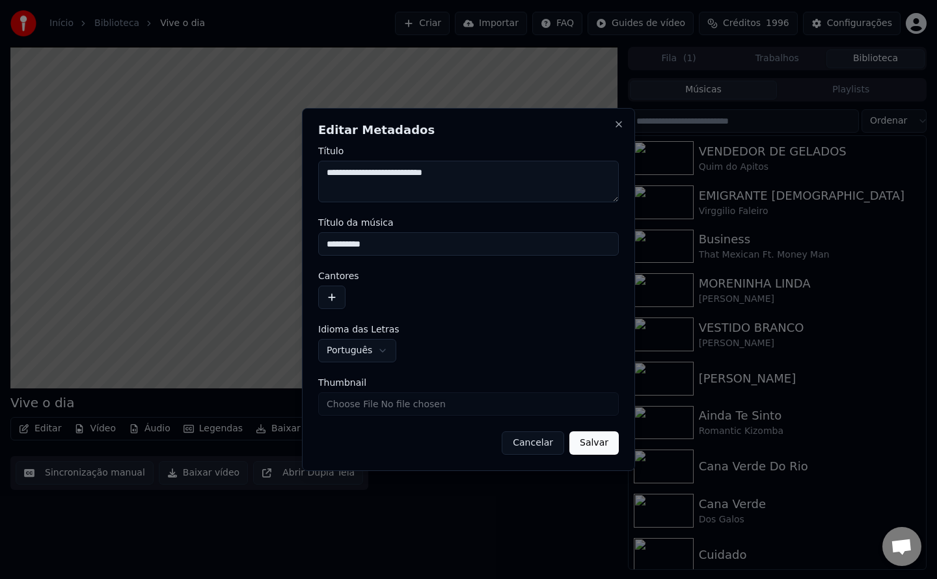
click at [401, 174] on textarea "**********" at bounding box center [468, 182] width 300 height 42
click at [517, 166] on textarea "**********" at bounding box center [468, 182] width 300 height 42
drag, startPoint x: 420, startPoint y: 174, endPoint x: 274, endPoint y: 179, distance: 145.8
click at [274, 179] on body "Início Biblioteca Vive o dia Criar Importar FAQ Guides de vídeo Créditos 1996 C…" at bounding box center [468, 289] width 937 height 579
type textarea "**********"
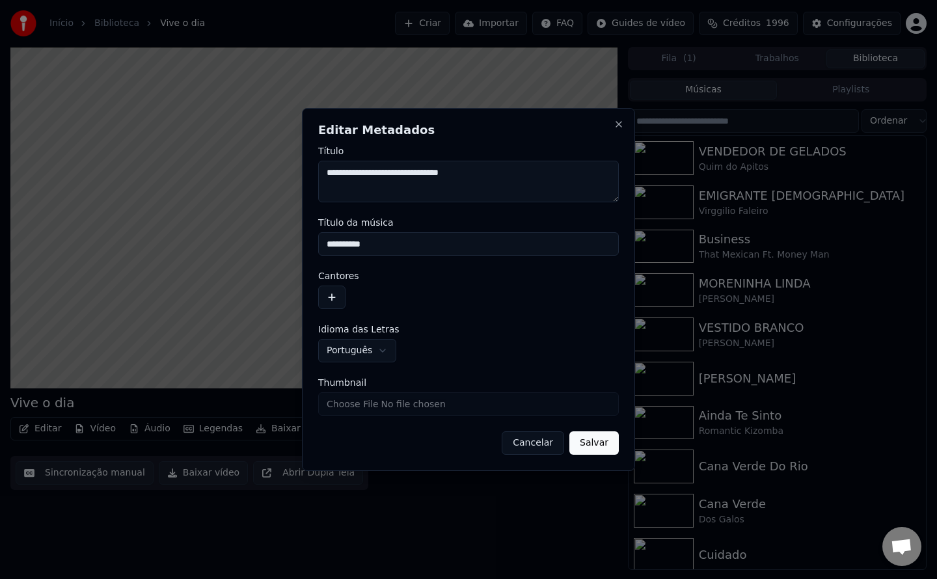
click at [338, 304] on button "button" at bounding box center [331, 297] width 27 height 23
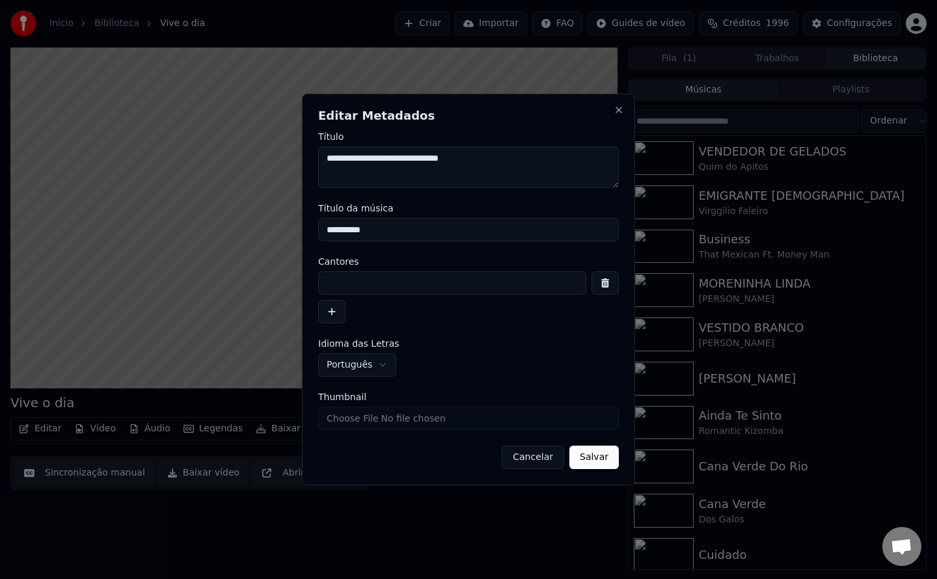
click at [369, 278] on input at bounding box center [452, 282] width 268 height 23
paste input "**********"
type input "**********"
click at [518, 451] on button "Cancelar" at bounding box center [532, 457] width 62 height 23
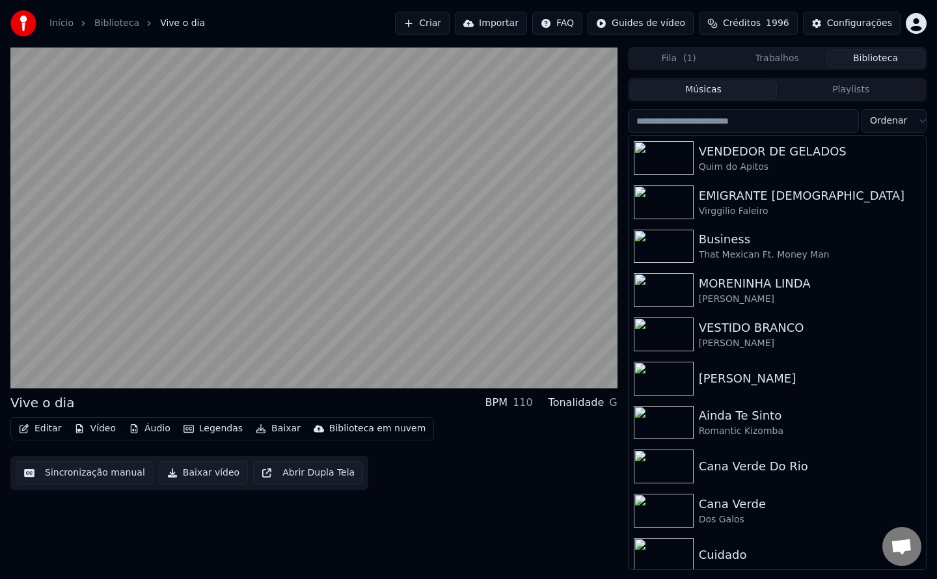
click at [69, 474] on button "Sincronização manual" at bounding box center [85, 472] width 138 height 23
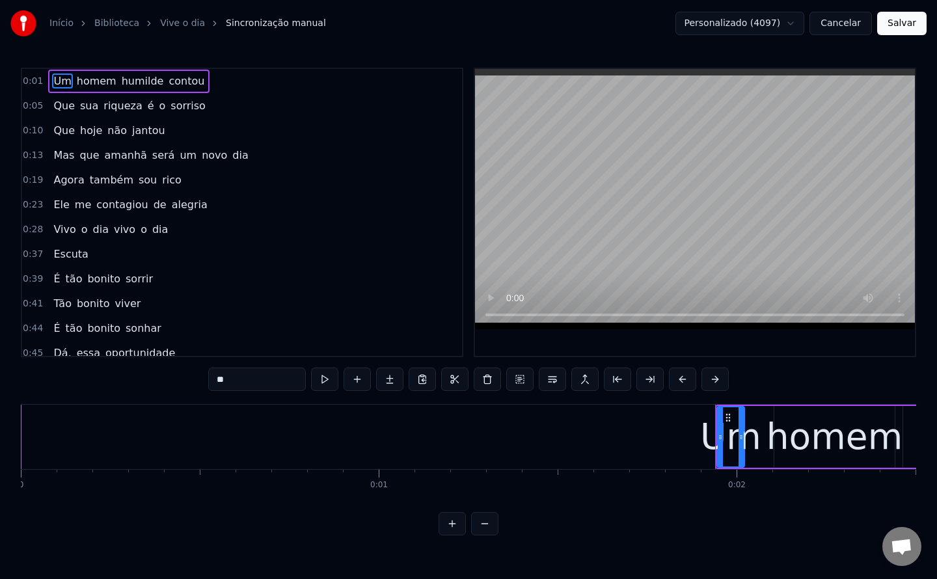
click at [64, 231] on span "Vivo" at bounding box center [64, 229] width 25 height 15
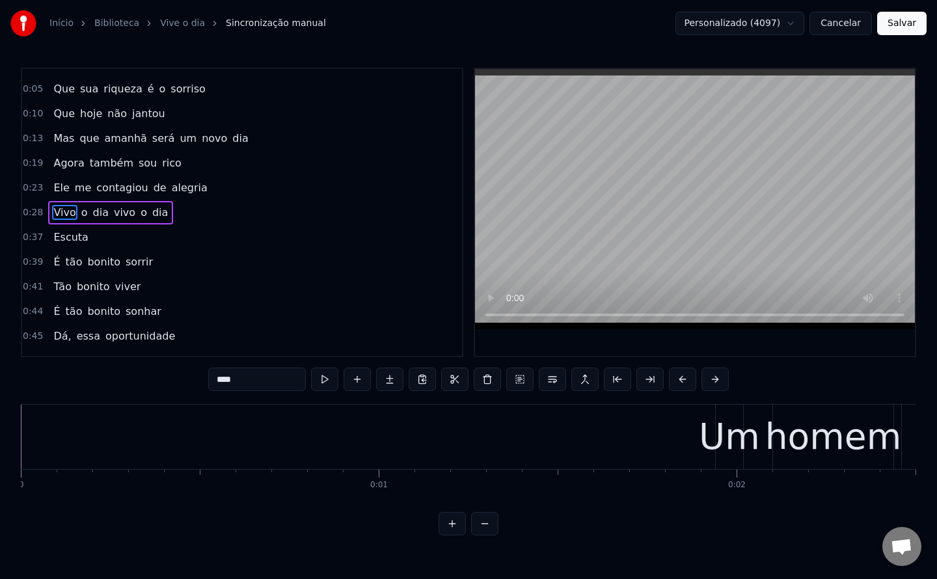
scroll to position [17, 0]
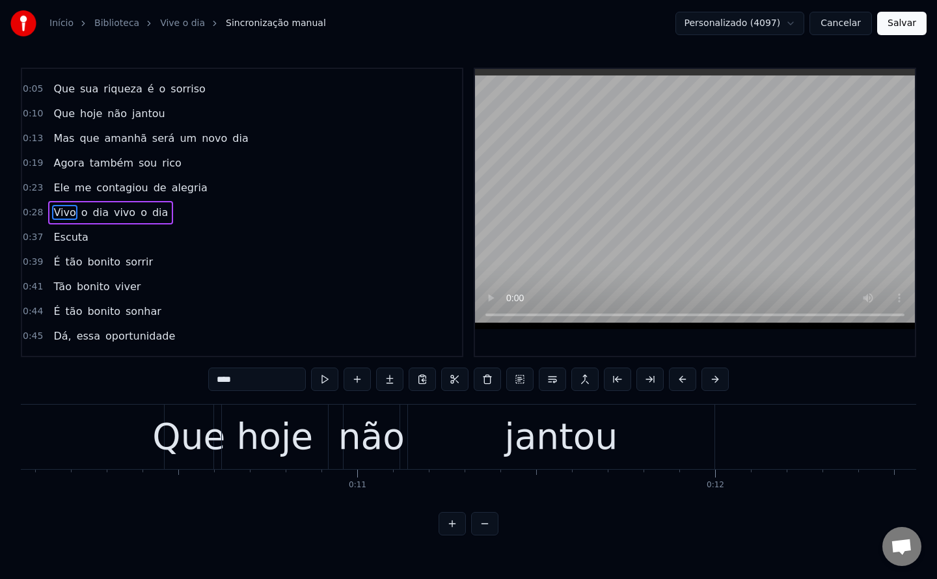
click at [260, 375] on input "****" at bounding box center [257, 378] width 98 height 23
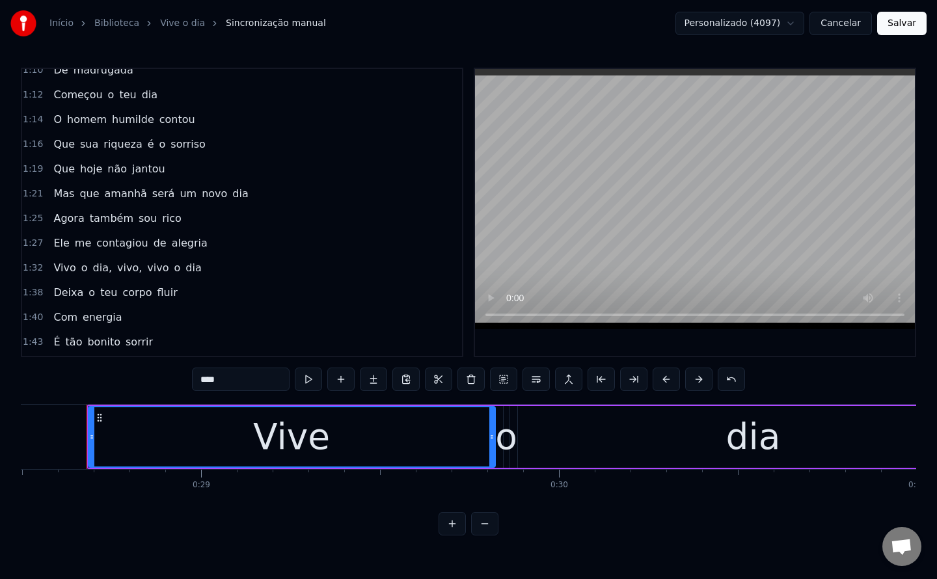
scroll to position [444, 0]
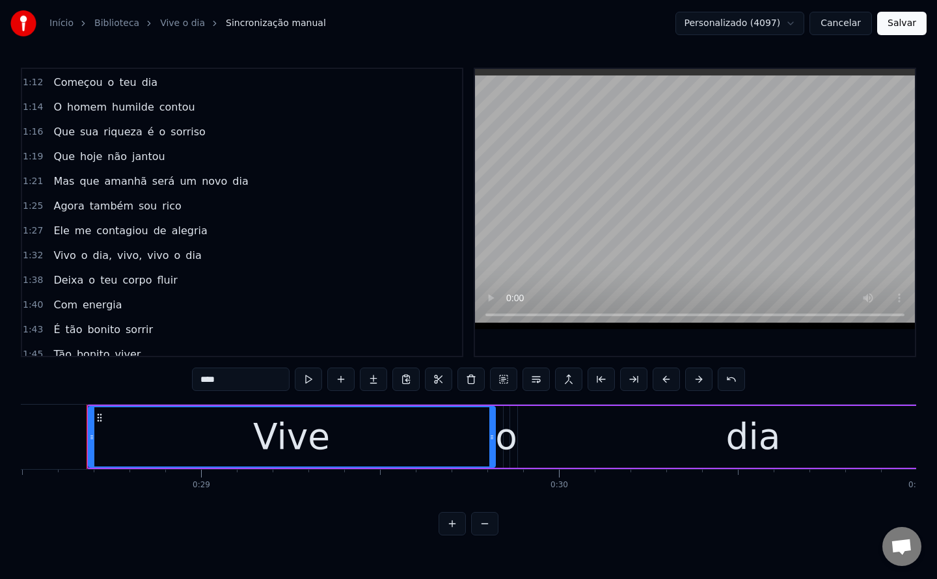
click at [65, 259] on span "Vivo" at bounding box center [64, 255] width 25 height 15
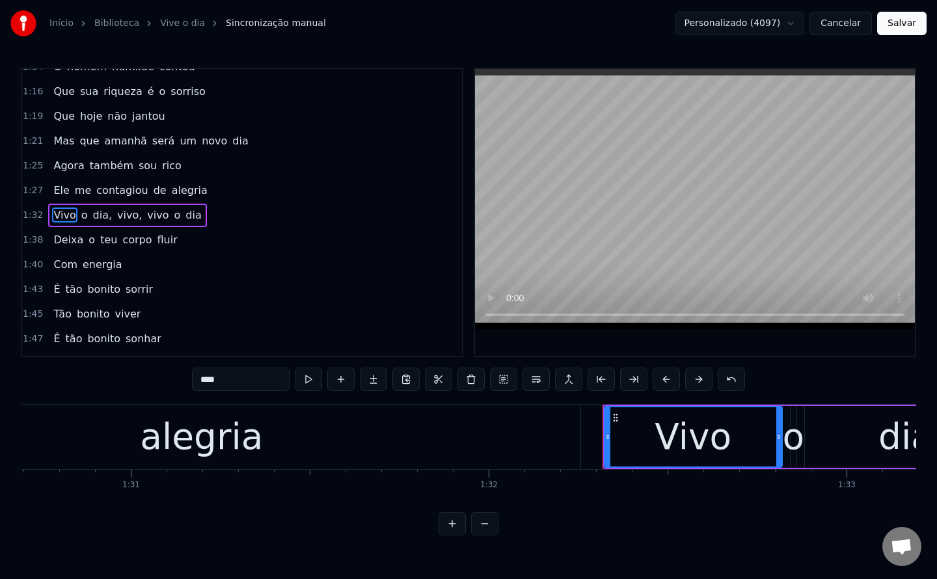
scroll to position [0, 32959]
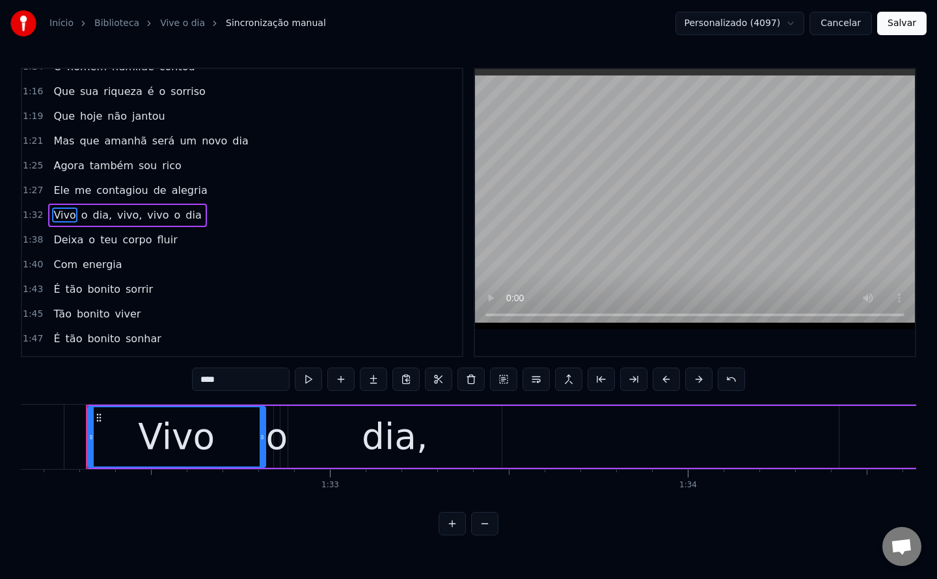
click at [249, 375] on input "****" at bounding box center [241, 378] width 98 height 23
click at [116, 215] on span "vivo," at bounding box center [129, 214] width 27 height 15
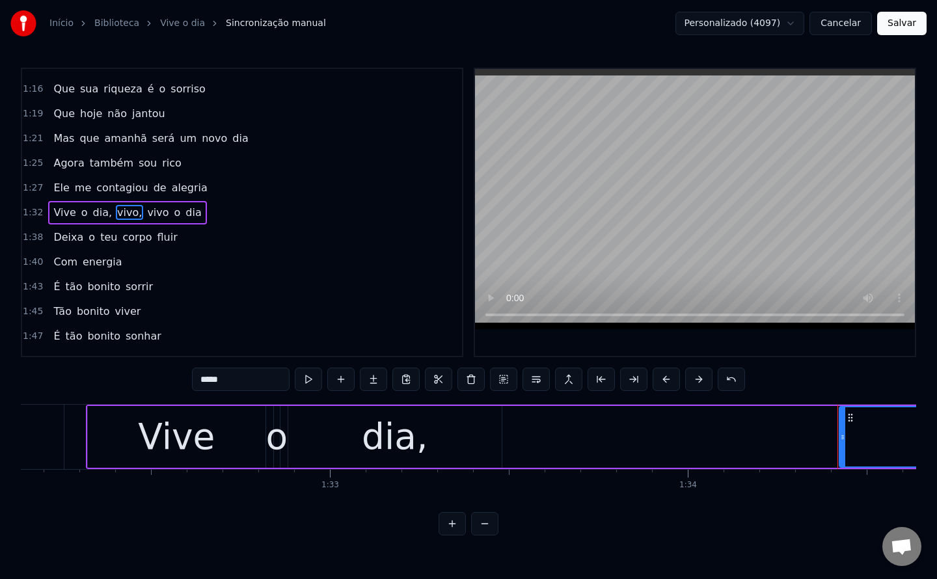
click at [232, 388] on input "*****" at bounding box center [241, 378] width 98 height 23
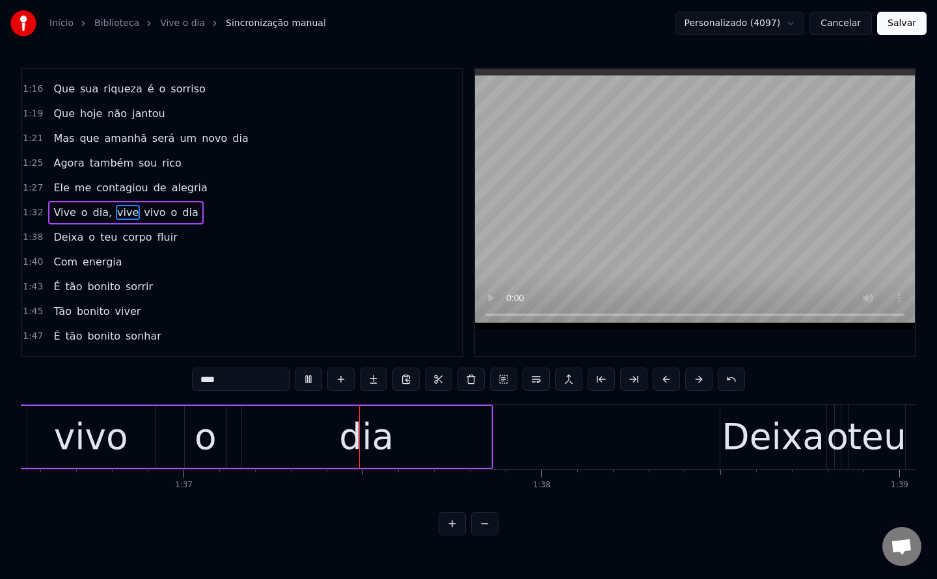
scroll to position [0, 34550]
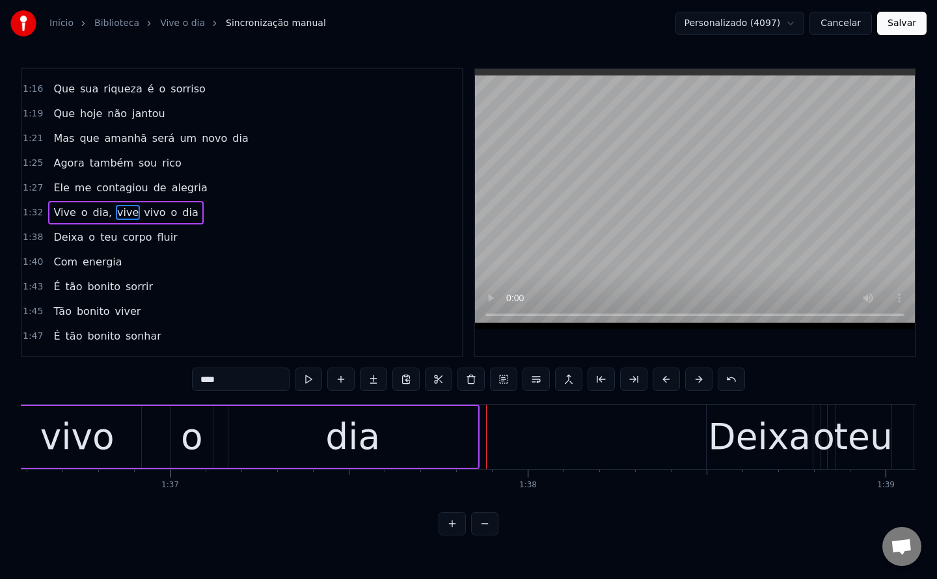
click at [144, 217] on span "vivo" at bounding box center [154, 212] width 24 height 15
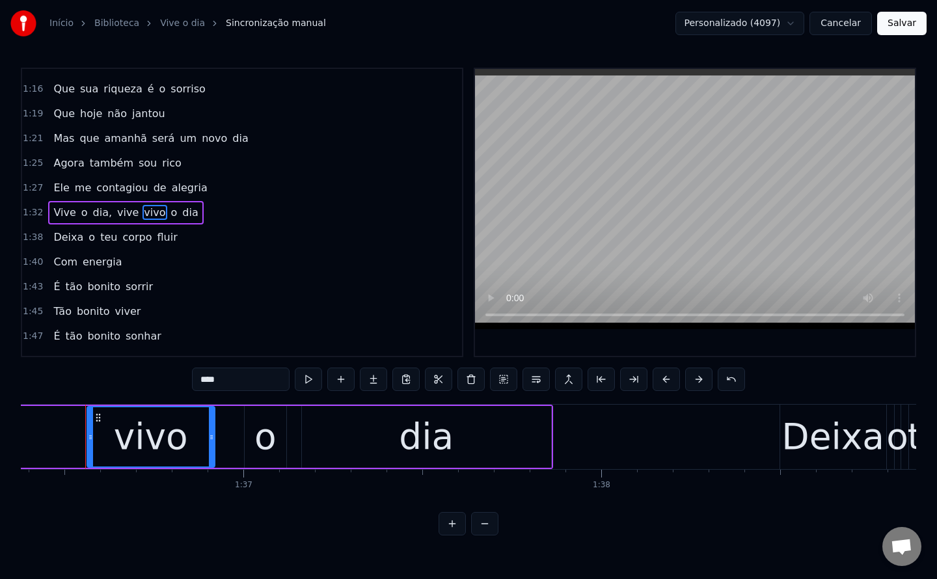
scroll to position [0, 34475]
drag, startPoint x: 225, startPoint y: 374, endPoint x: 0, endPoint y: 365, distance: 225.2
click at [0, 365] on div "Início Biblioteca Vive o dia Sincronização manual Personalizado (4097) Cancelar…" at bounding box center [468, 267] width 937 height 535
paste input "text"
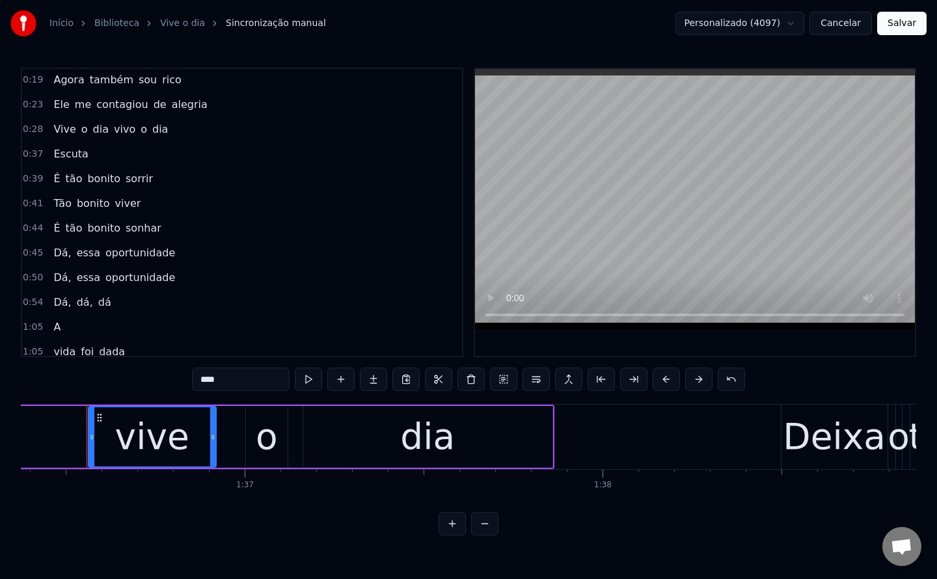
scroll to position [0, 0]
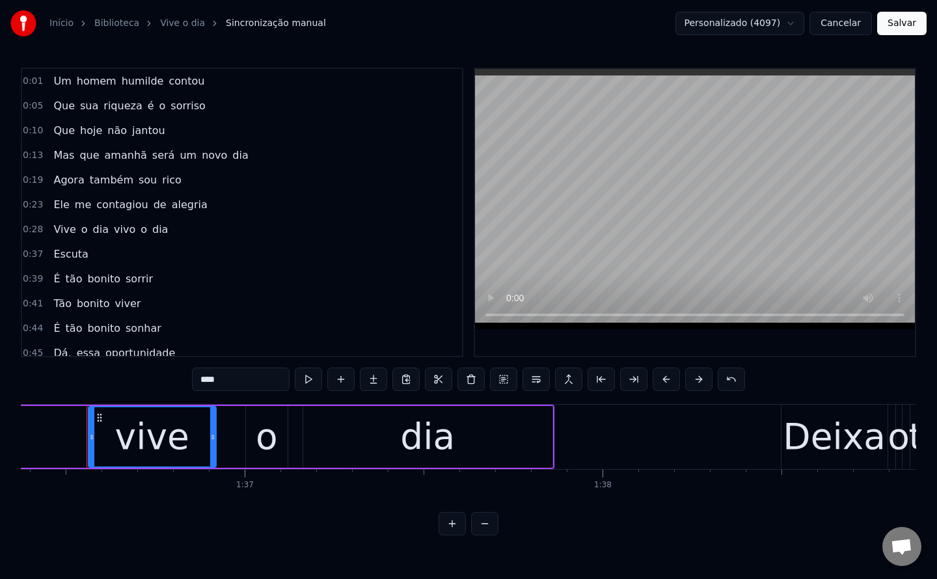
click at [113, 232] on span "vivo" at bounding box center [125, 229] width 24 height 15
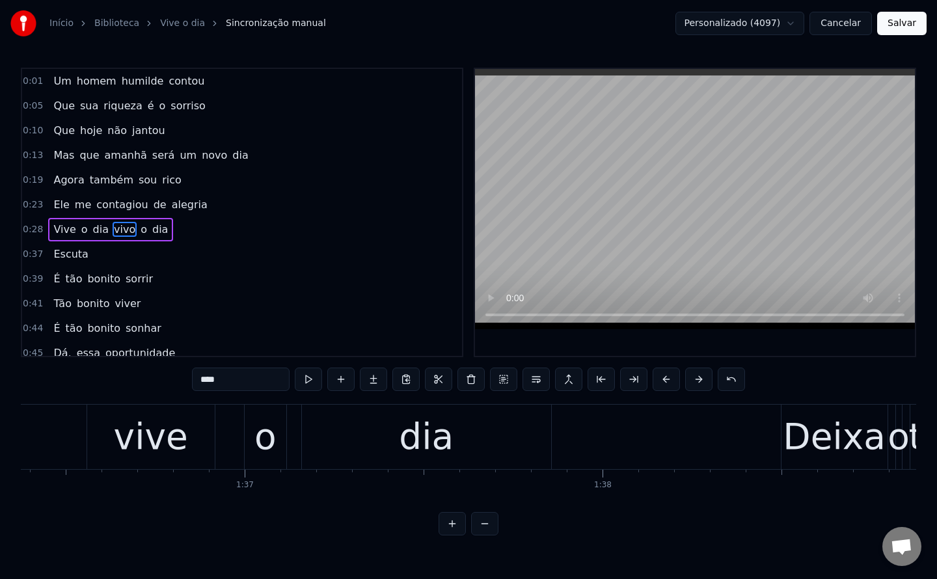
scroll to position [17, 0]
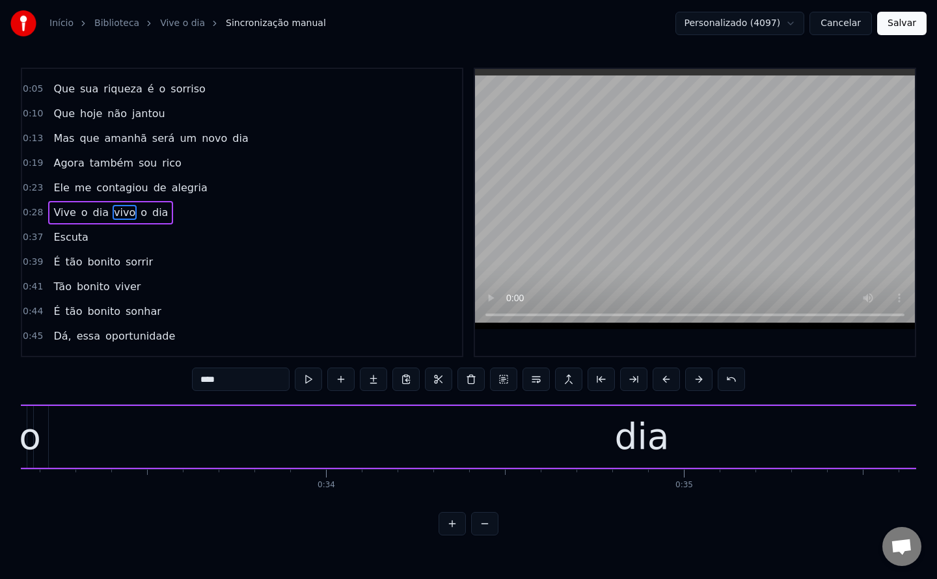
drag, startPoint x: 245, startPoint y: 377, endPoint x: 0, endPoint y: 340, distance: 248.1
click at [0, 340] on div "Início Biblioteca Vive o dia Sincronização manual Personalizado (4097) Cancelar…" at bounding box center [468, 267] width 937 height 535
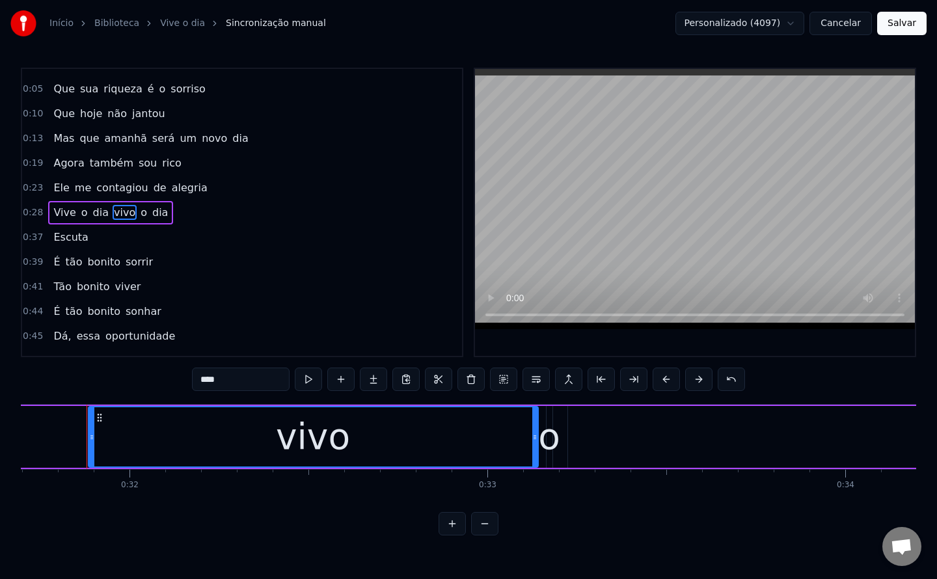
paste input "text"
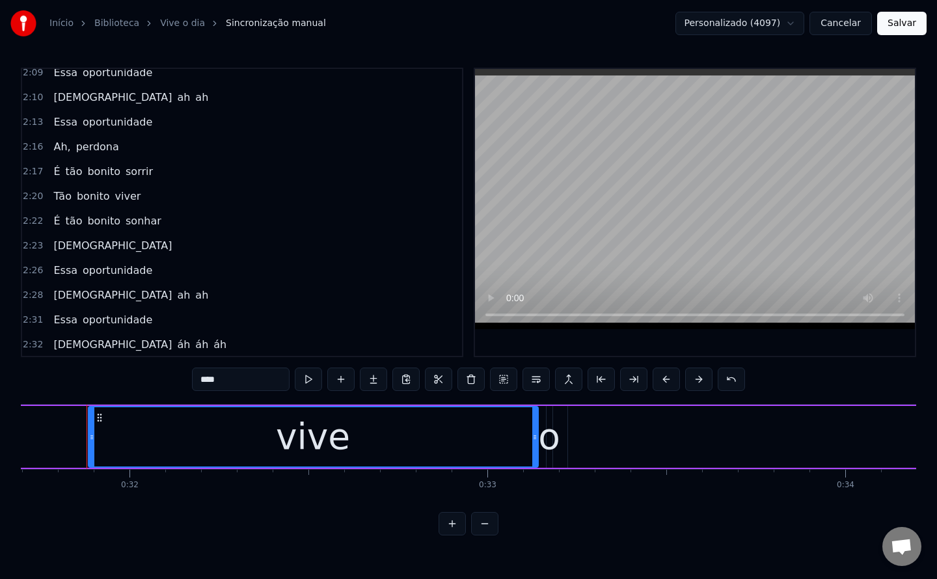
scroll to position [998, 0]
type input "****"
click at [913, 29] on button "Salvar" at bounding box center [901, 23] width 49 height 23
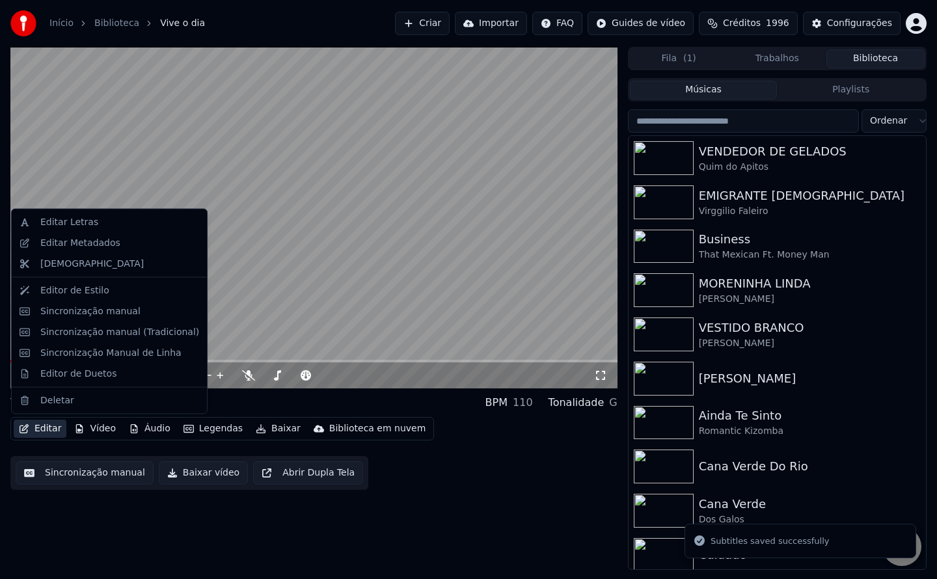
click at [59, 427] on button "Editar" at bounding box center [40, 429] width 53 height 18
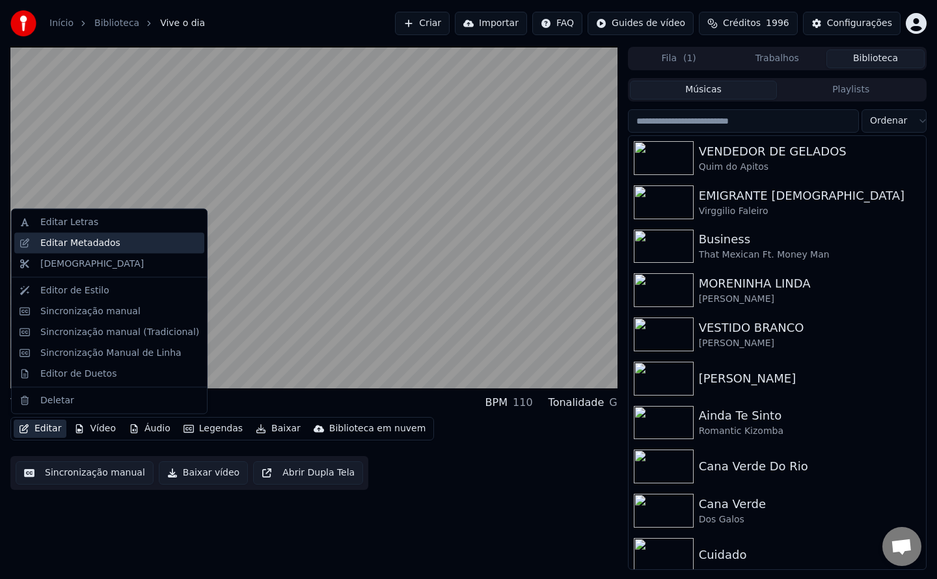
click at [104, 245] on div "Editar Metadados" at bounding box center [80, 242] width 80 height 13
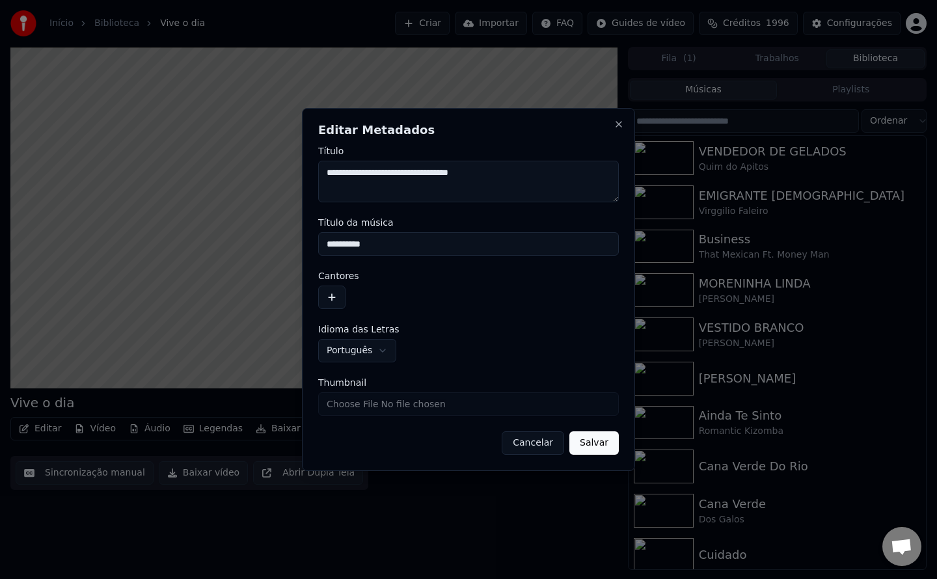
type textarea "**********"
drag, startPoint x: 384, startPoint y: 243, endPoint x: 138, endPoint y: 262, distance: 247.3
click at [138, 262] on body "Início Biblioteca Vive o dia Criar Importar FAQ Guides de vídeo Créditos 1996 C…" at bounding box center [468, 289] width 937 height 579
paste input "**********"
drag, startPoint x: 427, startPoint y: 247, endPoint x: 70, endPoint y: 278, distance: 357.7
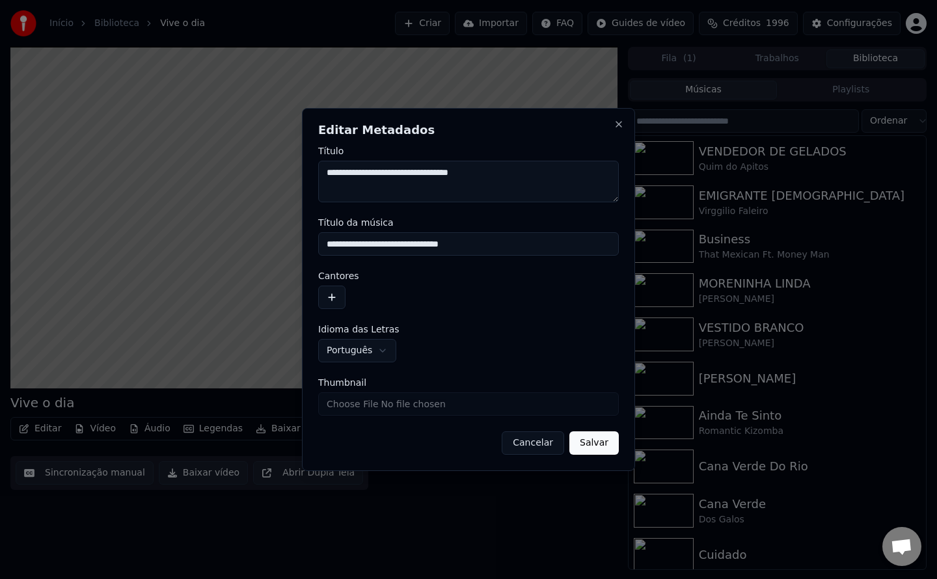
click at [70, 278] on body "Início Biblioteca Vive o dia Criar Importar FAQ Guides de vídeo Créditos 1996 C…" at bounding box center [468, 289] width 937 height 579
type input "**********"
click at [328, 300] on button "button" at bounding box center [331, 297] width 27 height 23
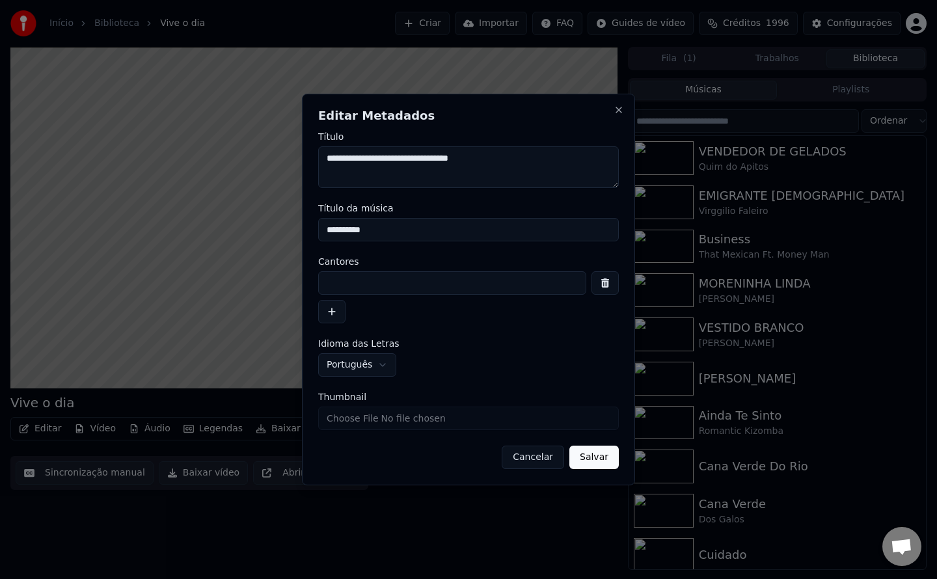
click at [359, 286] on input at bounding box center [452, 282] width 268 height 23
paste input "**********"
type input "**********"
click at [585, 457] on button "Salvar" at bounding box center [593, 457] width 49 height 23
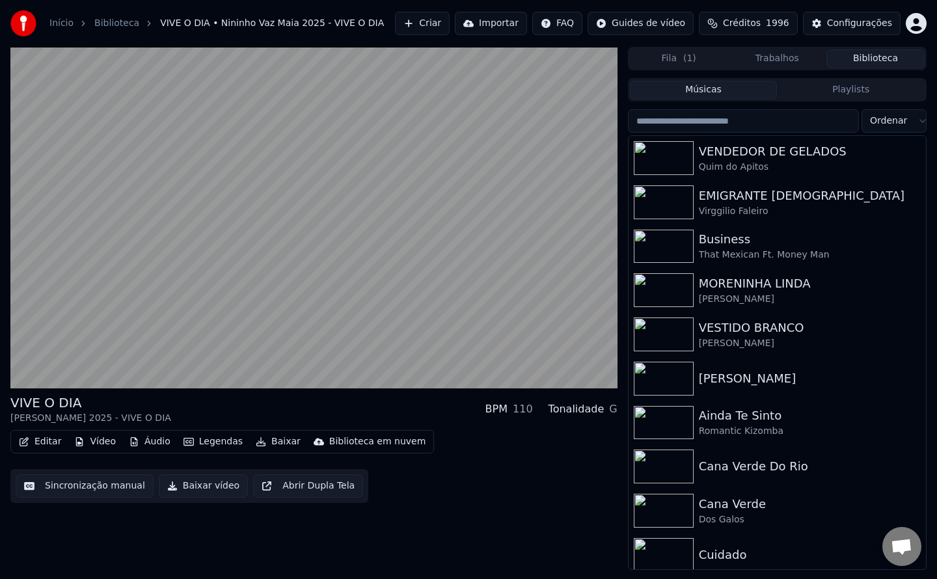
click at [30, 444] on button "Editar" at bounding box center [40, 442] width 53 height 18
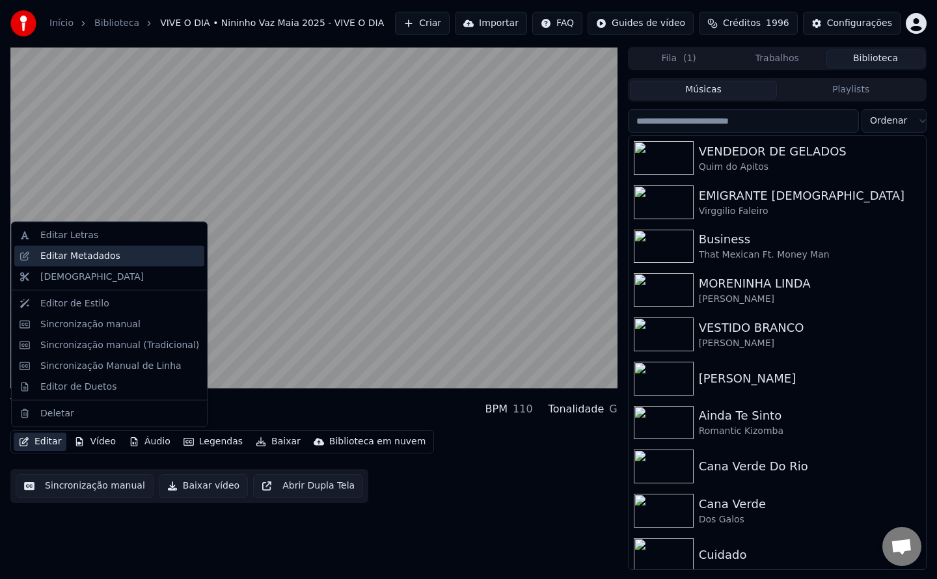
click at [122, 254] on div "Editar Metadados" at bounding box center [119, 255] width 159 height 13
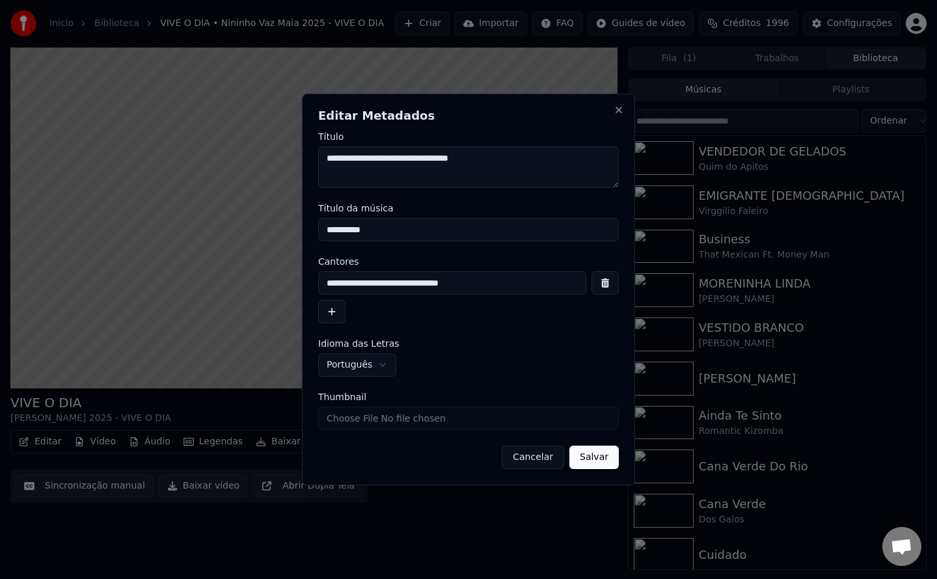
click at [393, 421] on input "Thumbnail" at bounding box center [468, 418] width 300 height 23
type input "**********"
click at [607, 466] on button "Salvar" at bounding box center [593, 457] width 49 height 23
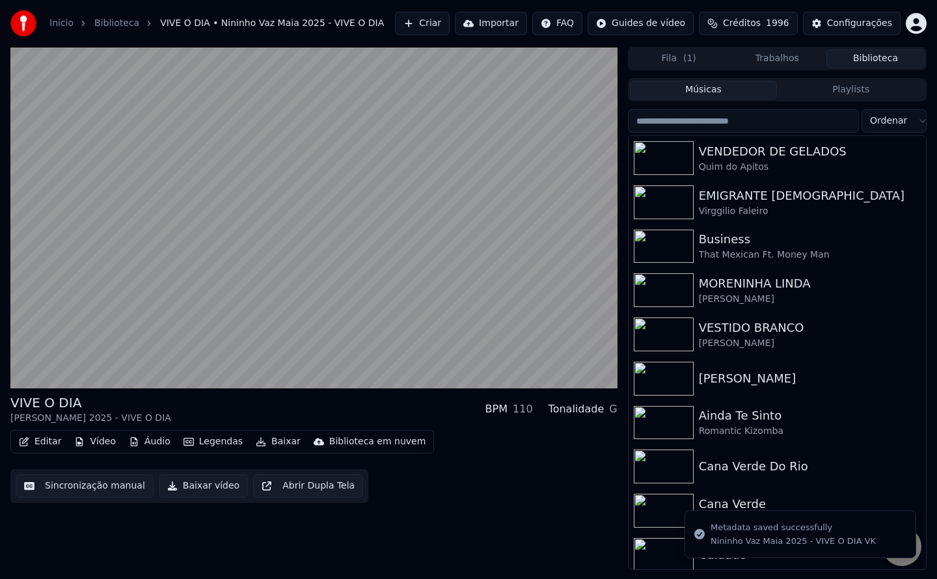
click at [201, 486] on button "Baixar vídeo" at bounding box center [203, 485] width 89 height 23
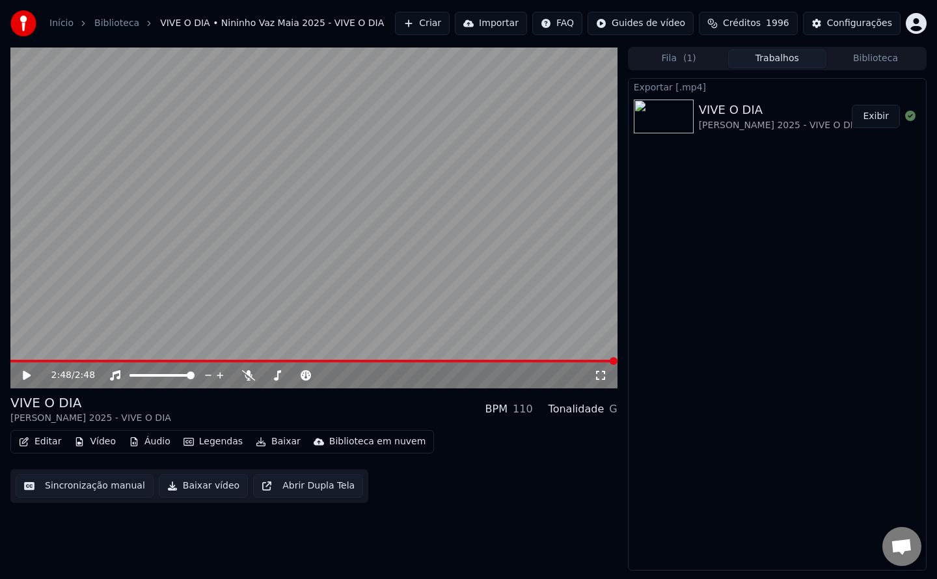
click at [881, 118] on button "Exibir" at bounding box center [875, 116] width 48 height 23
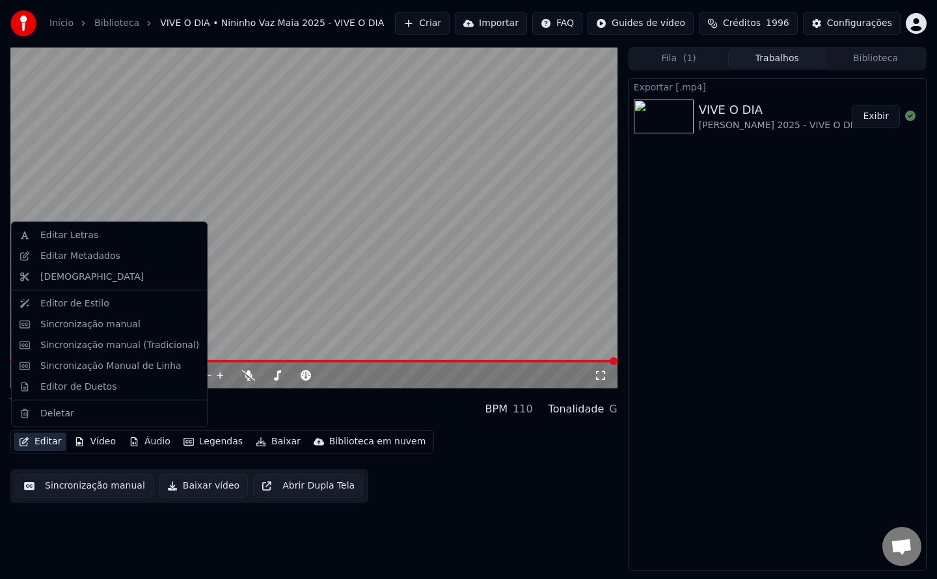
click at [51, 446] on button "Editar" at bounding box center [40, 442] width 53 height 18
click at [137, 252] on div "Editar Metadados" at bounding box center [119, 255] width 159 height 13
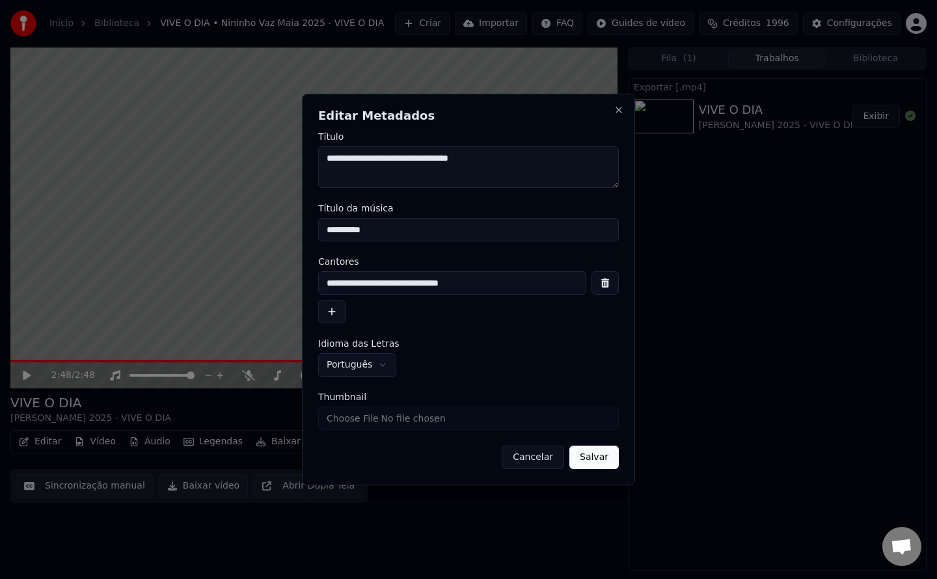
click at [523, 283] on input "**********" at bounding box center [452, 282] width 268 height 23
type input "**********"
click at [600, 466] on button "Salvar" at bounding box center [593, 457] width 49 height 23
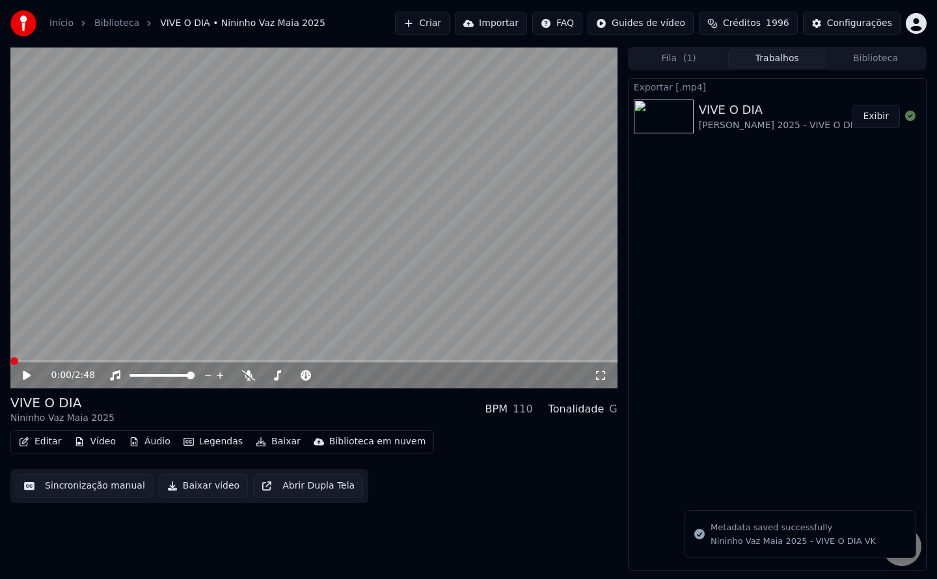
click at [195, 492] on button "Baixar vídeo" at bounding box center [203, 485] width 89 height 23
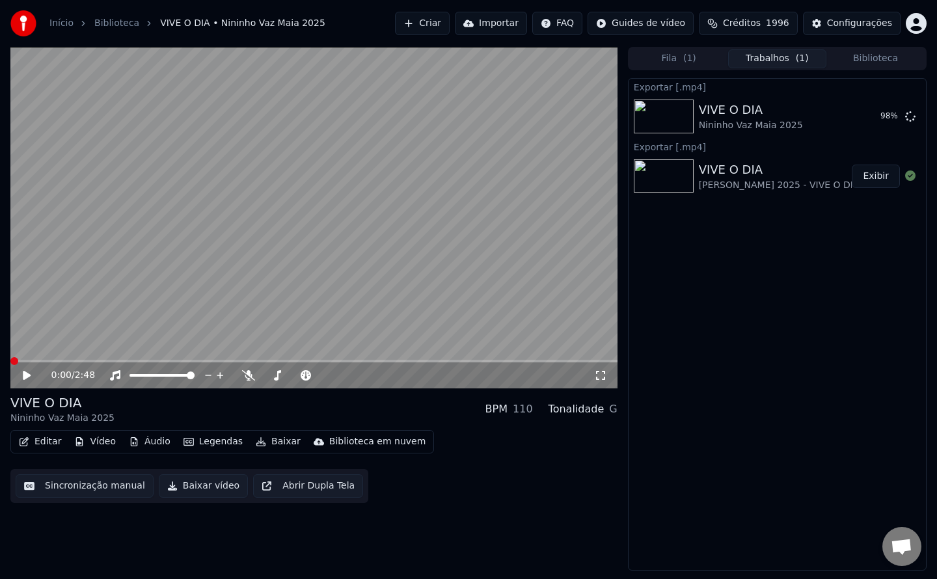
click at [429, 523] on div "0:00 / 2:48 VIVE O DIA Nininho Vaz Maia 2025 BPM 110 Tonalidade G Editar Vídeo …" at bounding box center [313, 309] width 607 height 524
click at [875, 126] on button "Exibir" at bounding box center [875, 116] width 48 height 23
click at [851, 24] on div "Configurações" at bounding box center [859, 23] width 65 height 13
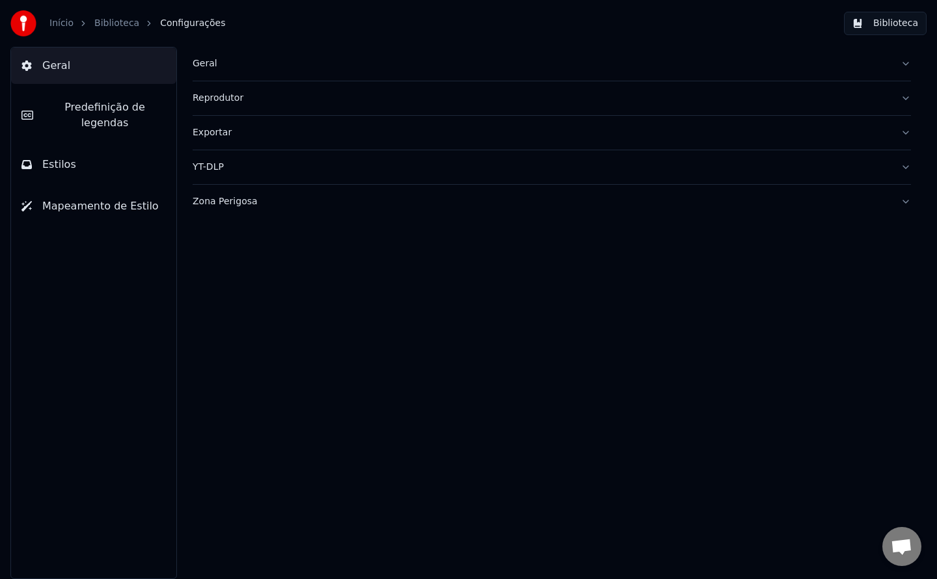
click at [204, 66] on div "Geral" at bounding box center [541, 63] width 697 height 13
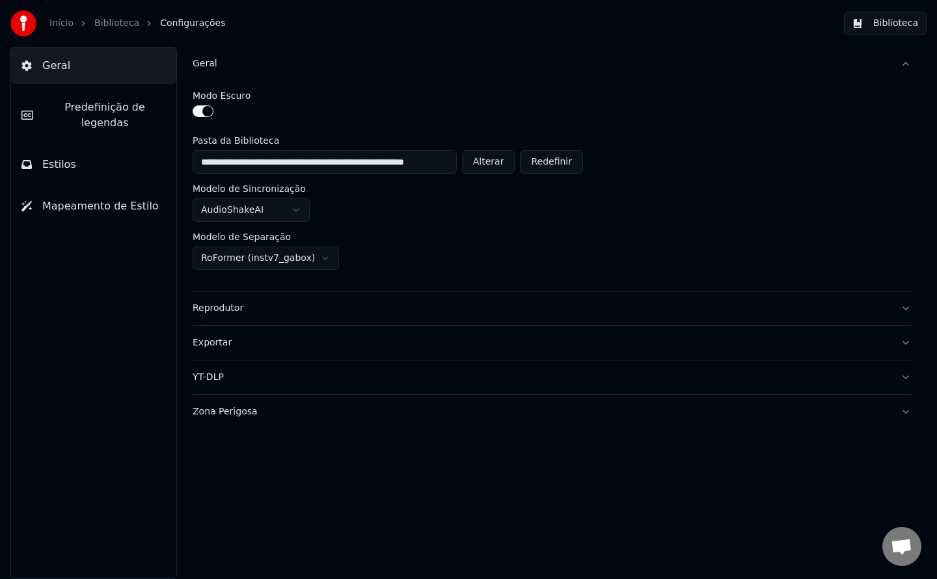
click at [500, 163] on button "Alterar" at bounding box center [488, 161] width 53 height 23
type input "**********"
click at [894, 24] on button "Biblioteca" at bounding box center [885, 23] width 83 height 23
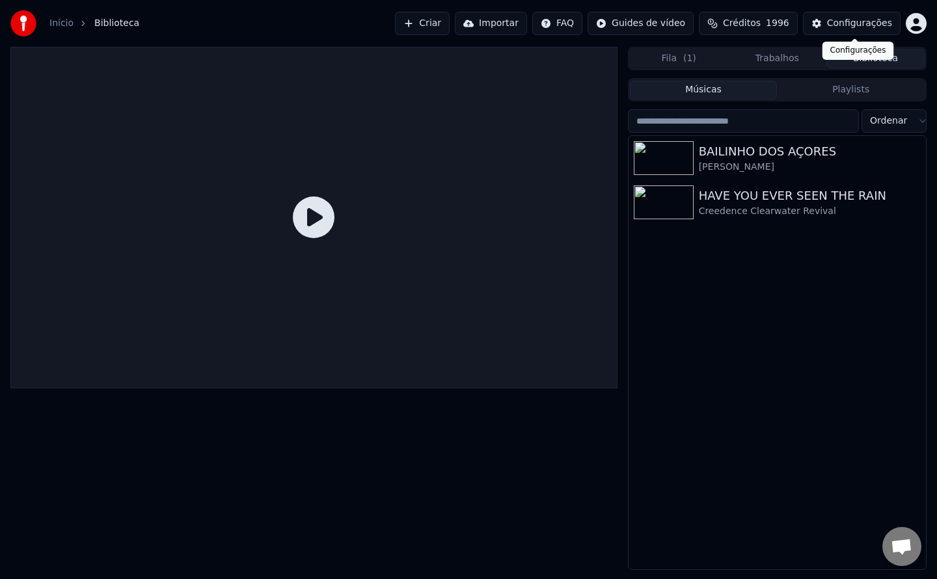
click at [881, 27] on div "Configurações" at bounding box center [859, 23] width 65 height 13
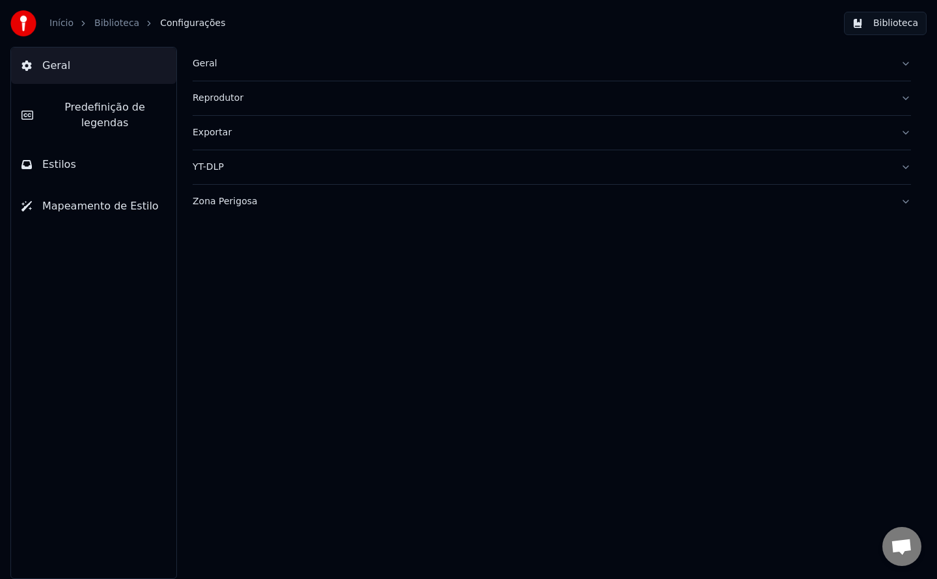
click at [204, 66] on div "Geral" at bounding box center [541, 63] width 697 height 13
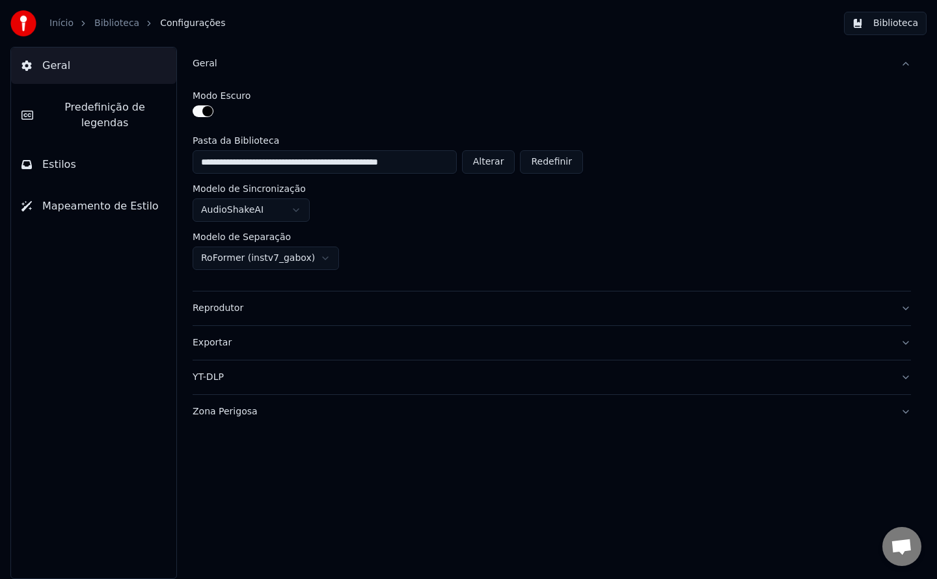
click at [501, 159] on button "Alterar" at bounding box center [488, 161] width 53 height 23
